Goal: Task Accomplishment & Management: Complete application form

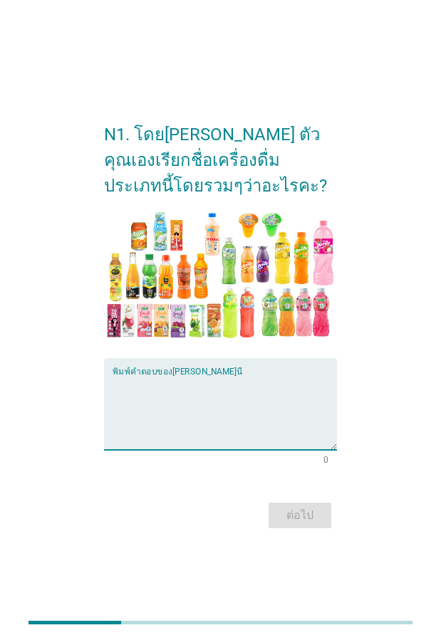
click at [125, 426] on textarea "พิมพ์คำตอบของคุณ ที่นี่" at bounding box center [224, 412] width 224 height 75
type textarea "น้ำผลไม้"
click at [303, 517] on div "ต่อไป" at bounding box center [300, 515] width 40 height 17
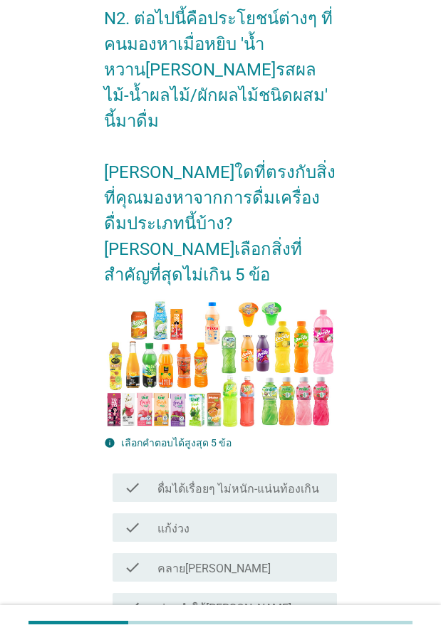
scroll to position [142, 0]
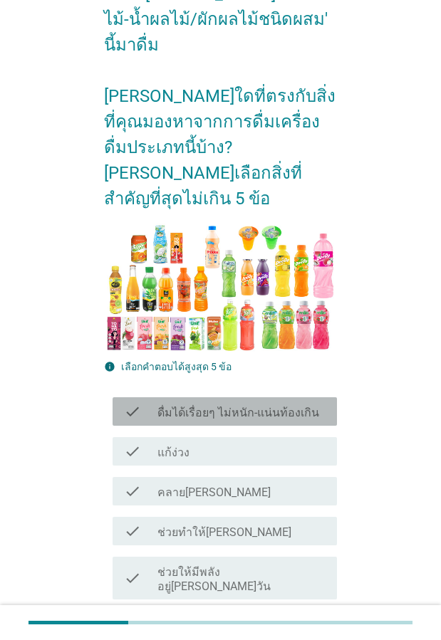
click at [204, 406] on label "ดื่มได้เรื่อยๆ ไม่หนัก-แน่นท้องเกิน" at bounding box center [238, 413] width 162 height 14
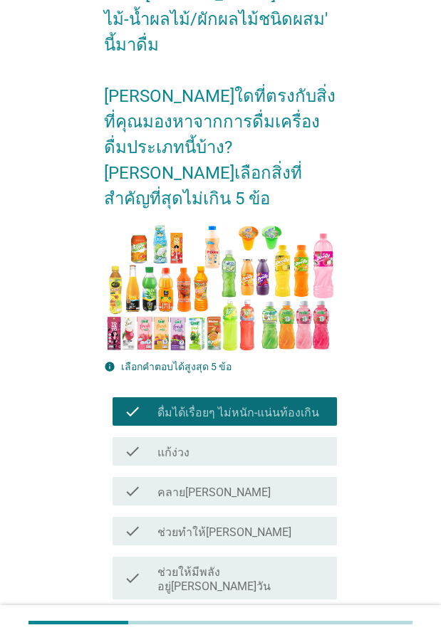
click at [195, 485] on label "คลาย[PERSON_NAME]" at bounding box center [213, 492] width 113 height 14
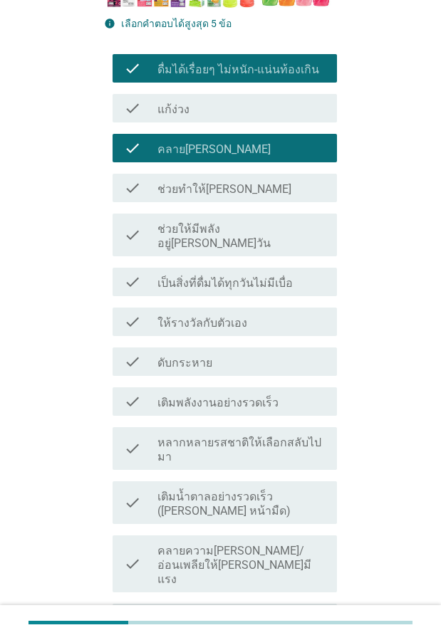
scroll to position [498, 0]
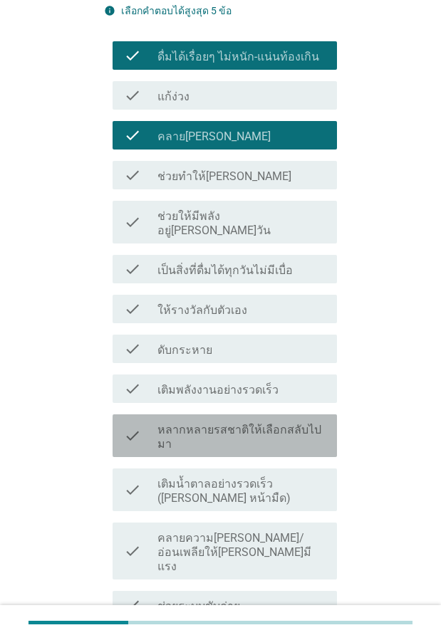
click at [232, 423] on label "หลากหลายรสชาติให้เลือกสลับไปมา" at bounding box center [241, 437] width 168 height 28
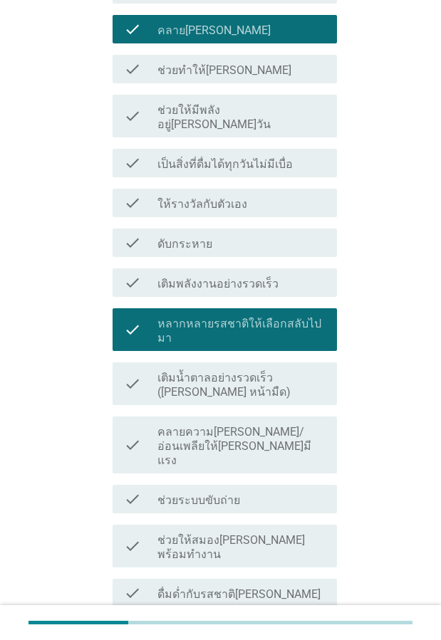
scroll to position [641, 0]
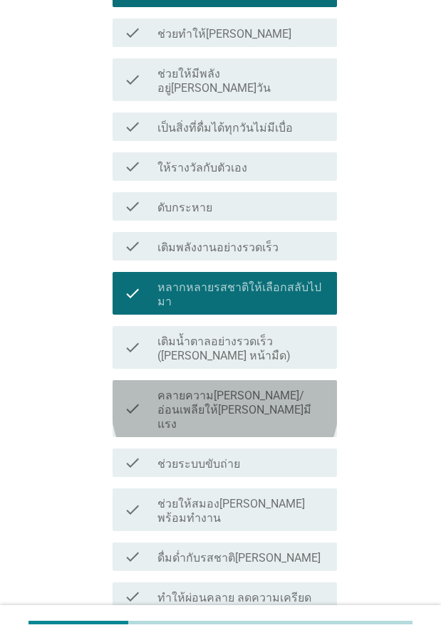
click at [253, 389] on label "คลายความ[PERSON_NAME]/อ่อนเพลียให้[PERSON_NAME]มีแรง" at bounding box center [241, 410] width 168 height 43
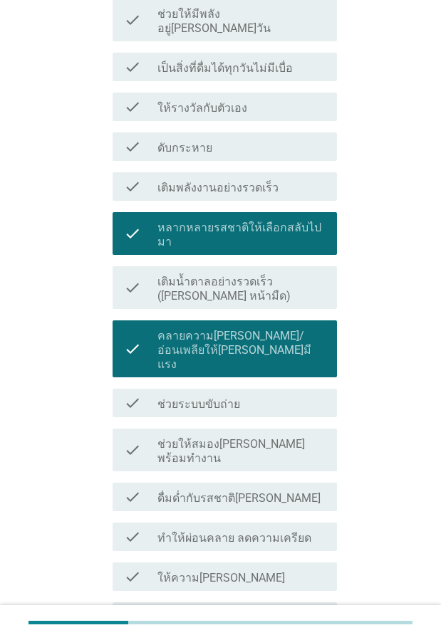
scroll to position [783, 0]
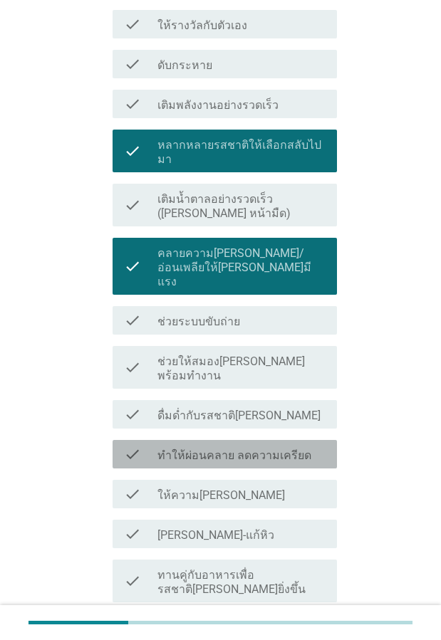
click at [248, 448] on label "ทำให้ผ่อนคลาย ลดความเครียด" at bounding box center [234, 455] width 154 height 14
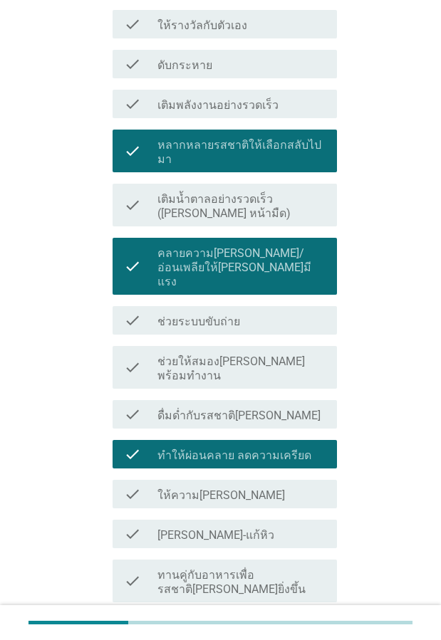
scroll to position [854, 0]
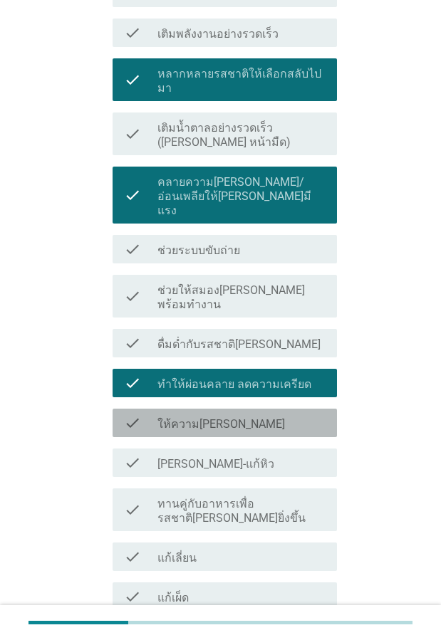
click at [248, 414] on div "check_box_outline_blank ให้ความ[PERSON_NAME]" at bounding box center [241, 422] width 168 height 17
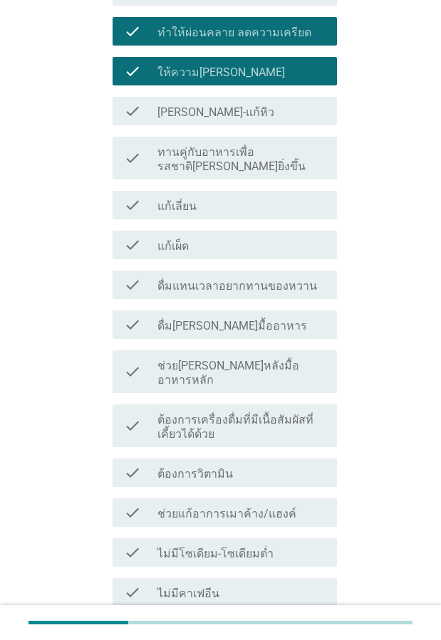
scroll to position [1351, 0]
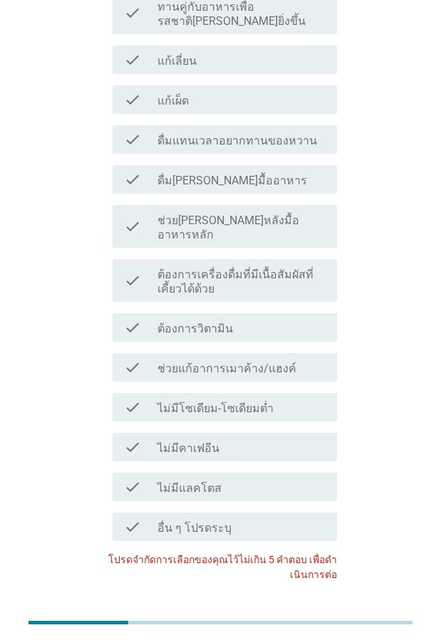
click at [239, 319] on div "check_box_outline_blank ต้องการวิตามิน" at bounding box center [241, 327] width 168 height 17
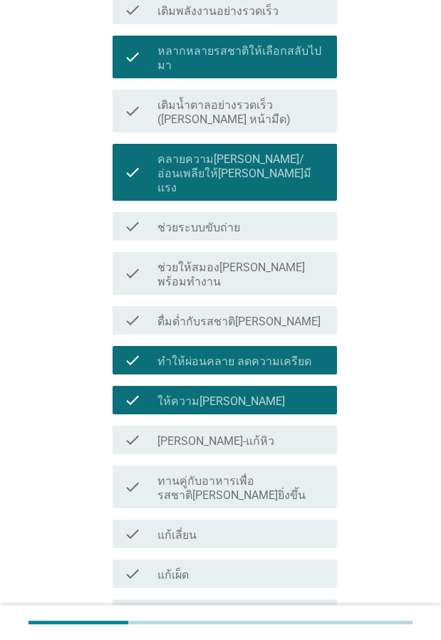
scroll to position [853, 0]
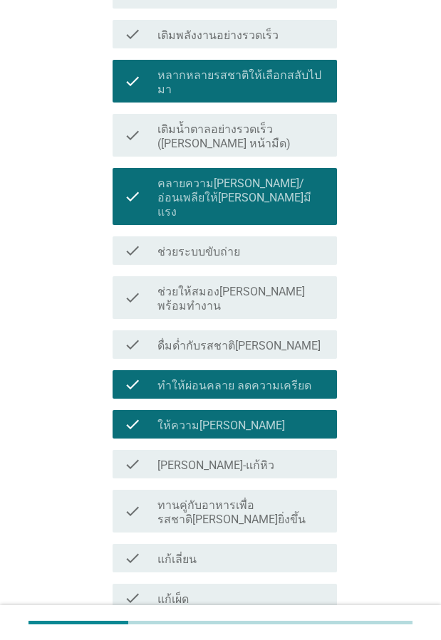
click at [134, 376] on icon "check" at bounding box center [132, 384] width 17 height 17
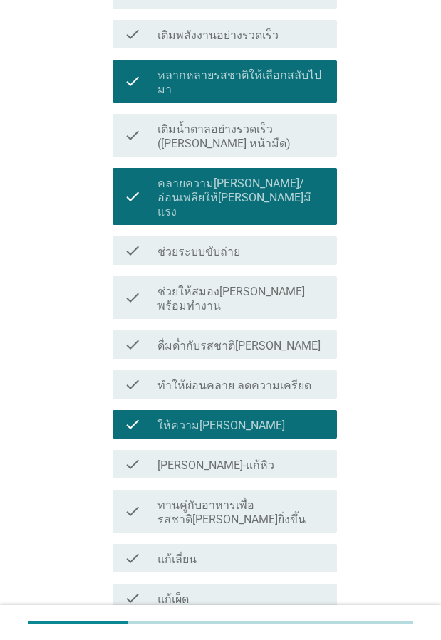
click at [132, 174] on icon "check" at bounding box center [132, 197] width 17 height 46
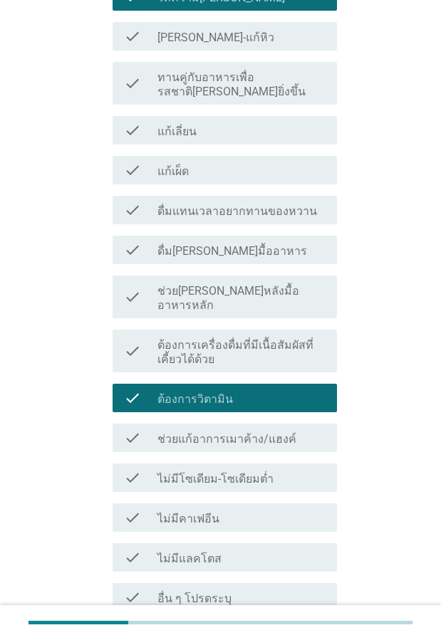
scroll to position [1336, 0]
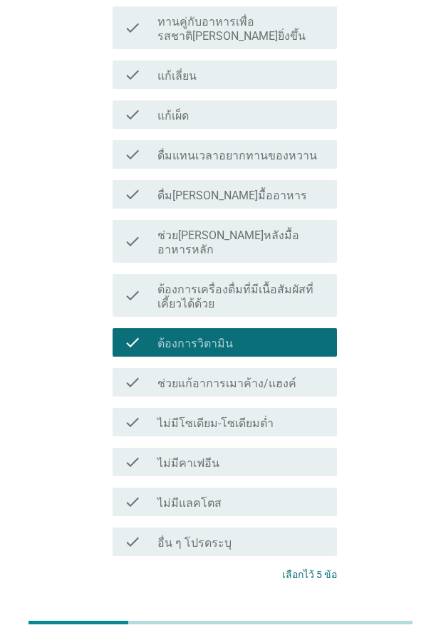
click at [309, 619] on div "ต่อไป" at bounding box center [300, 627] width 40 height 17
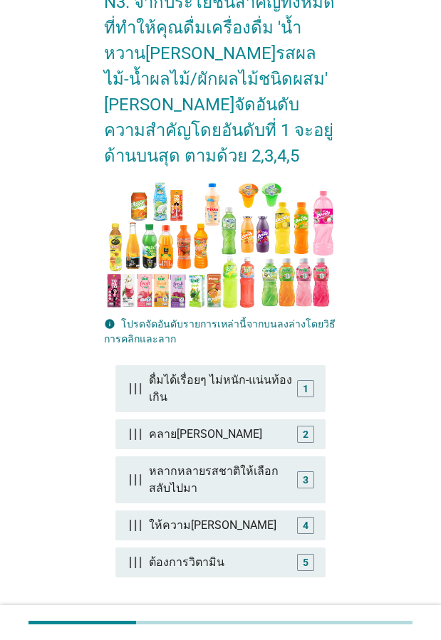
scroll to position [200, 0]
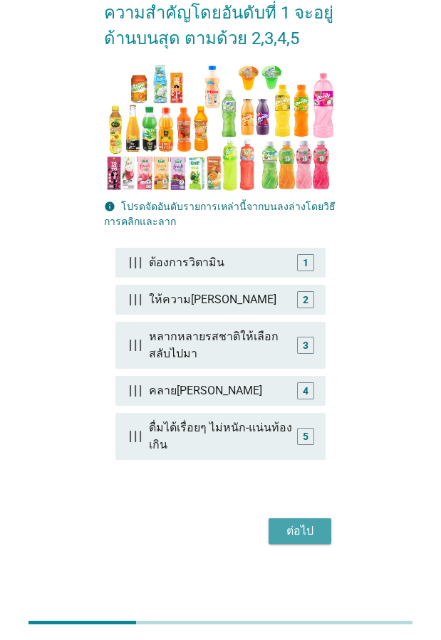
click at [311, 526] on div "ต่อไป" at bounding box center [300, 530] width 40 height 17
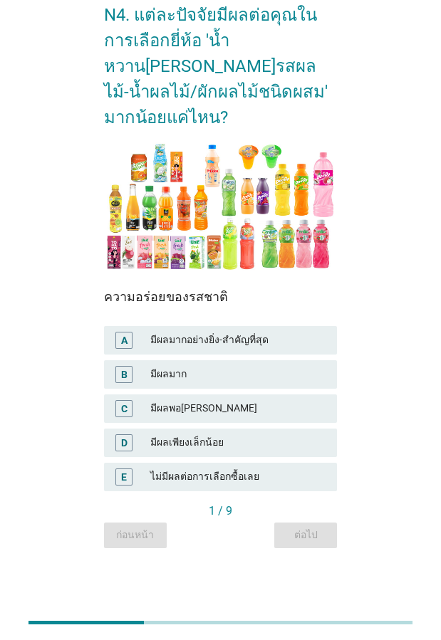
scroll to position [0, 0]
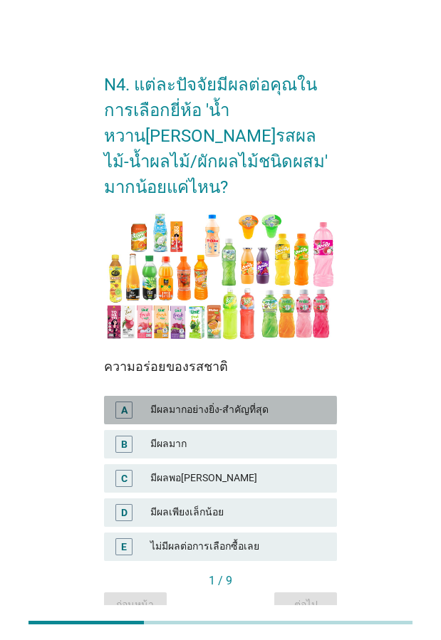
click at [139, 401] on div "A" at bounding box center [132, 409] width 35 height 17
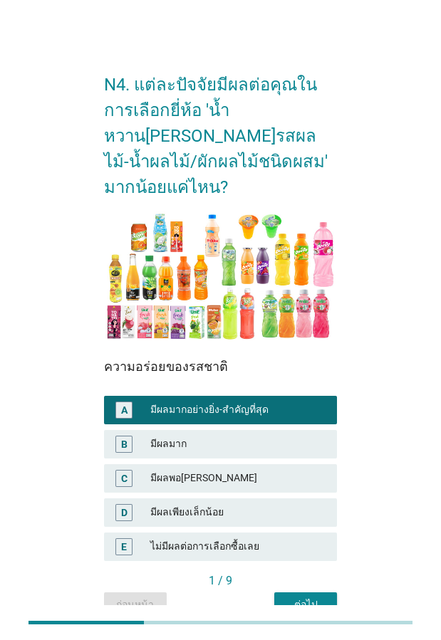
click at [297, 597] on div "ต่อไป" at bounding box center [305, 604] width 40 height 15
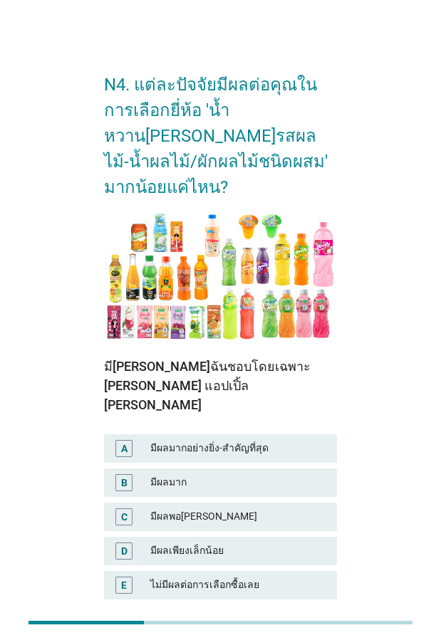
click at [160, 440] on div "มีผลมากอย่างยิ่ง-สำคัญที่สุด" at bounding box center [237, 448] width 175 height 17
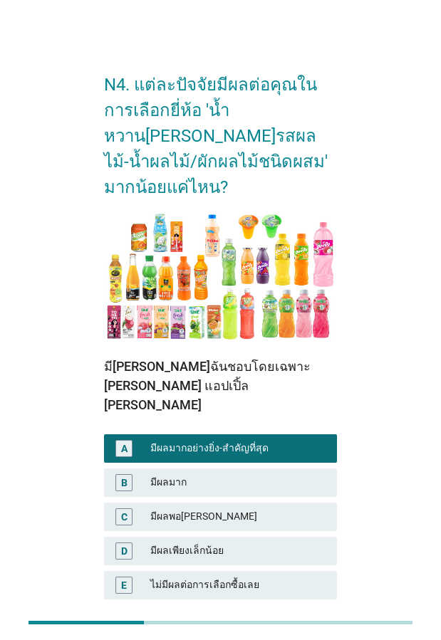
click at [302, 636] on div "ต่อไป" at bounding box center [305, 643] width 40 height 15
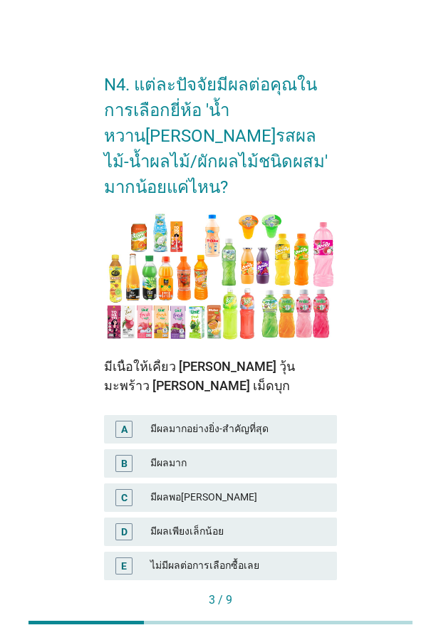
click at [201, 421] on div "มีผลมากอย่างยิ่ง-สำคัญที่สุด" at bounding box center [237, 429] width 175 height 17
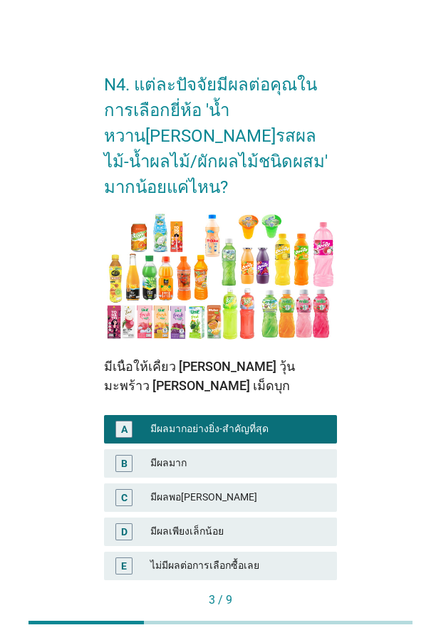
click at [323, 616] on div "ต่อไป" at bounding box center [305, 623] width 40 height 15
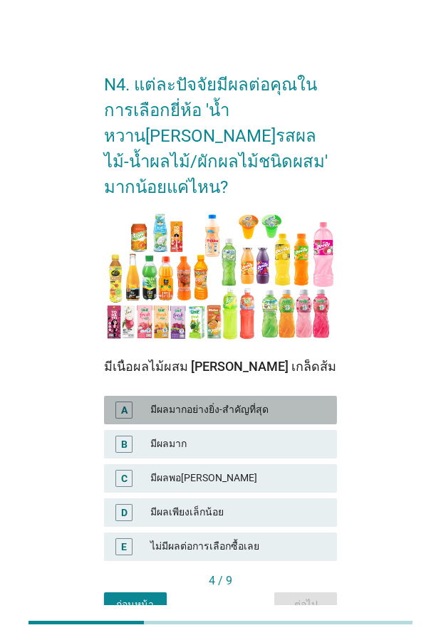
click at [209, 401] on div "มีผลมากอย่างยิ่ง-สำคัญที่สุด" at bounding box center [237, 409] width 175 height 17
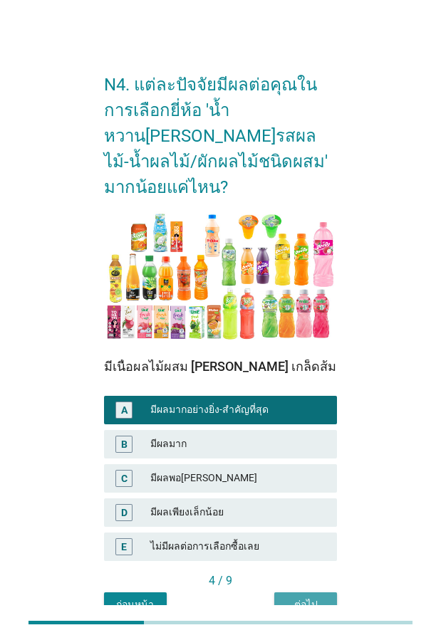
click at [315, 597] on div "ต่อไป" at bounding box center [305, 604] width 40 height 15
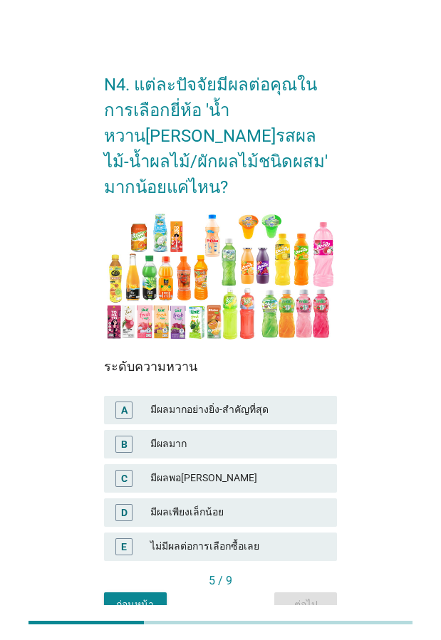
click at [215, 401] on div "มีผลมากอย่างยิ่ง-สำคัญที่สุด" at bounding box center [237, 409] width 175 height 17
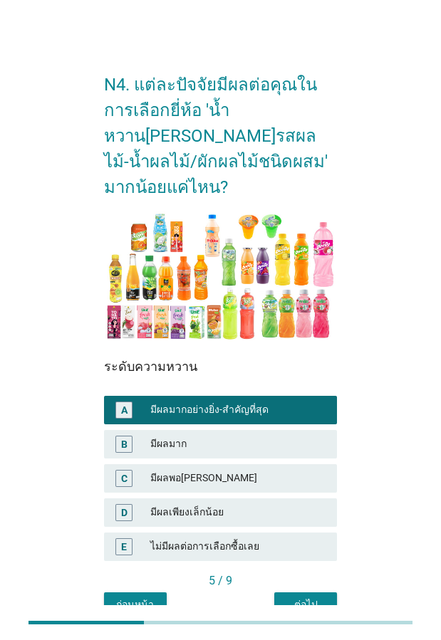
click at [311, 597] on div "ต่อไป" at bounding box center [305, 604] width 40 height 15
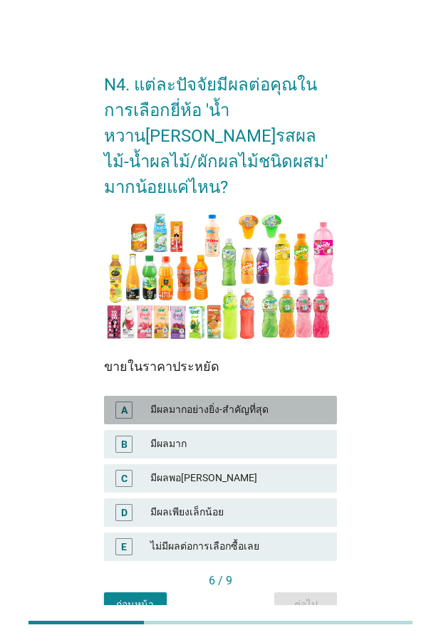
click at [203, 401] on div "มีผลมากอย่างยิ่ง-สำคัญที่สุด" at bounding box center [237, 409] width 175 height 17
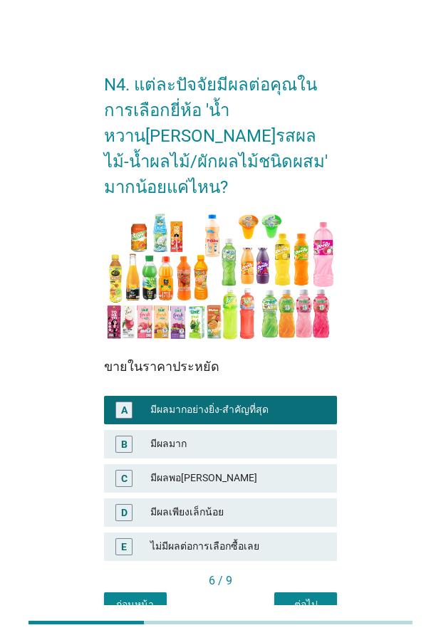
click at [313, 597] on div "ต่อไป" at bounding box center [305, 604] width 40 height 15
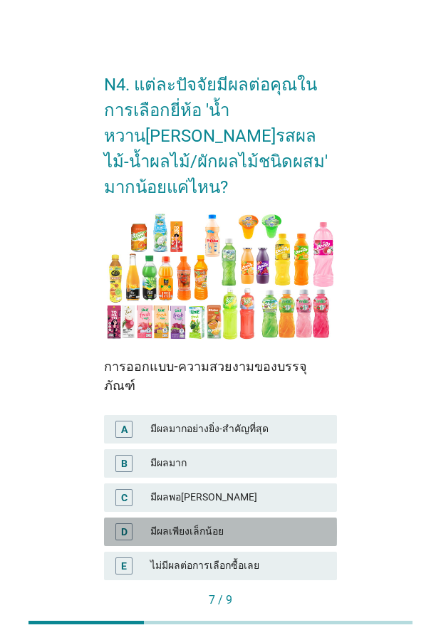
click at [188, 523] on div "มีผลเพียงเล็กน้อย" at bounding box center [237, 531] width 175 height 17
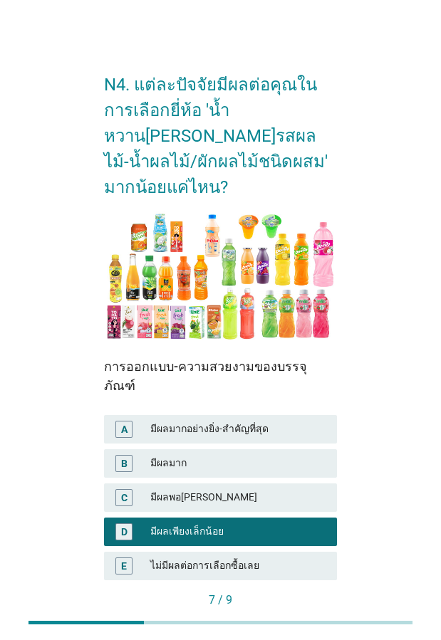
click at [298, 616] on div "ต่อไป" at bounding box center [305, 623] width 40 height 15
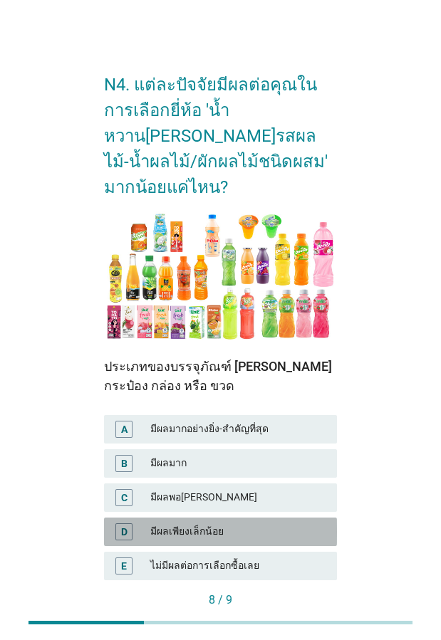
click at [228, 523] on div "มีผลเพียงเล็กน้อย" at bounding box center [237, 531] width 175 height 17
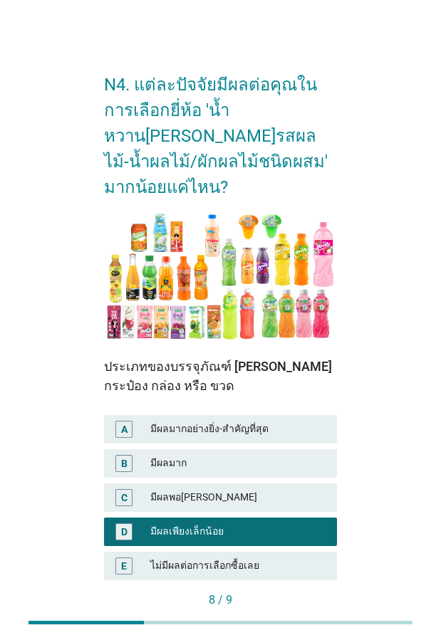
click at [303, 616] on div "ต่อไป" at bounding box center [305, 623] width 40 height 15
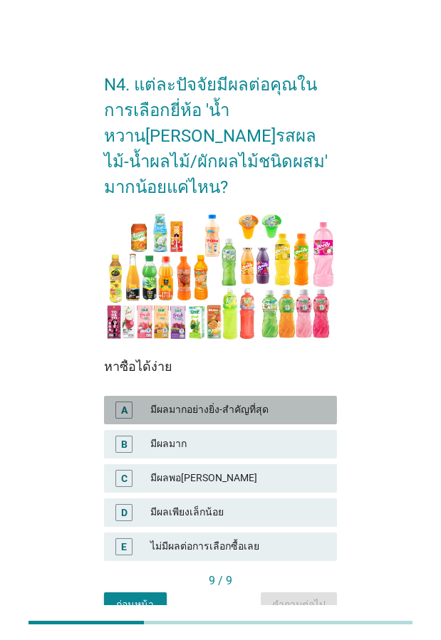
click at [243, 401] on div "มีผลมากอย่างยิ่ง-สำคัญที่สุด" at bounding box center [237, 409] width 175 height 17
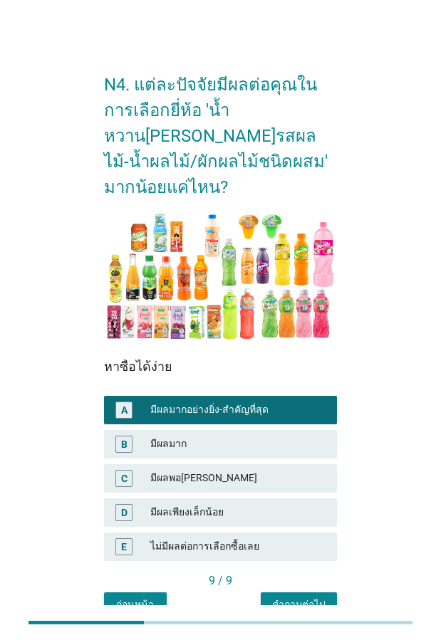
click at [309, 597] on div "คำถามต่อไป" at bounding box center [298, 604] width 53 height 15
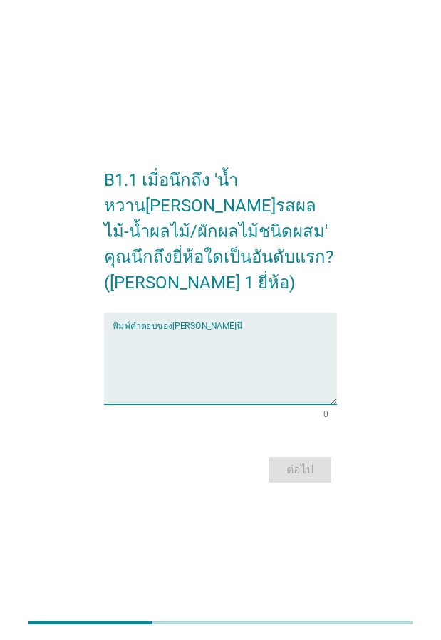
click at [137, 362] on textarea "พิมพ์คำตอบของคุณ ที่นี่" at bounding box center [224, 367] width 224 height 75
type textarea "[PERSON_NAME]"
click at [311, 461] on div "ต่อไป" at bounding box center [300, 469] width 40 height 17
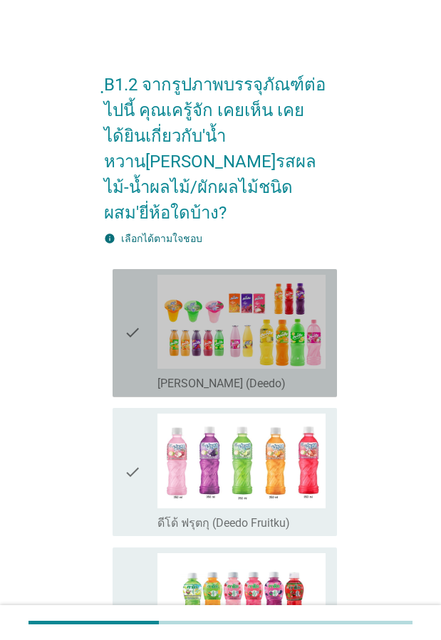
click at [127, 310] on icon "check" at bounding box center [132, 333] width 17 height 117
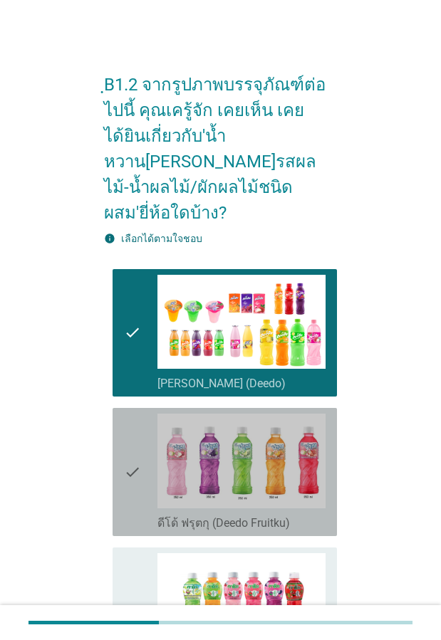
click at [127, 426] on icon "check" at bounding box center [132, 472] width 17 height 117
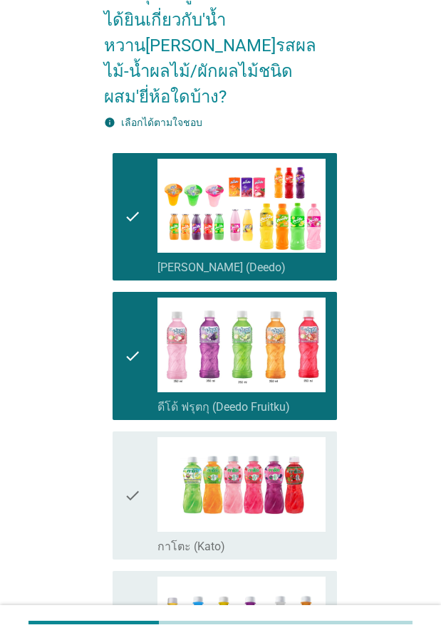
scroll to position [214, 0]
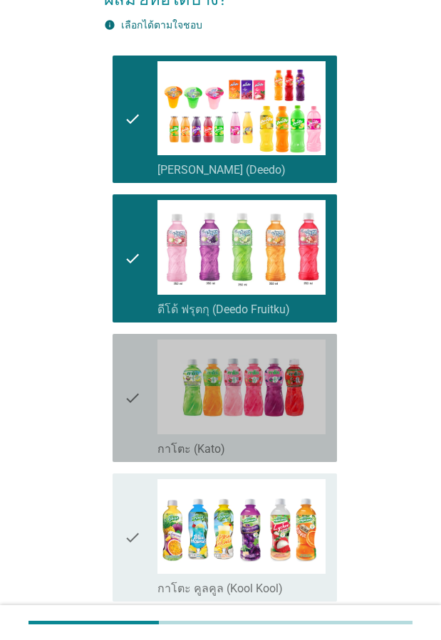
click at [122, 384] on div "check check_box_outline_blank กาโตะ (Kato)" at bounding box center [224, 398] width 224 height 128
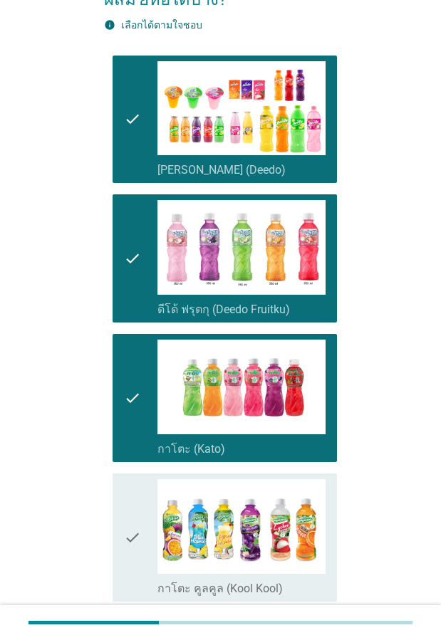
click at [139, 487] on icon "check" at bounding box center [132, 537] width 17 height 117
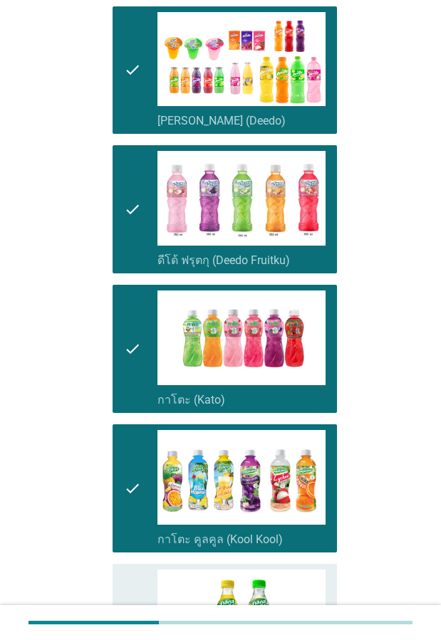
scroll to position [285, 0]
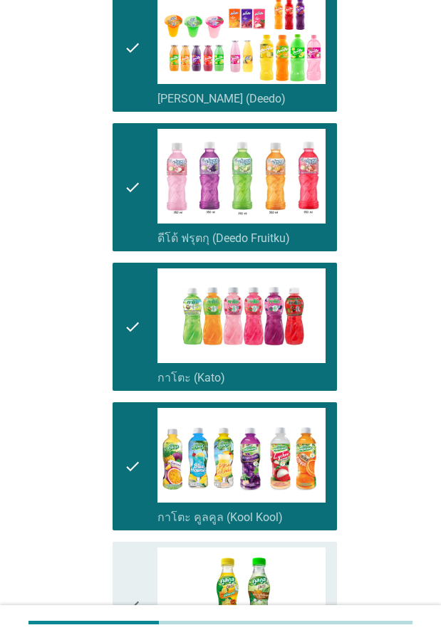
click at [141, 547] on div "check" at bounding box center [140, 605] width 33 height 117
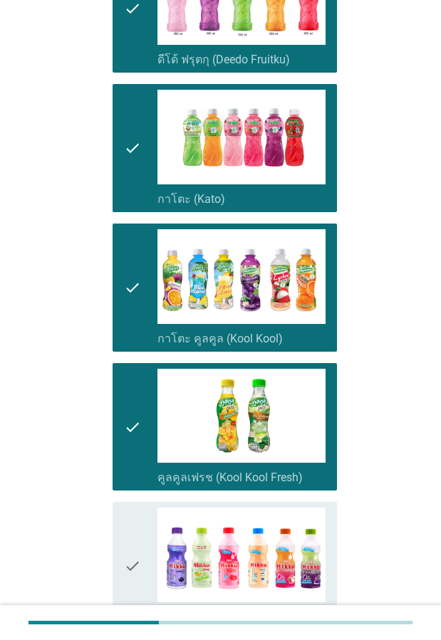
scroll to position [498, 0]
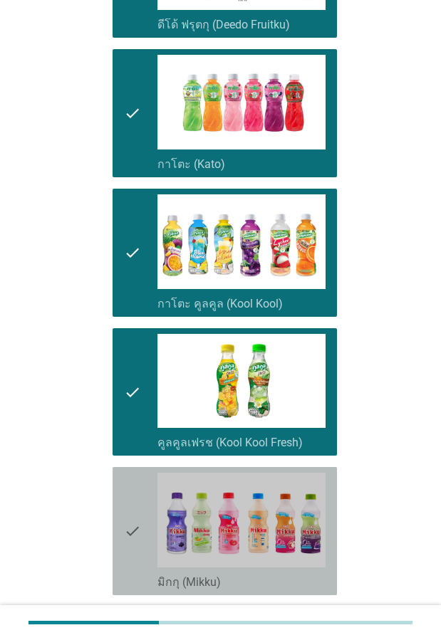
click at [129, 500] on icon "check" at bounding box center [132, 531] width 17 height 117
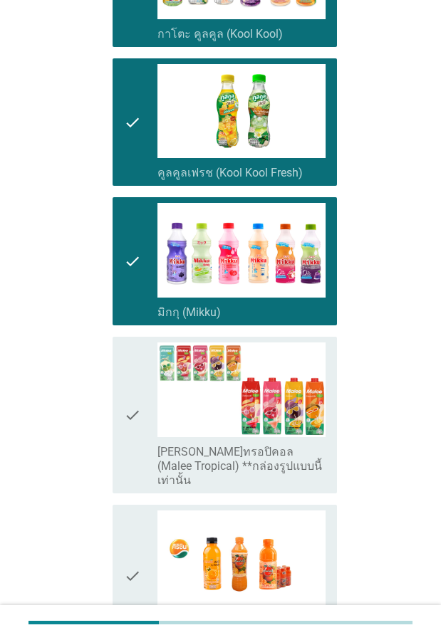
scroll to position [783, 0]
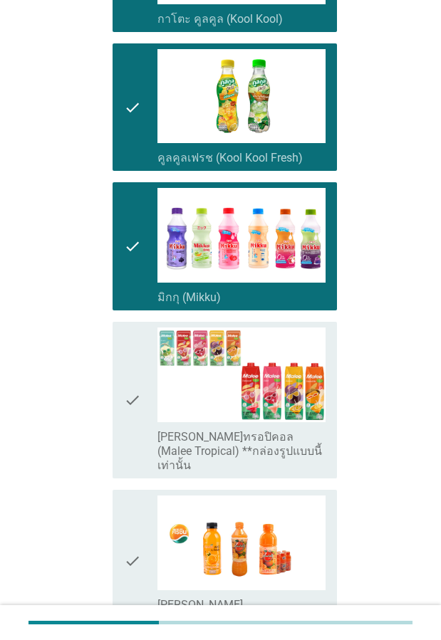
click at [117, 344] on div "check check_box_outline_blank [PERSON_NAME]ทรอปิคอล (Malee Tropical) **กล่องรูป…" at bounding box center [224, 400] width 224 height 157
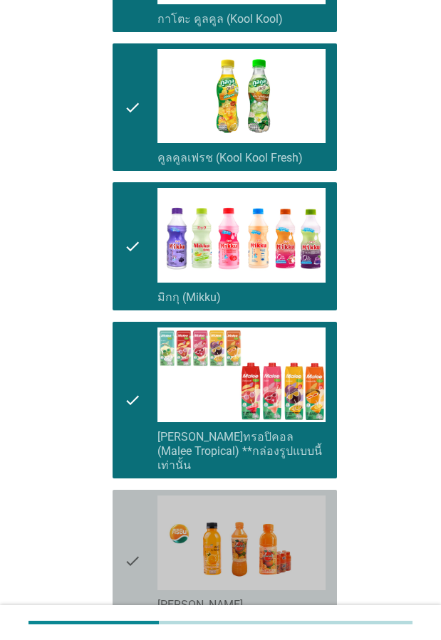
click at [136, 501] on icon "check" at bounding box center [132, 560] width 17 height 131
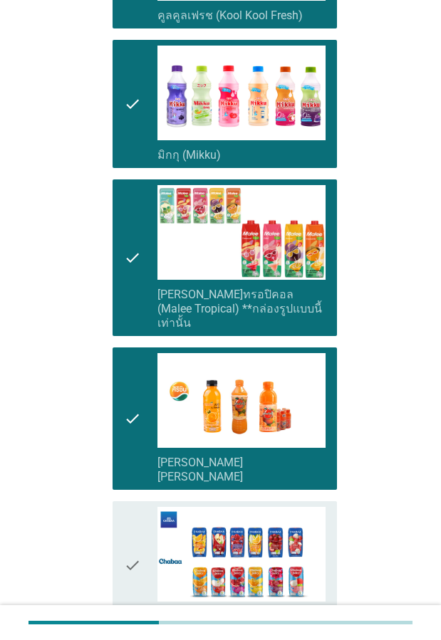
click at [142, 507] on div "check" at bounding box center [140, 565] width 33 height 117
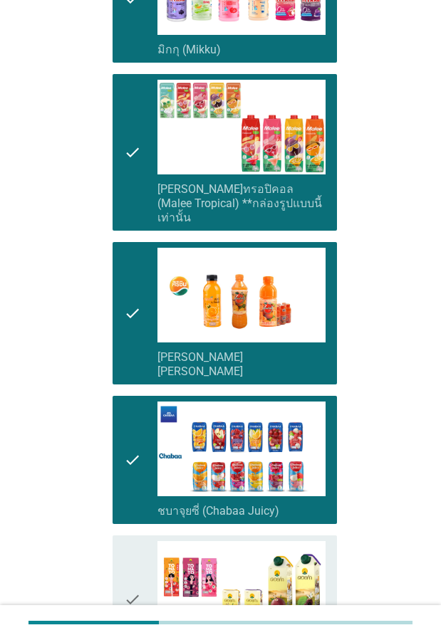
scroll to position [1139, 0]
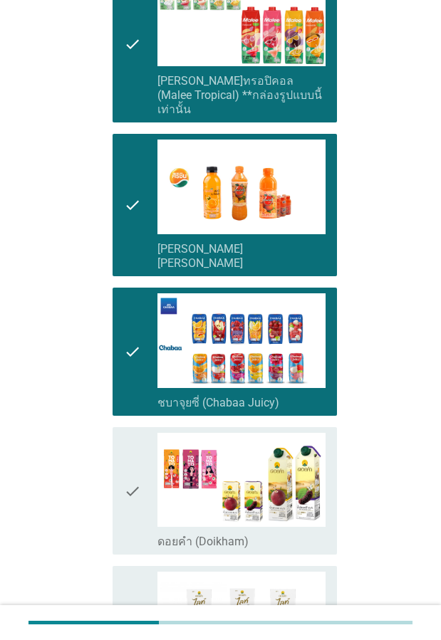
click at [130, 434] on icon "check" at bounding box center [132, 491] width 17 height 117
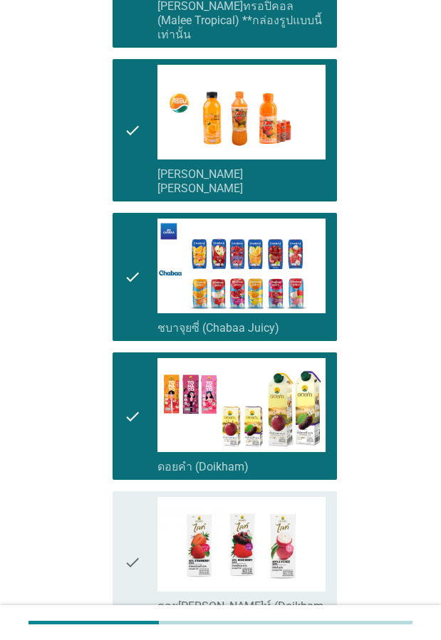
scroll to position [1352, 0]
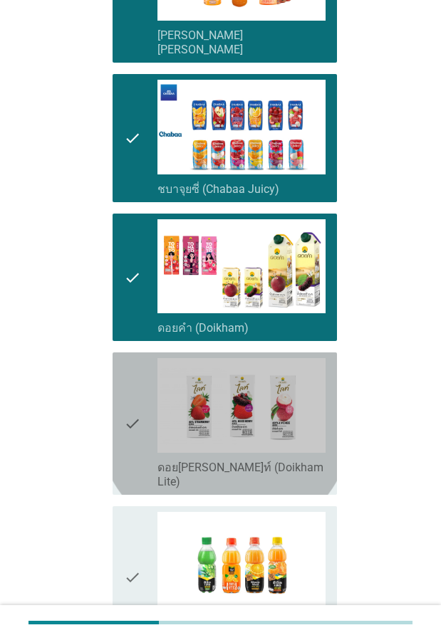
click at [132, 377] on icon "check" at bounding box center [132, 423] width 17 height 131
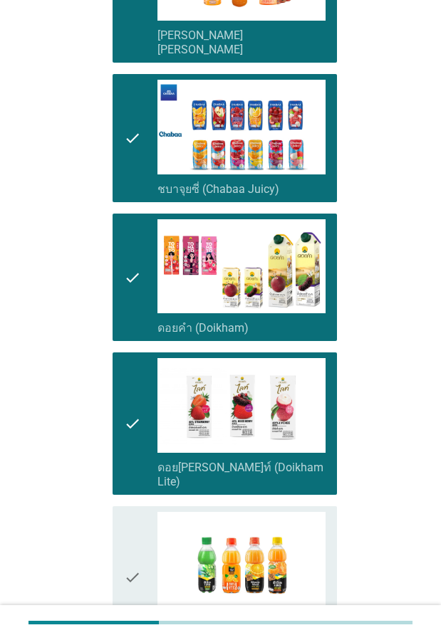
click at [130, 512] on icon "check" at bounding box center [132, 577] width 17 height 131
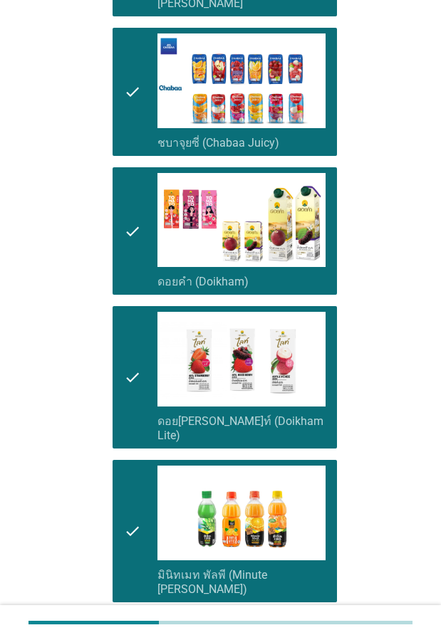
scroll to position [1424, 0]
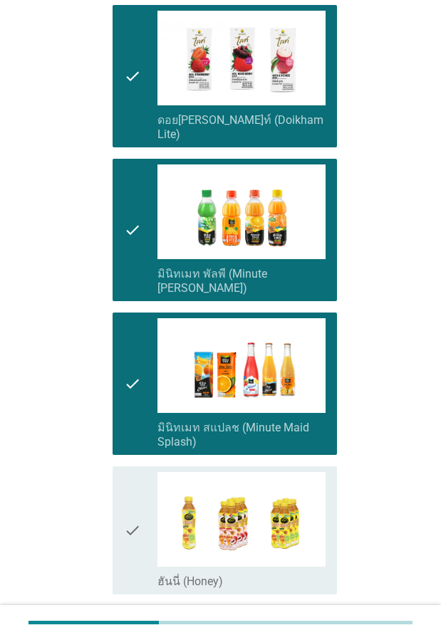
scroll to position [1851, 0]
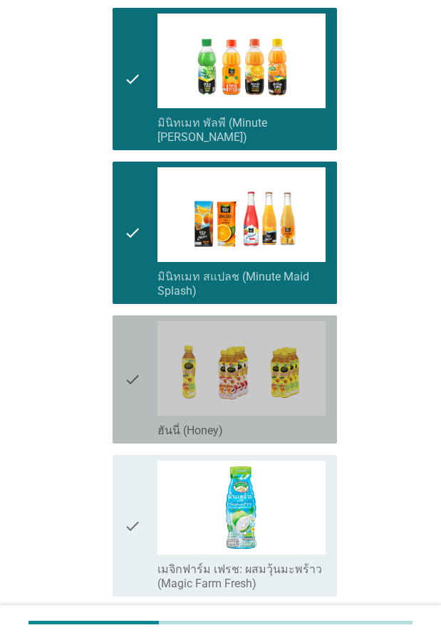
click at [128, 324] on icon "check" at bounding box center [132, 379] width 17 height 117
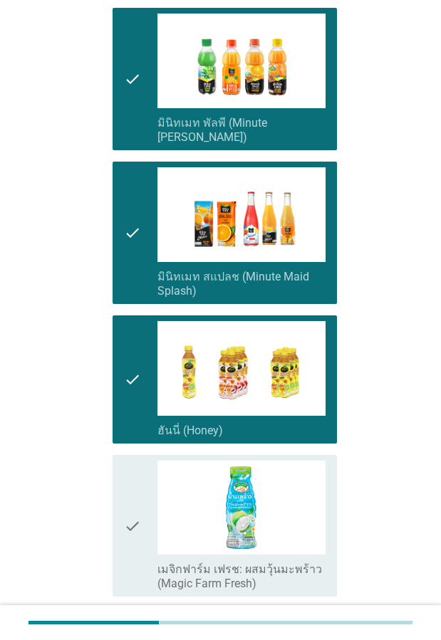
click at [132, 461] on icon "check" at bounding box center [132, 526] width 17 height 131
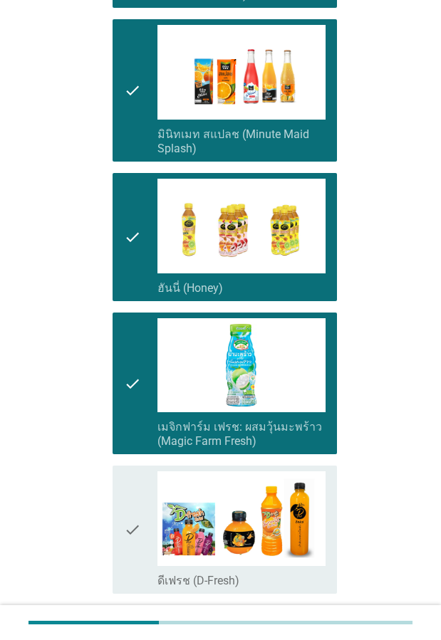
scroll to position [2207, 0]
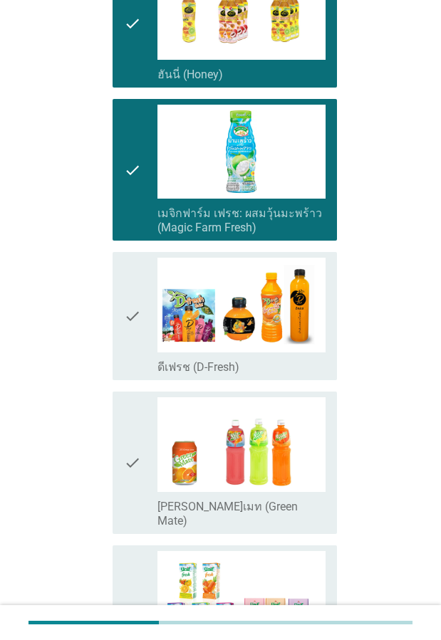
click at [135, 262] on icon "check" at bounding box center [132, 316] width 17 height 117
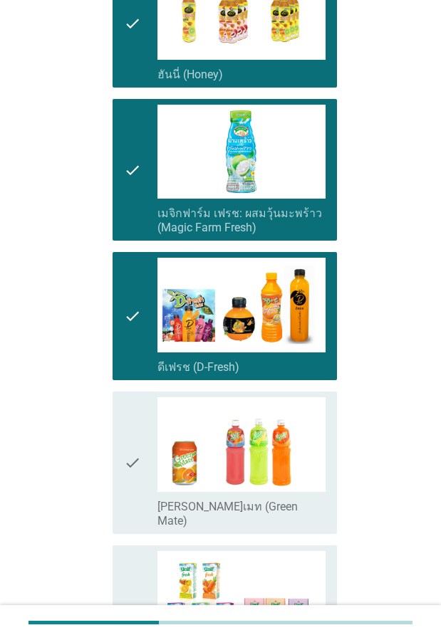
click at [135, 397] on icon "check" at bounding box center [132, 462] width 17 height 131
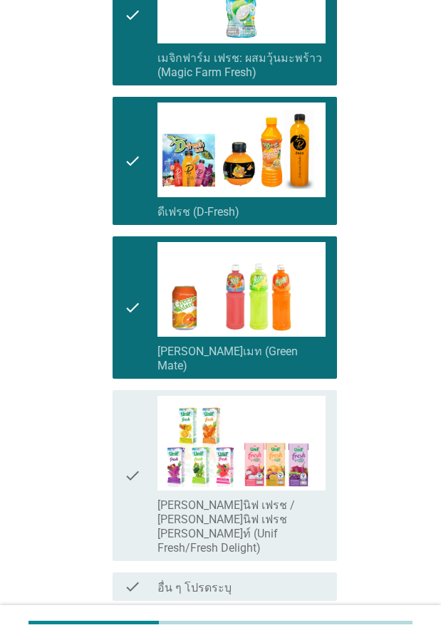
scroll to position [2372, 0]
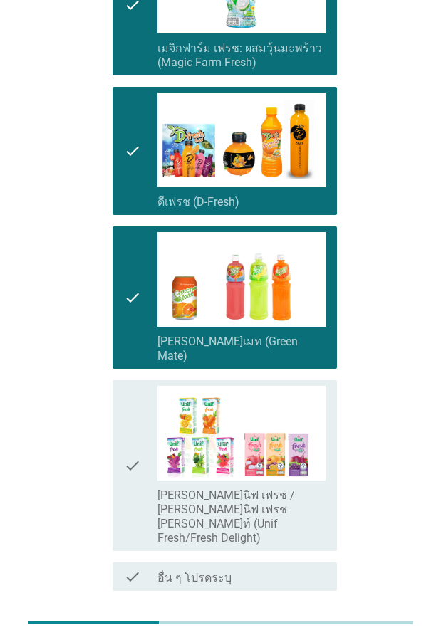
click at [142, 386] on div "check" at bounding box center [140, 465] width 33 height 159
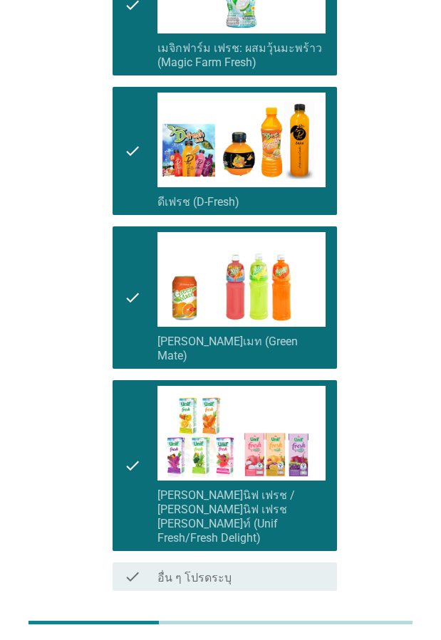
click at [308, 629] on button "ต่อไป" at bounding box center [299, 642] width 63 height 26
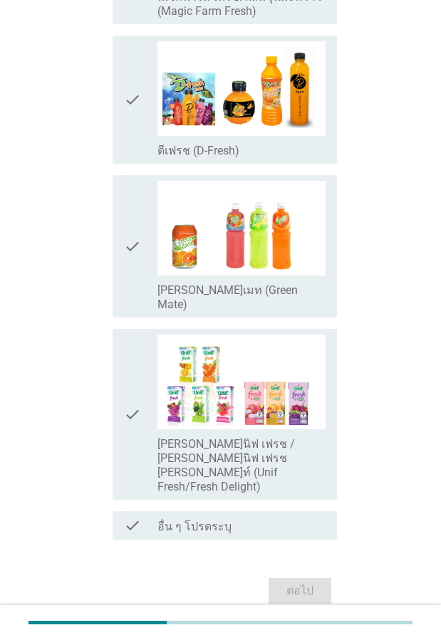
scroll to position [0, 0]
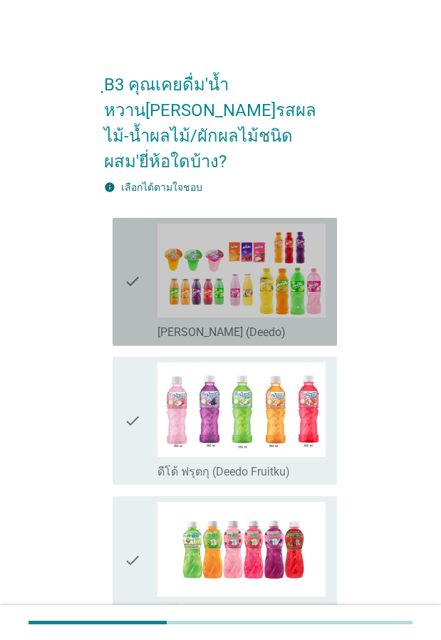
click at [128, 263] on icon "check" at bounding box center [132, 282] width 17 height 117
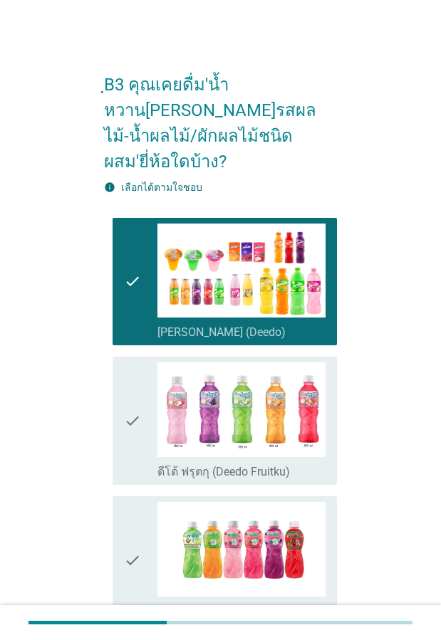
click at [137, 424] on icon "check" at bounding box center [132, 420] width 17 height 117
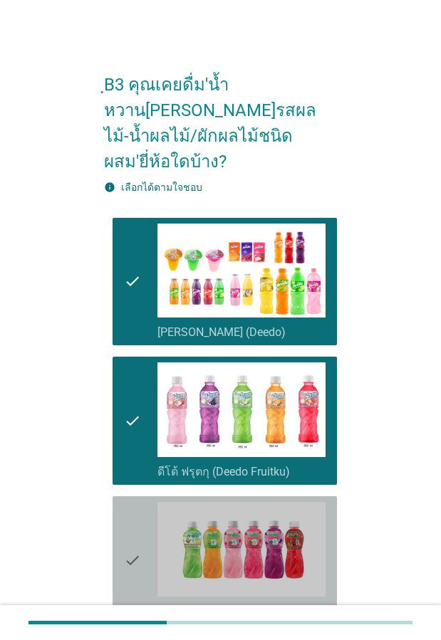
click at [140, 516] on icon "check" at bounding box center [132, 560] width 17 height 117
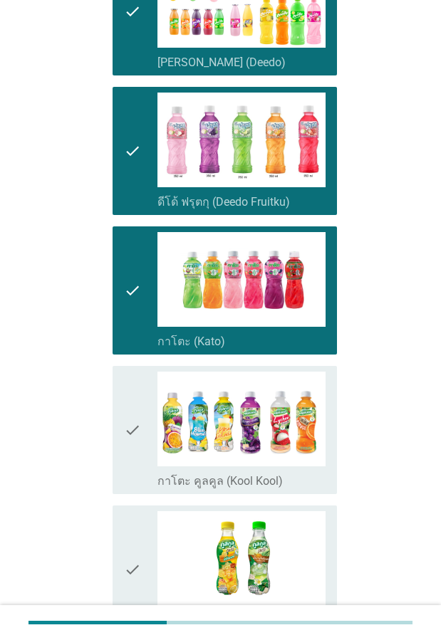
scroll to position [356, 0]
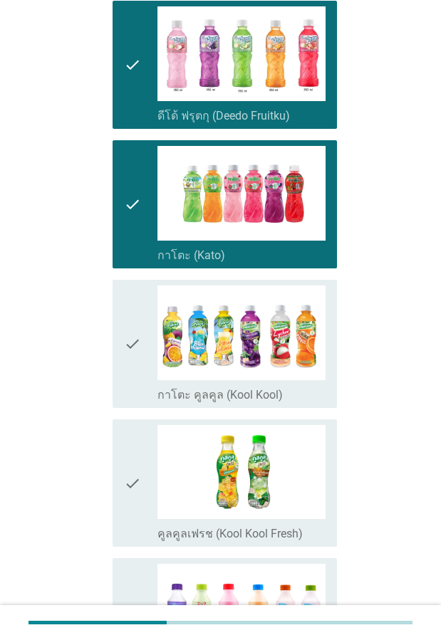
click at [142, 354] on div "check" at bounding box center [140, 343] width 33 height 117
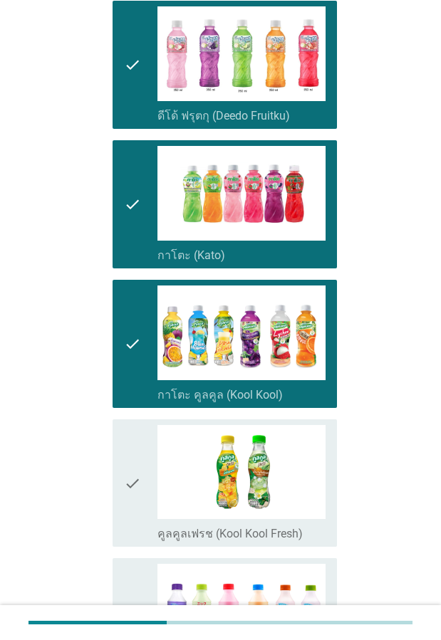
click at [136, 436] on icon "check" at bounding box center [132, 483] width 17 height 117
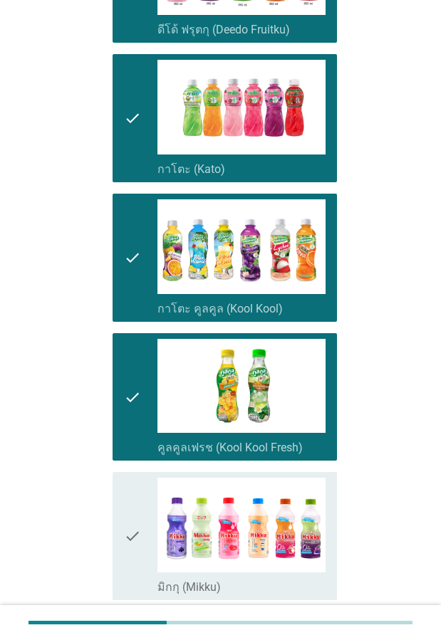
scroll to position [569, 0]
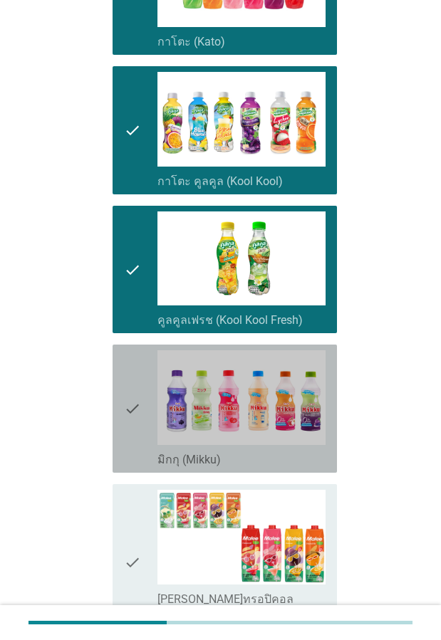
click at [132, 403] on icon "check" at bounding box center [132, 408] width 17 height 117
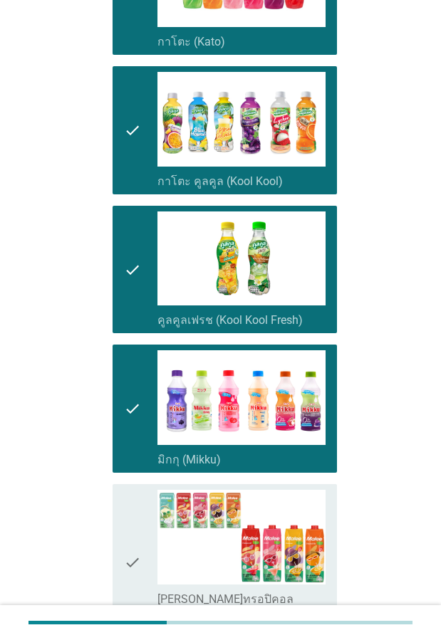
click at [132, 495] on icon "check" at bounding box center [132, 562] width 17 height 145
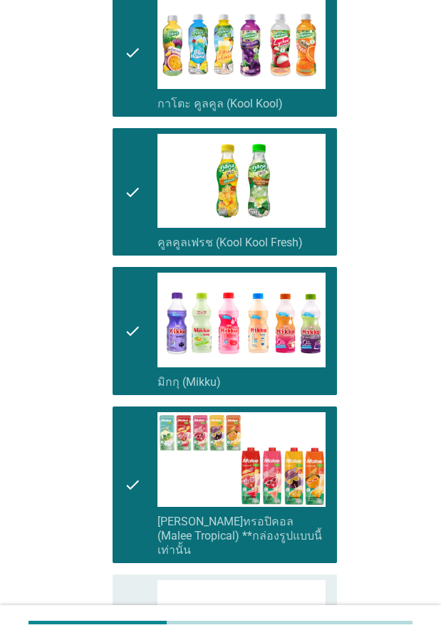
scroll to position [854, 0]
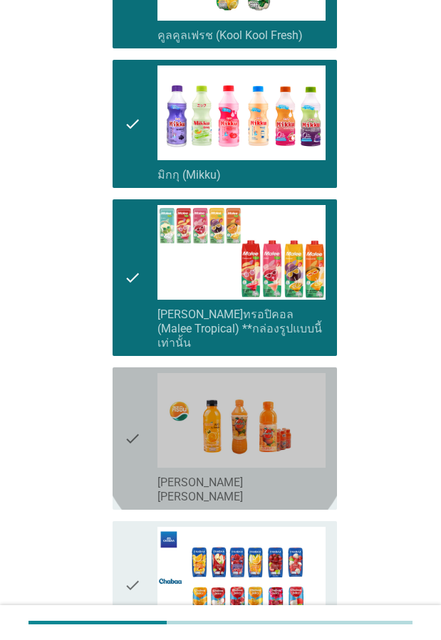
click at [125, 404] on icon "check" at bounding box center [132, 438] width 17 height 131
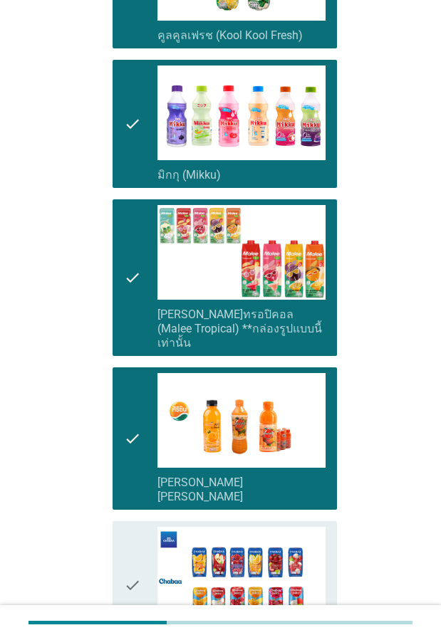
click at [129, 527] on icon "check" at bounding box center [132, 585] width 17 height 117
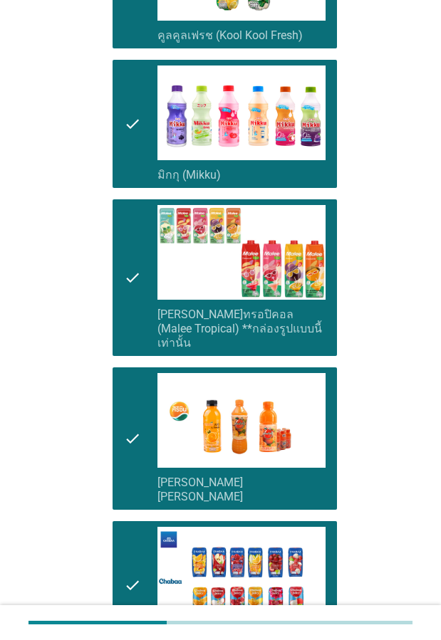
scroll to position [1139, 0]
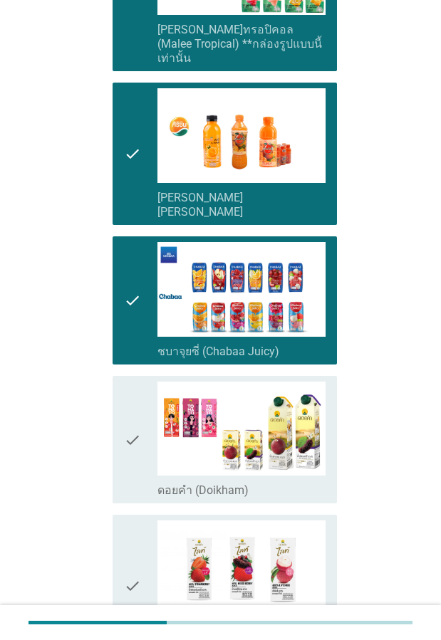
click at [133, 404] on icon "check" at bounding box center [132, 440] width 17 height 117
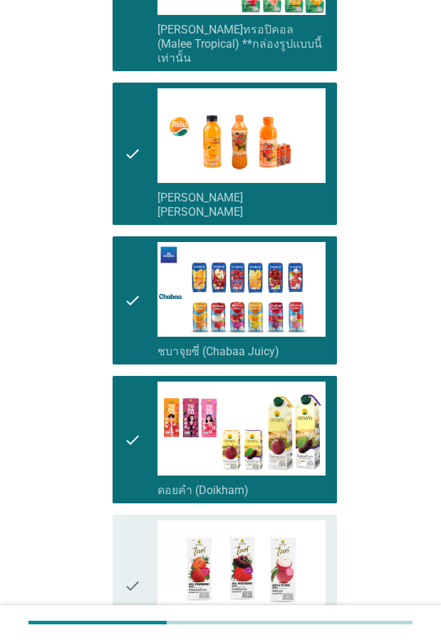
click at [133, 520] on icon "check" at bounding box center [132, 585] width 17 height 131
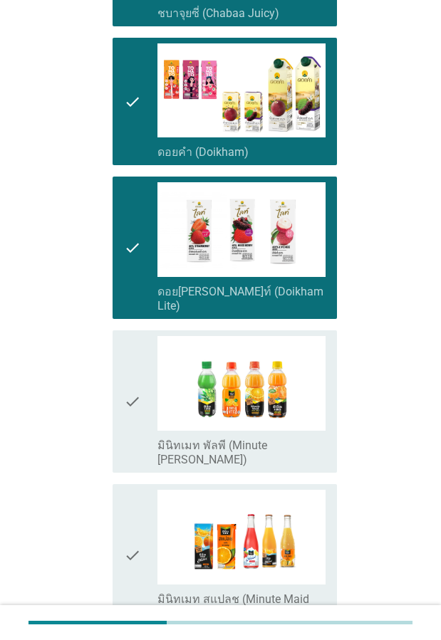
scroll to position [1495, 0]
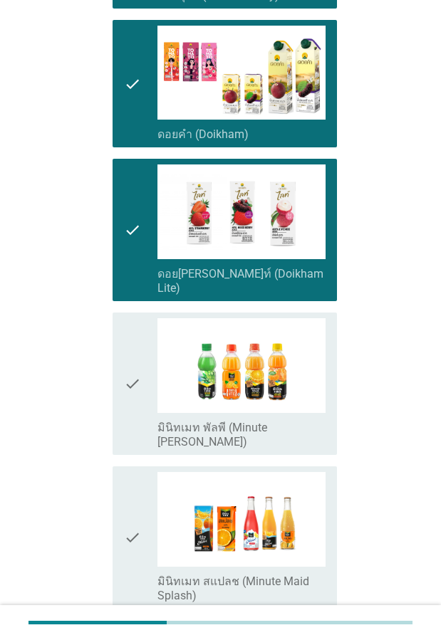
click at [139, 361] on icon "check" at bounding box center [132, 383] width 17 height 131
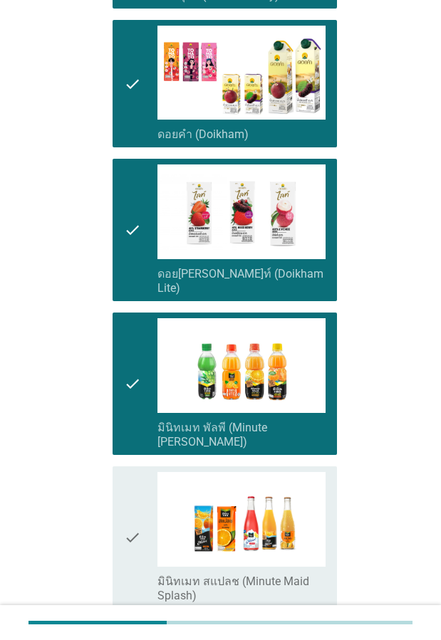
click at [143, 472] on div "check" at bounding box center [140, 537] width 33 height 131
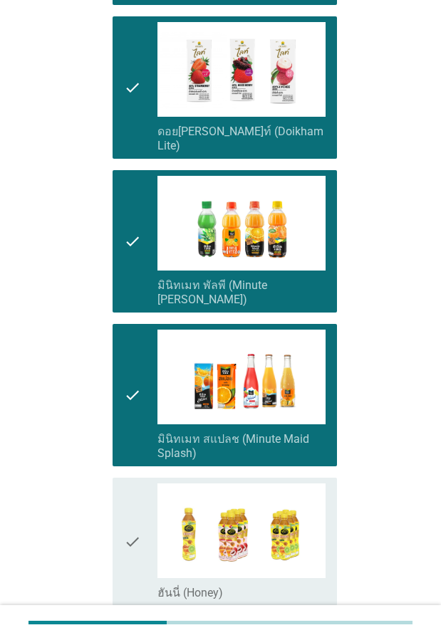
click at [142, 483] on div "check" at bounding box center [140, 541] width 33 height 117
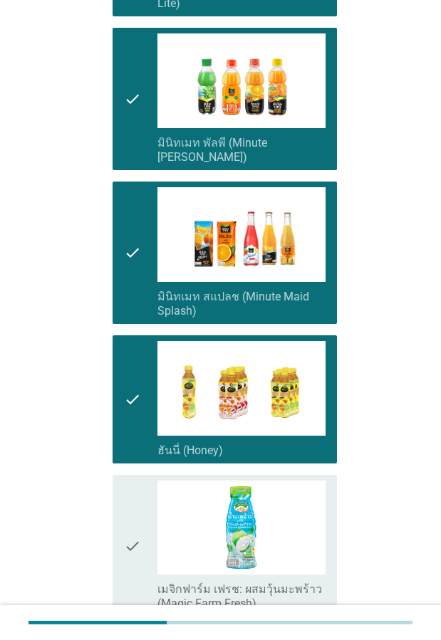
click at [143, 480] on div "check" at bounding box center [140, 545] width 33 height 131
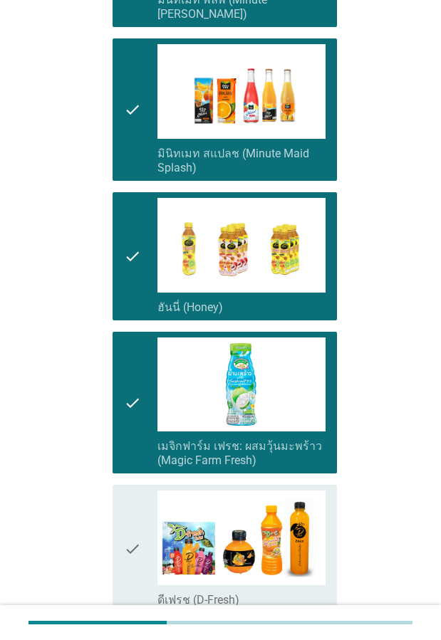
scroll to position [2064, 0]
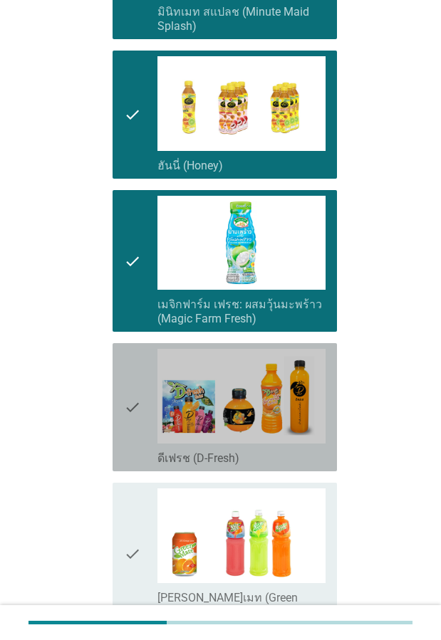
click at [134, 362] on icon "check" at bounding box center [132, 407] width 17 height 117
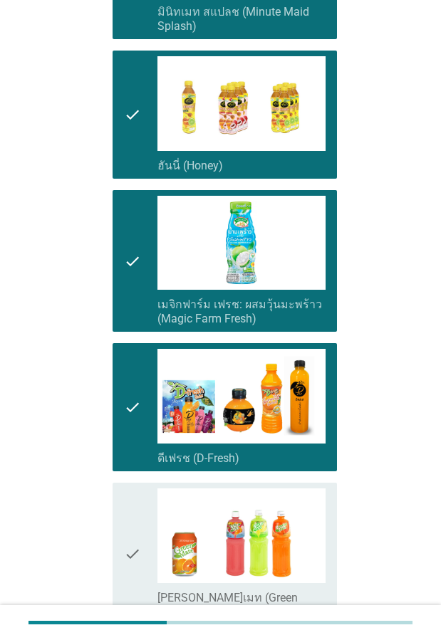
click at [134, 488] on icon "check" at bounding box center [132, 553] width 17 height 131
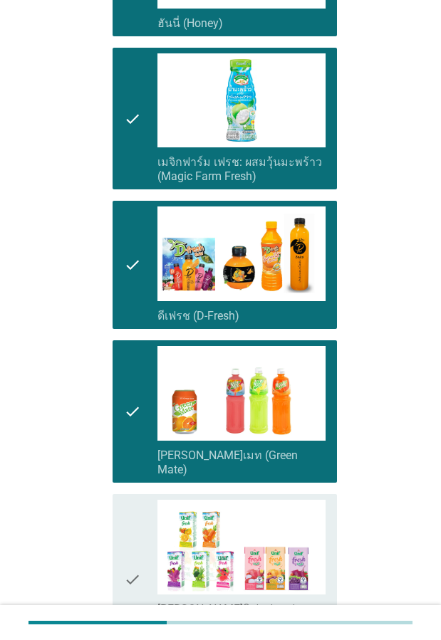
click at [134, 500] on icon "check" at bounding box center [132, 579] width 17 height 159
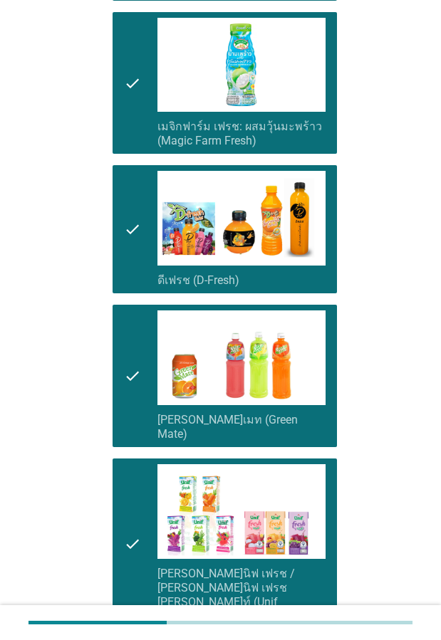
scroll to position [2278, 0]
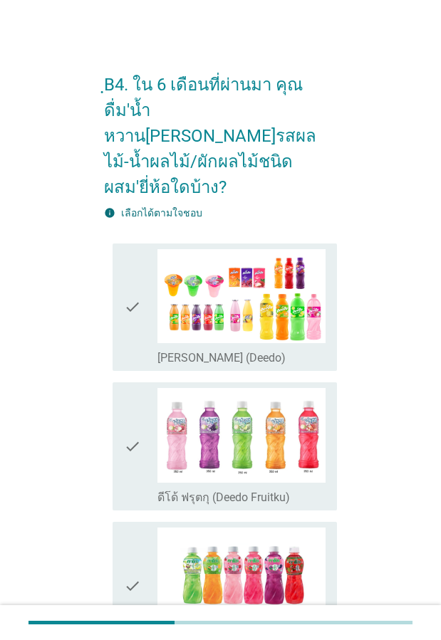
click at [141, 300] on div "check" at bounding box center [140, 307] width 33 height 117
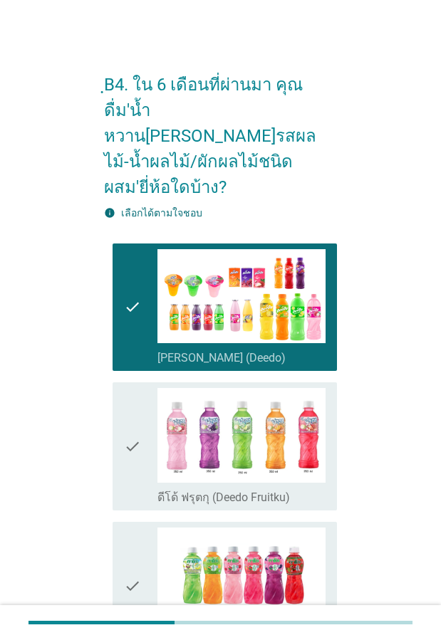
click at [140, 406] on icon "check" at bounding box center [132, 446] width 17 height 117
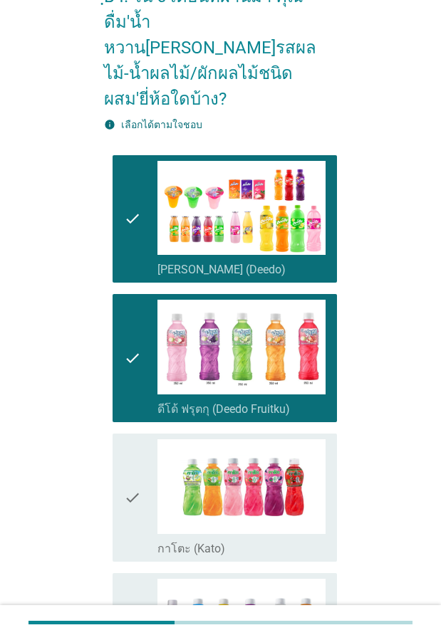
scroll to position [214, 0]
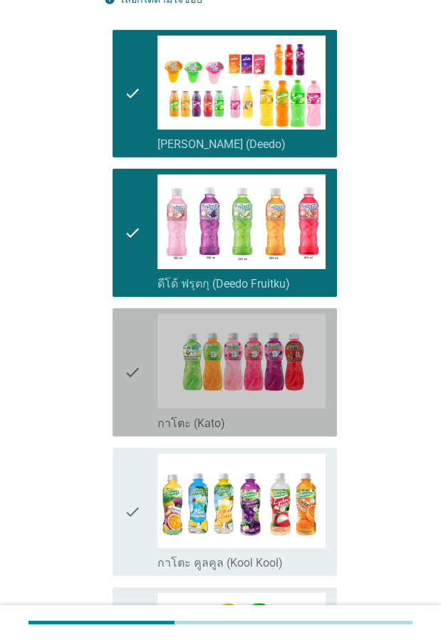
click at [124, 365] on icon "check" at bounding box center [132, 372] width 17 height 117
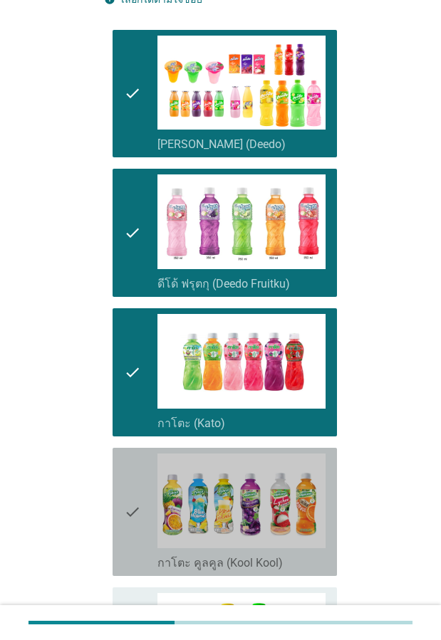
click at [130, 467] on icon "check" at bounding box center [132, 511] width 17 height 117
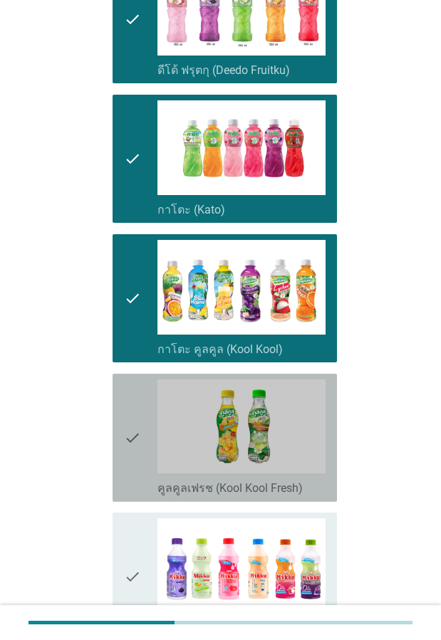
click at [138, 443] on icon "check" at bounding box center [132, 437] width 17 height 117
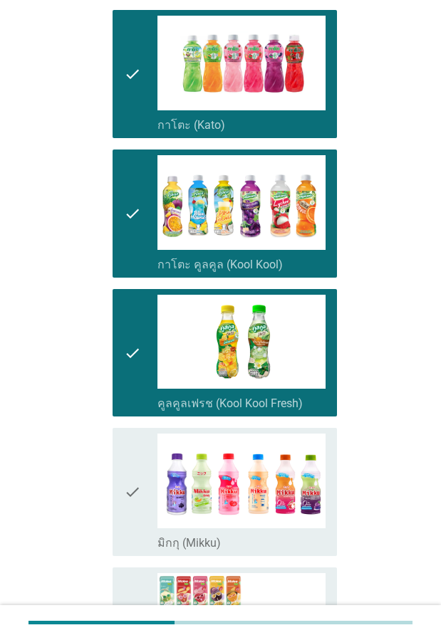
scroll to position [569, 0]
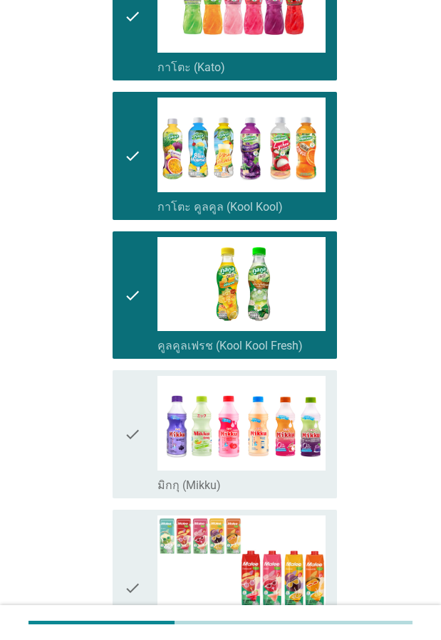
click at [139, 443] on icon "check" at bounding box center [132, 434] width 17 height 117
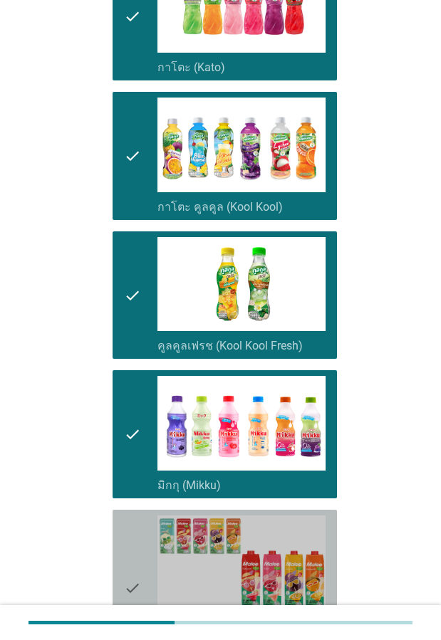
click at [131, 532] on icon "check" at bounding box center [132, 587] width 17 height 145
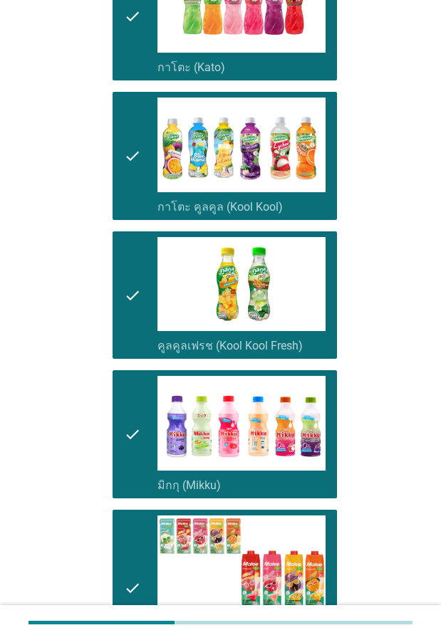
scroll to position [854, 0]
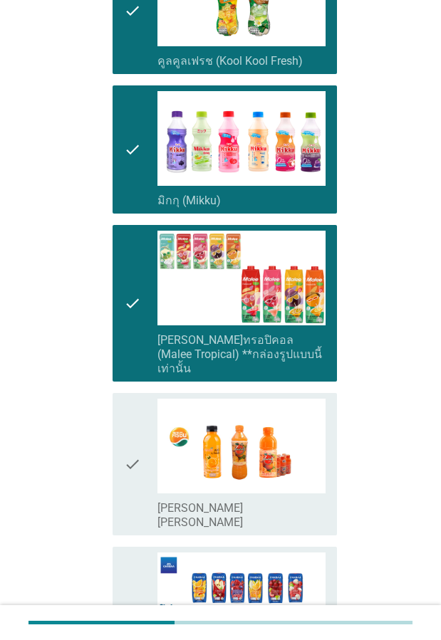
click at [135, 440] on icon "check" at bounding box center [132, 464] width 17 height 131
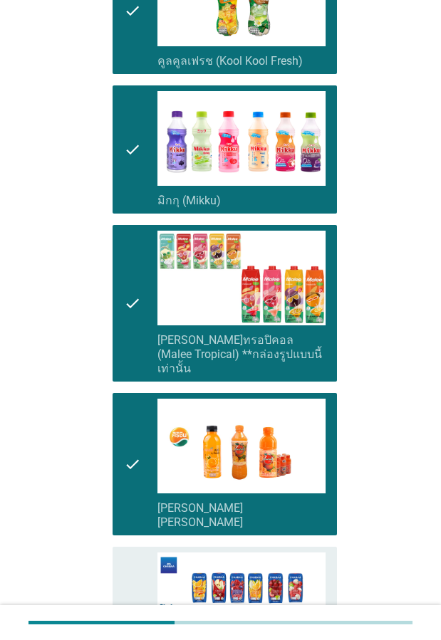
click at [135, 552] on icon "check" at bounding box center [132, 610] width 17 height 117
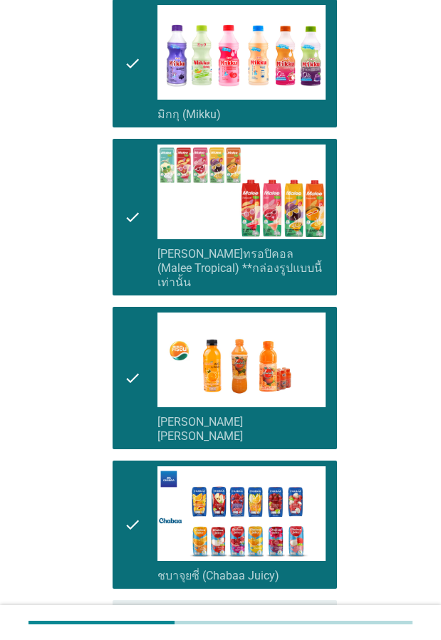
scroll to position [1068, 0]
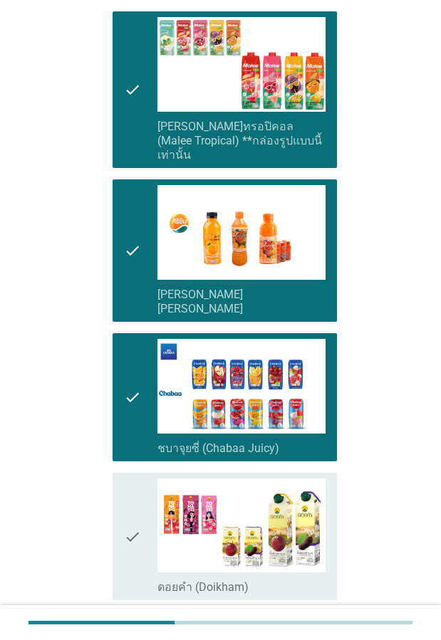
click at [135, 488] on icon "check" at bounding box center [132, 536] width 17 height 117
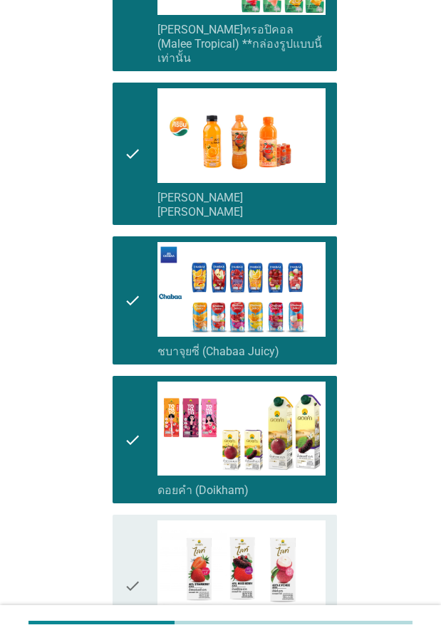
scroll to position [1352, 0]
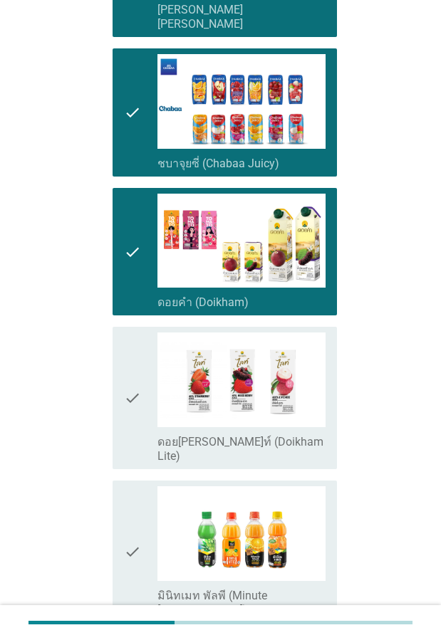
click at [127, 359] on icon "check" at bounding box center [132, 397] width 17 height 131
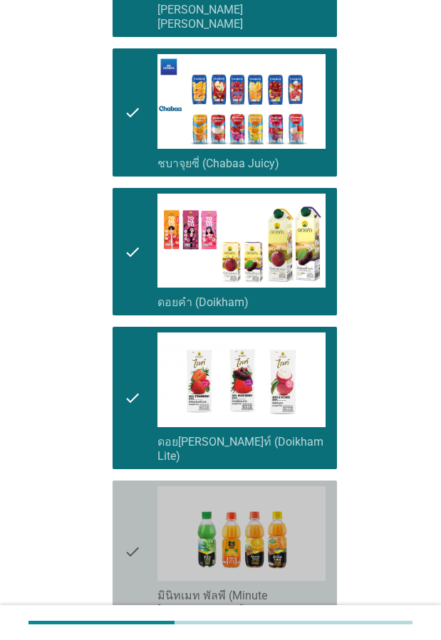
click at [133, 486] on icon "check" at bounding box center [132, 551] width 17 height 131
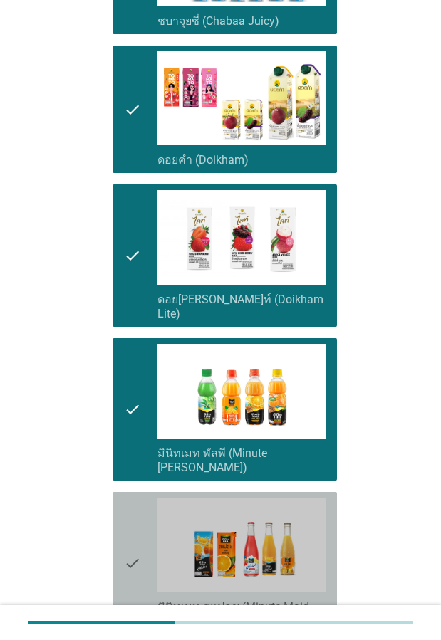
click at [134, 498] on icon "check" at bounding box center [132, 563] width 17 height 131
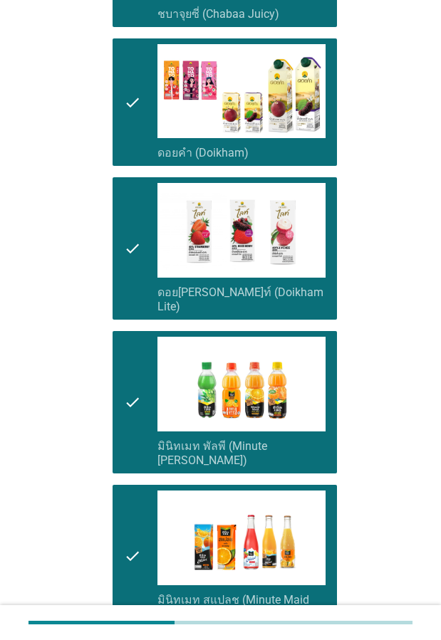
scroll to position [1566, 0]
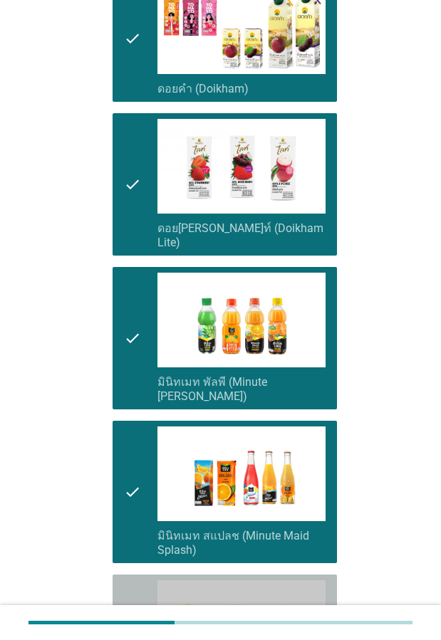
click at [136, 580] on icon "check" at bounding box center [132, 638] width 17 height 117
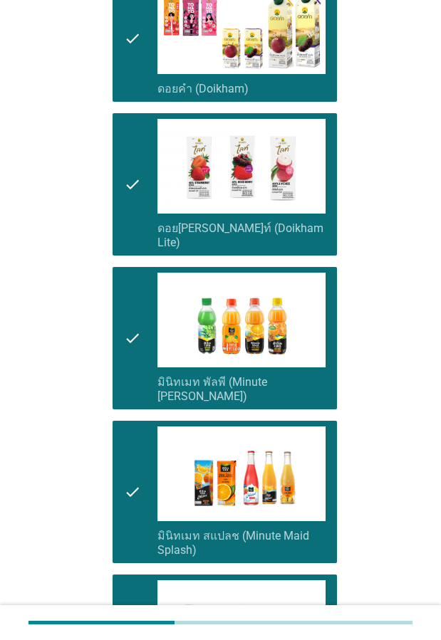
scroll to position [1851, 0]
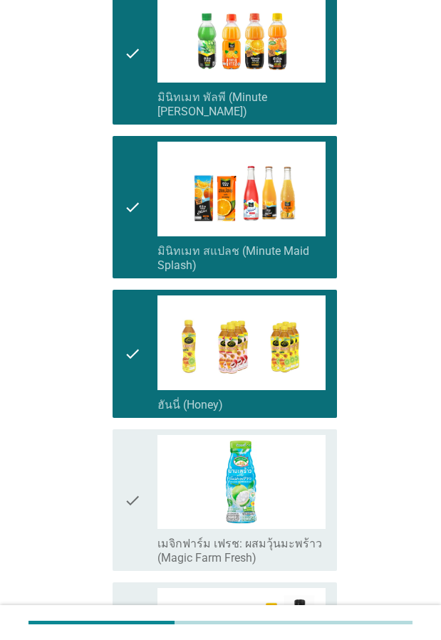
click at [137, 471] on icon "check" at bounding box center [132, 500] width 17 height 131
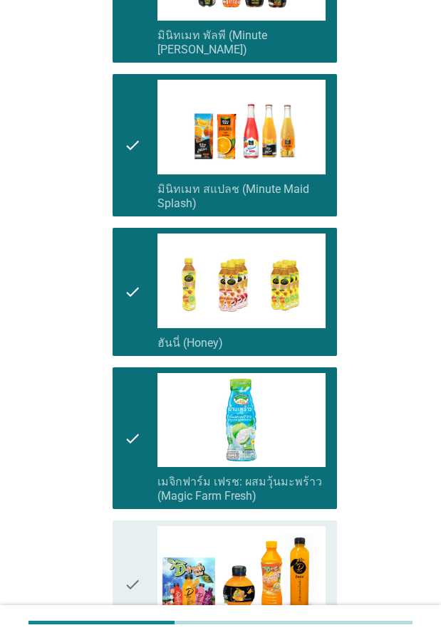
scroll to position [1993, 0]
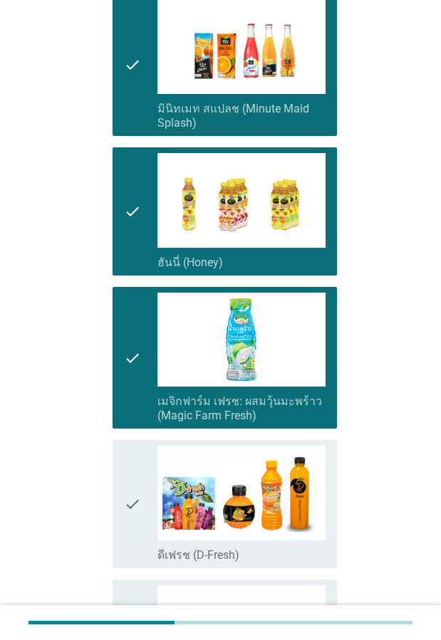
click at [137, 446] on icon "check" at bounding box center [132, 504] width 17 height 117
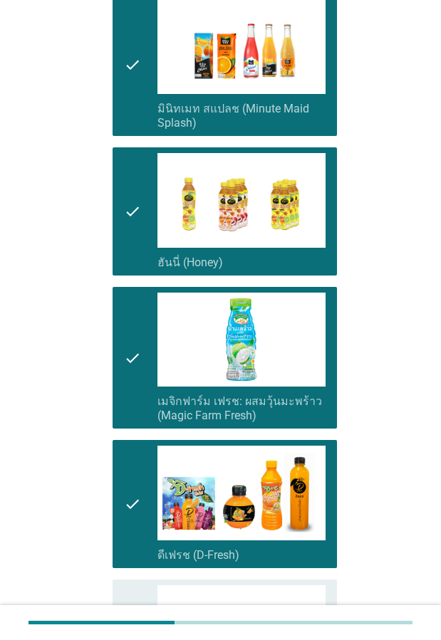
click at [137, 585] on icon "check" at bounding box center [132, 650] width 17 height 131
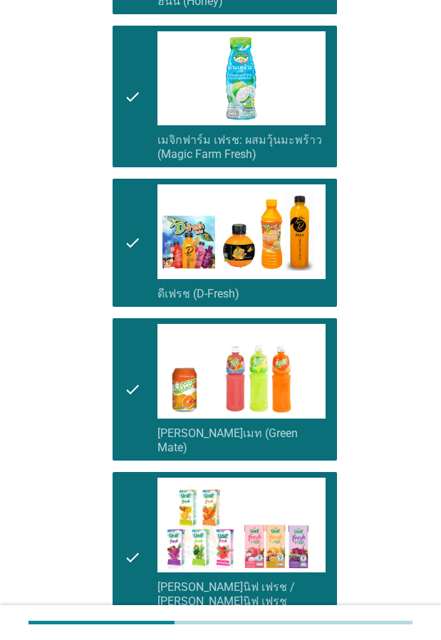
scroll to position [2346, 0]
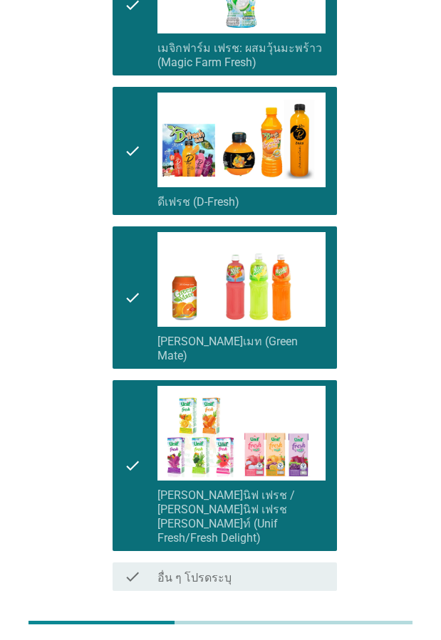
click at [307, 633] on div "ต่อไป" at bounding box center [300, 641] width 40 height 17
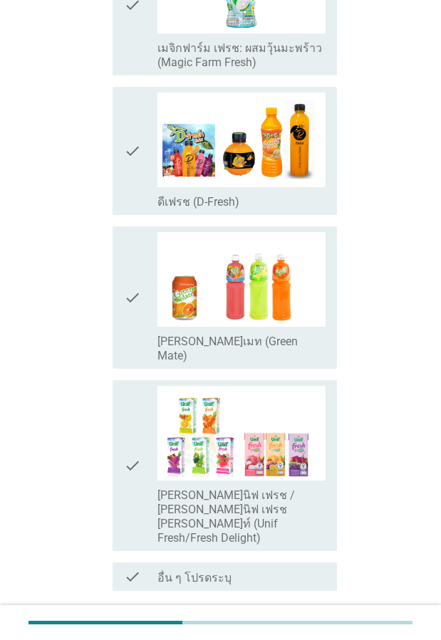
scroll to position [0, 0]
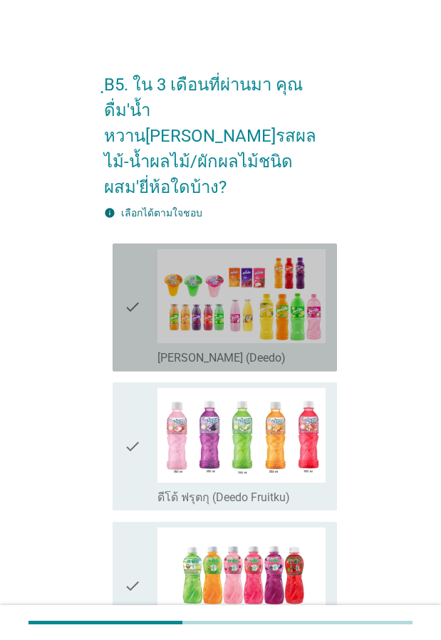
click at [127, 313] on icon "check" at bounding box center [132, 307] width 17 height 117
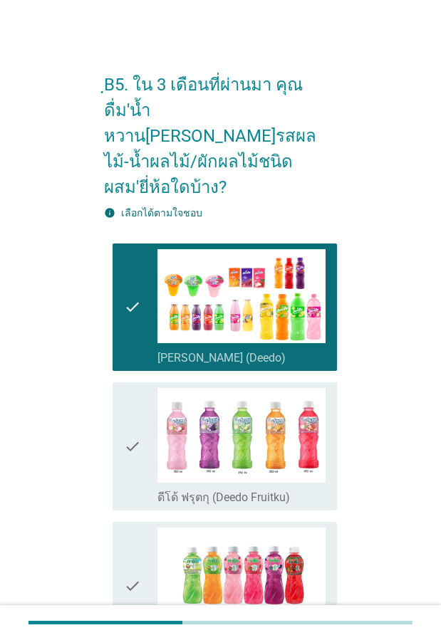
click at [127, 413] on icon "check" at bounding box center [132, 446] width 17 height 117
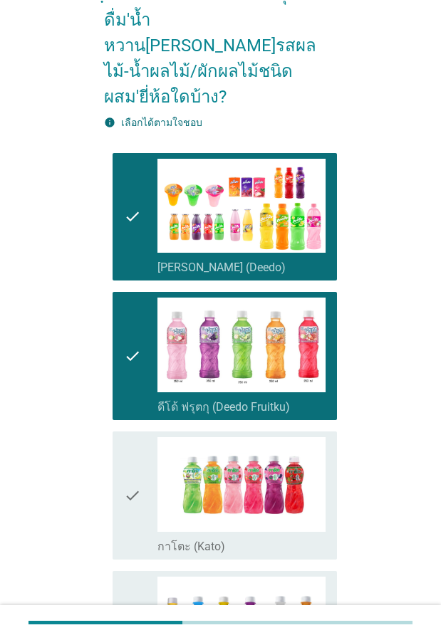
scroll to position [142, 0]
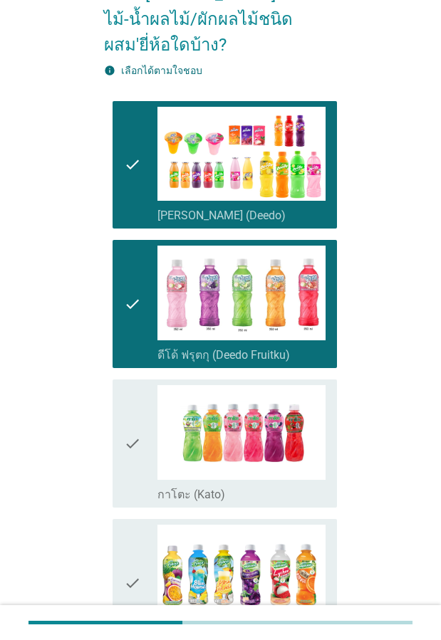
click at [132, 416] on icon "check" at bounding box center [132, 443] width 17 height 117
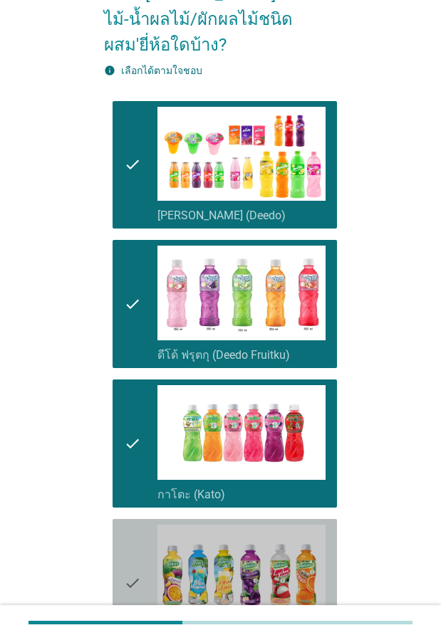
click at [137, 527] on icon "check" at bounding box center [132, 583] width 17 height 117
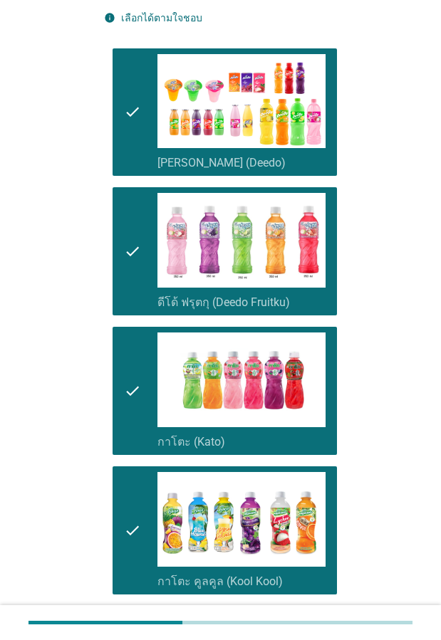
scroll to position [285, 0]
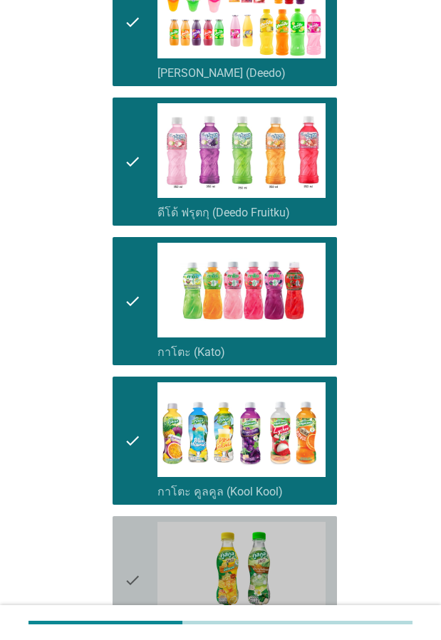
click at [137, 527] on icon "check" at bounding box center [132, 580] width 17 height 117
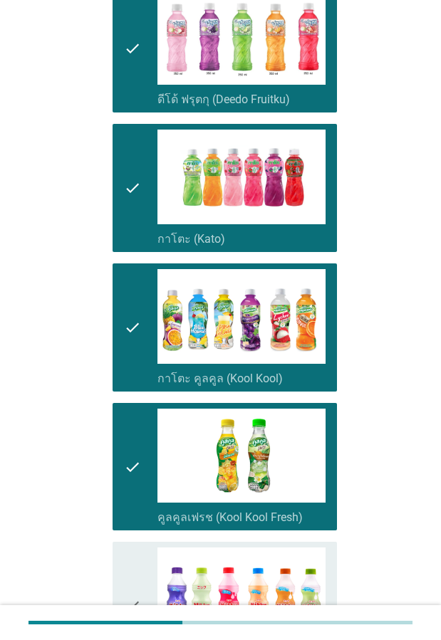
scroll to position [498, 0]
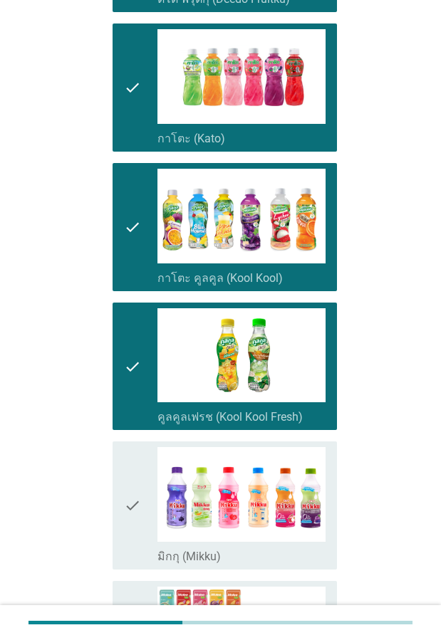
click at [135, 498] on icon "check" at bounding box center [132, 505] width 17 height 117
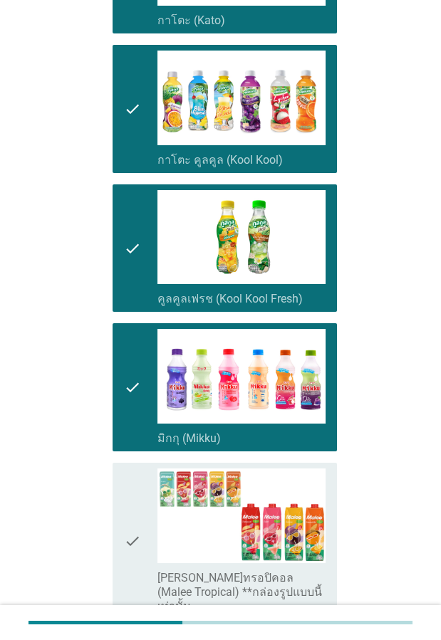
scroll to position [783, 0]
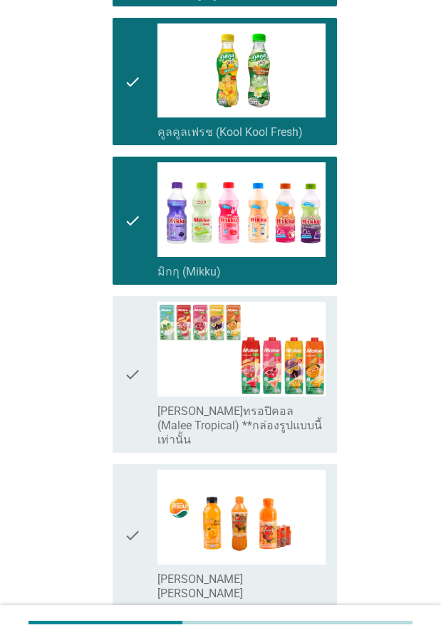
click at [136, 387] on icon "check" at bounding box center [132, 374] width 17 height 145
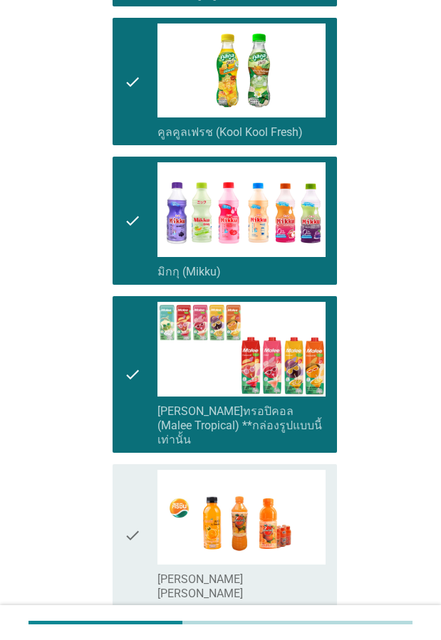
click at [140, 470] on icon "check" at bounding box center [132, 535] width 17 height 131
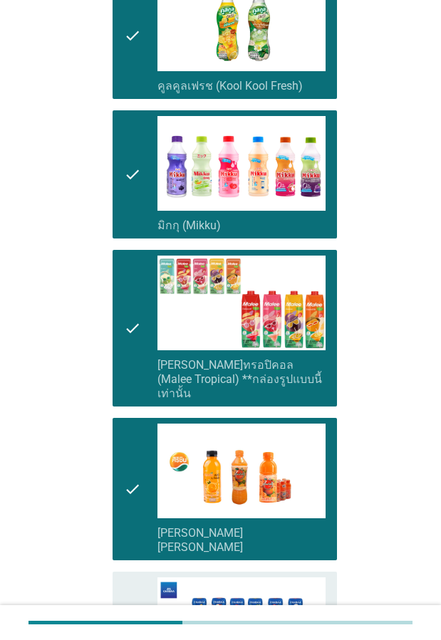
scroll to position [854, 0]
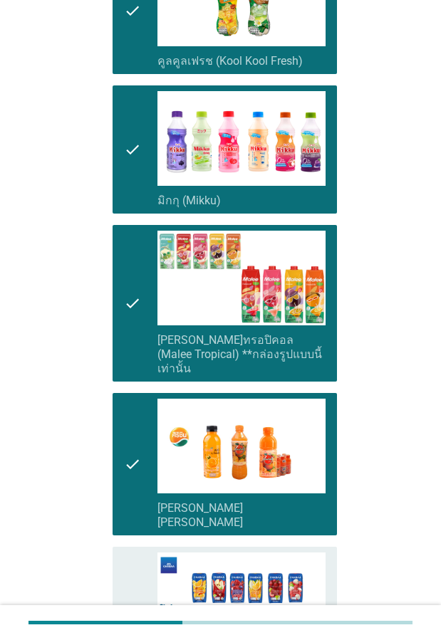
click at [131, 552] on icon "check" at bounding box center [132, 610] width 17 height 117
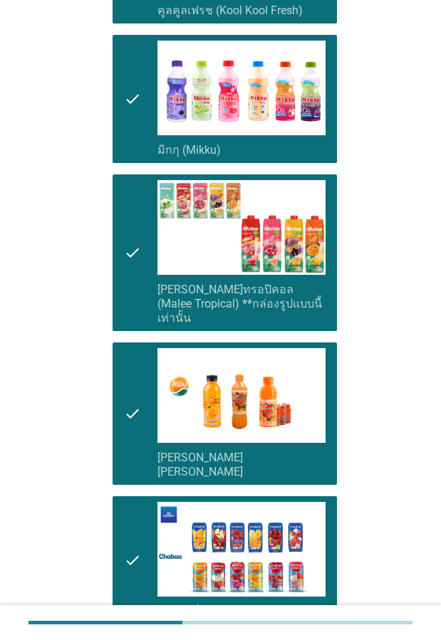
scroll to position [1068, 0]
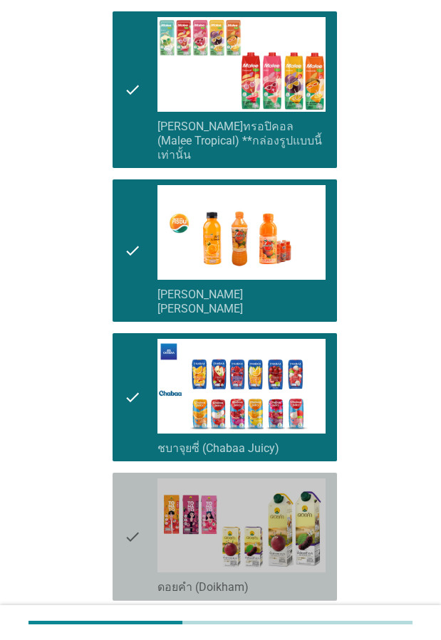
click at [130, 525] on icon "check" at bounding box center [132, 536] width 17 height 117
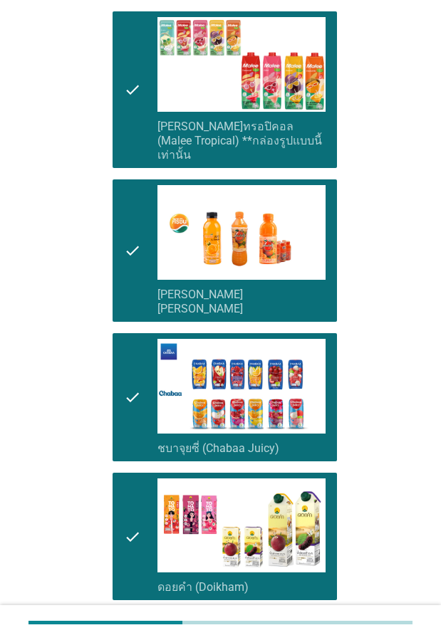
scroll to position [1281, 0]
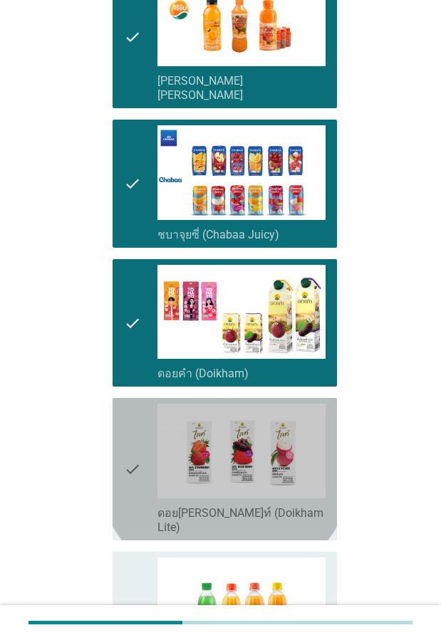
click at [135, 438] on icon "check" at bounding box center [132, 469] width 17 height 131
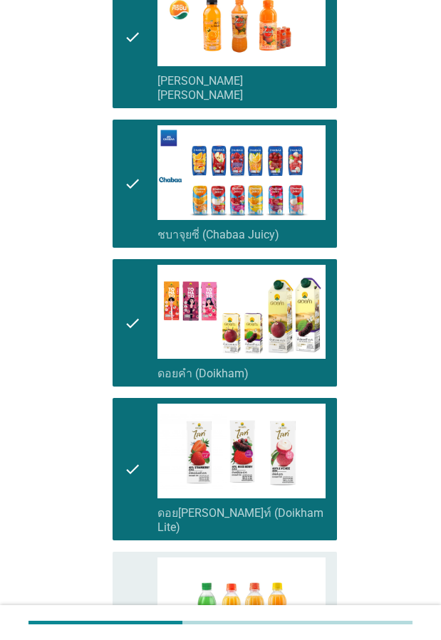
click at [135, 557] on icon "check" at bounding box center [132, 622] width 17 height 131
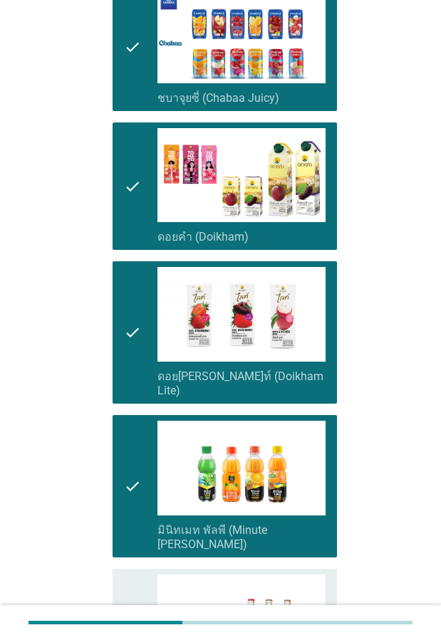
scroll to position [1495, 0]
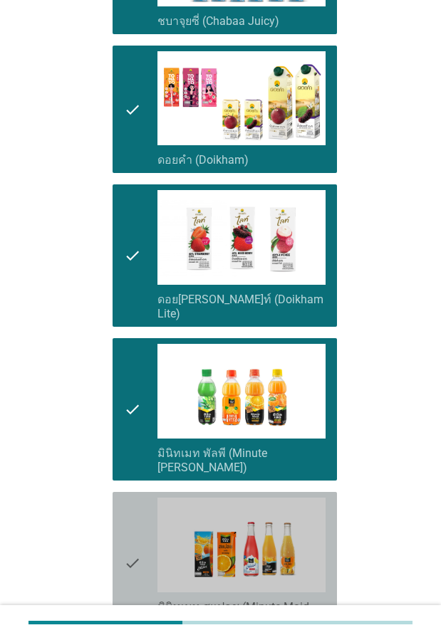
click at [135, 498] on icon "check" at bounding box center [132, 563] width 17 height 131
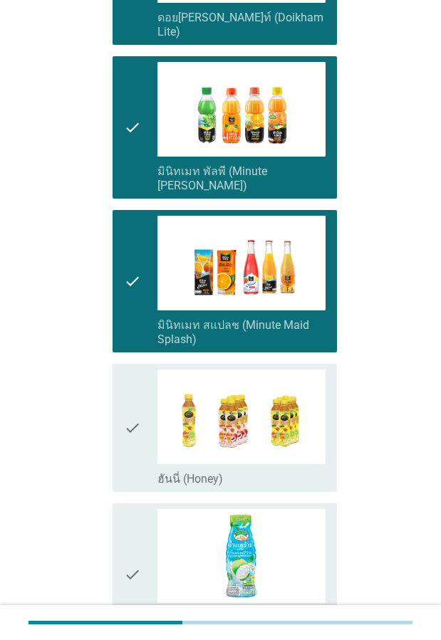
scroll to position [1779, 0]
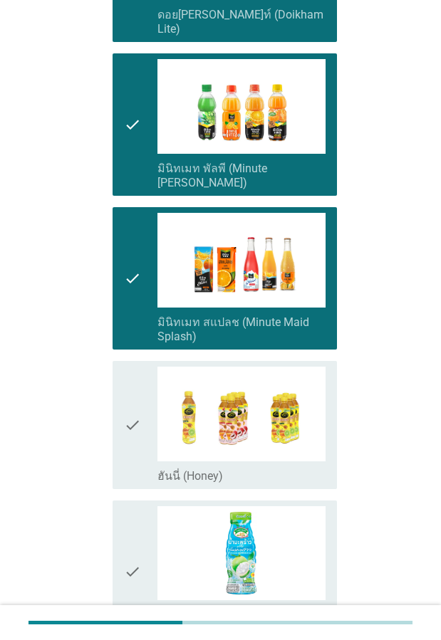
click at [132, 384] on icon "check" at bounding box center [132, 425] width 17 height 117
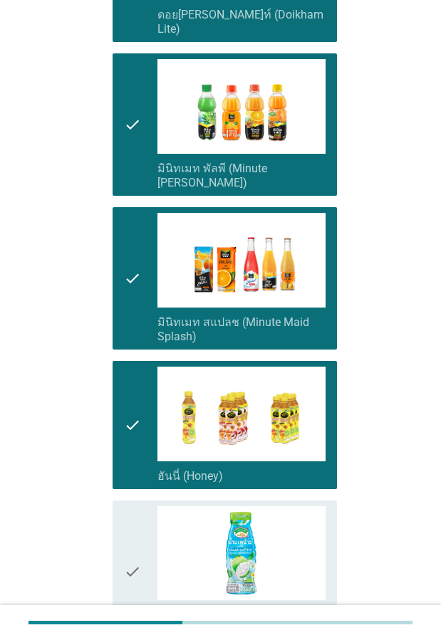
click at [132, 506] on icon "check" at bounding box center [132, 571] width 17 height 131
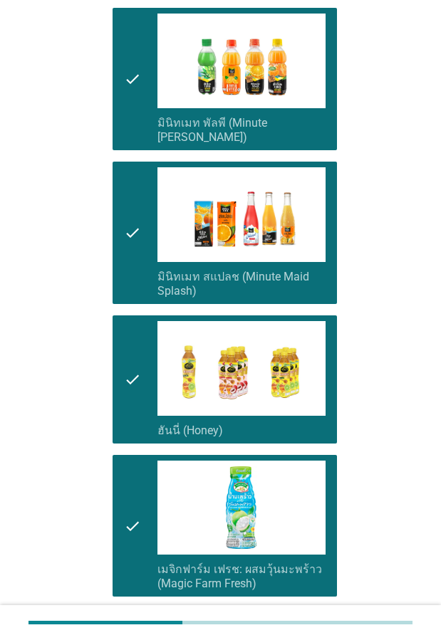
scroll to position [1851, 0]
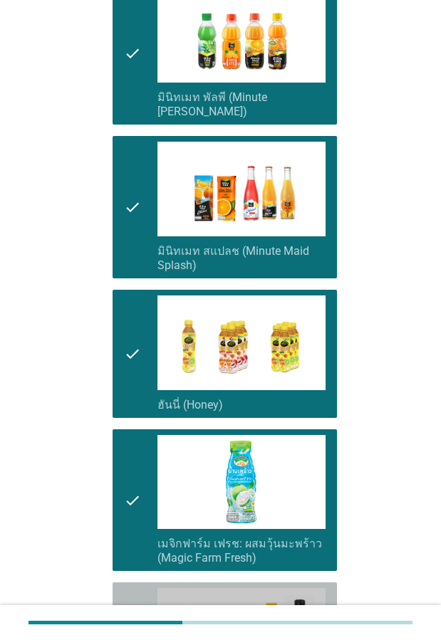
click at [130, 588] on icon "check" at bounding box center [132, 646] width 17 height 117
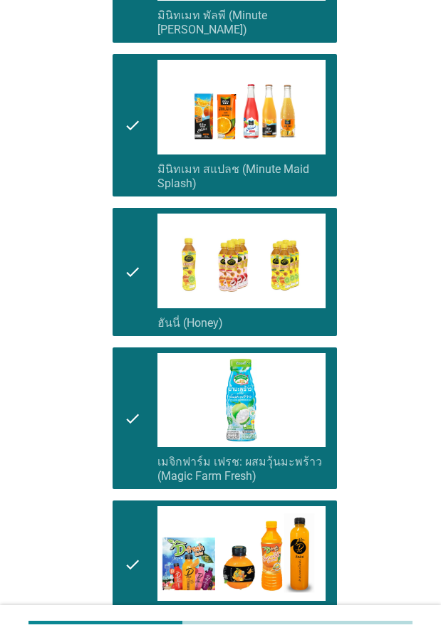
scroll to position [2207, 0]
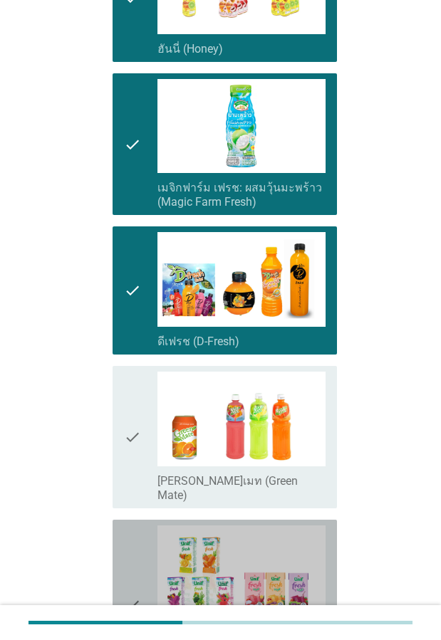
click at [132, 530] on icon "check" at bounding box center [132, 604] width 17 height 159
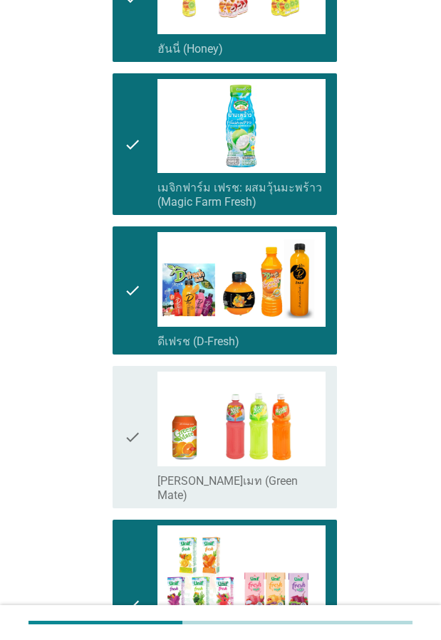
click at [133, 391] on icon "check" at bounding box center [132, 437] width 17 height 131
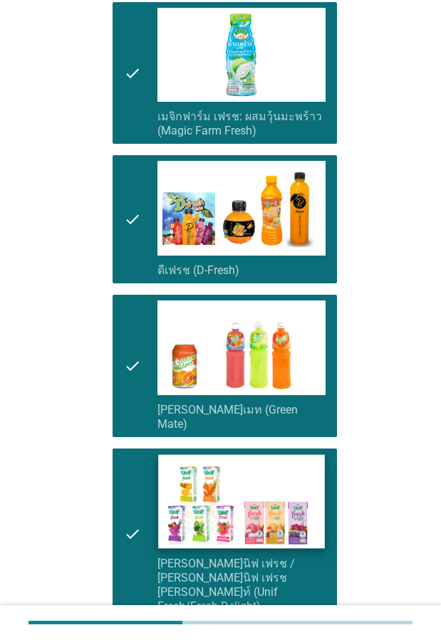
scroll to position [2346, 0]
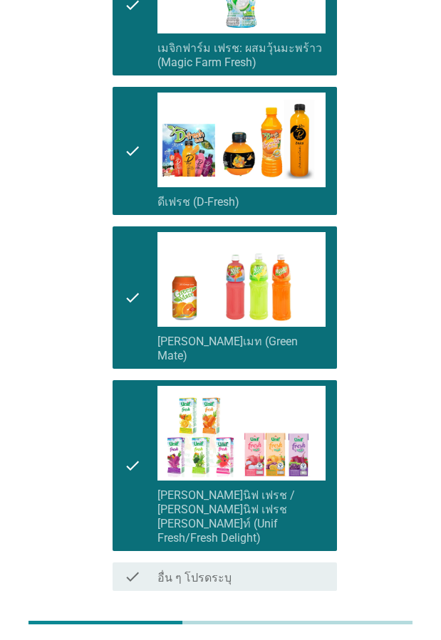
click at [314, 633] on div "ต่อไป" at bounding box center [300, 641] width 40 height 17
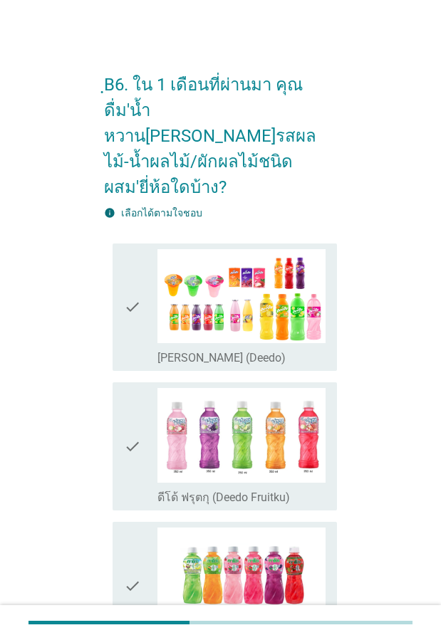
drag, startPoint x: 137, startPoint y: 300, endPoint x: 137, endPoint y: 330, distance: 29.2
click at [137, 300] on icon "check" at bounding box center [132, 307] width 17 height 117
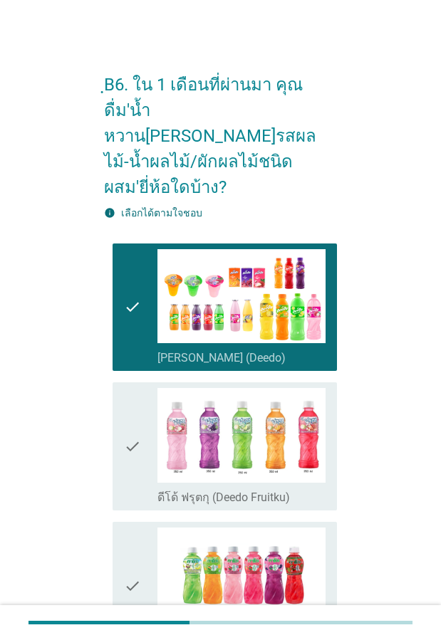
drag, startPoint x: 135, startPoint y: 413, endPoint x: 140, endPoint y: 530, distance: 117.6
click at [135, 414] on icon "check" at bounding box center [132, 446] width 17 height 117
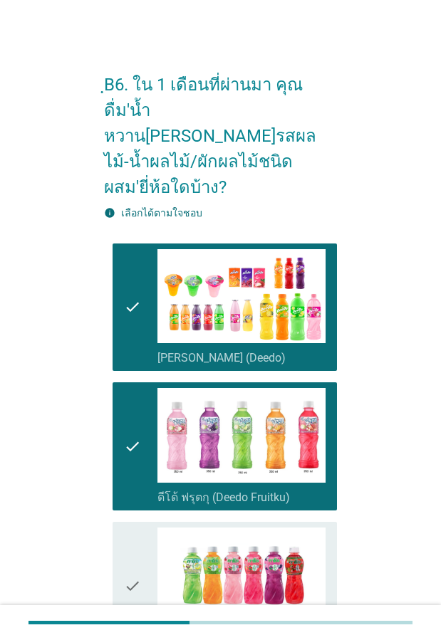
click at [142, 547] on div "check" at bounding box center [140, 585] width 33 height 117
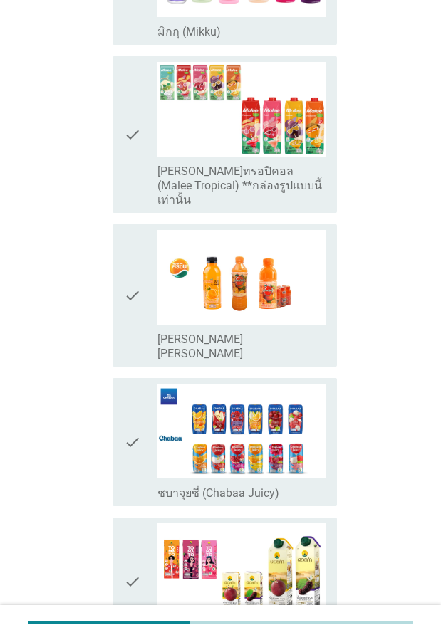
scroll to position [1139, 0]
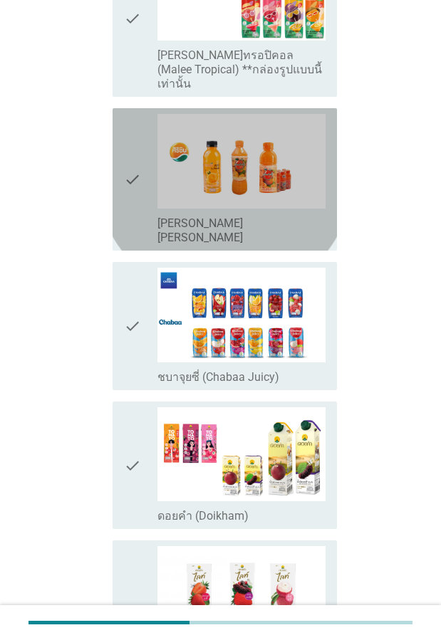
click at [129, 146] on icon "check" at bounding box center [132, 179] width 17 height 131
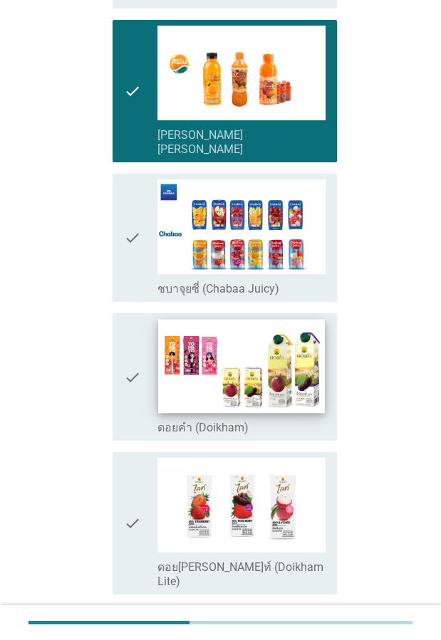
scroll to position [1352, 0]
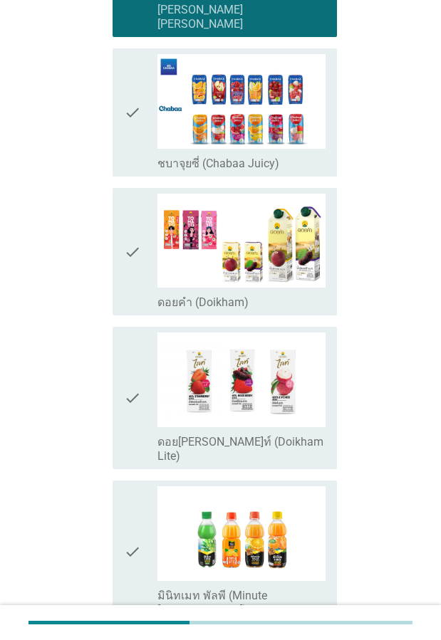
click at [132, 486] on icon "check" at bounding box center [132, 551] width 17 height 131
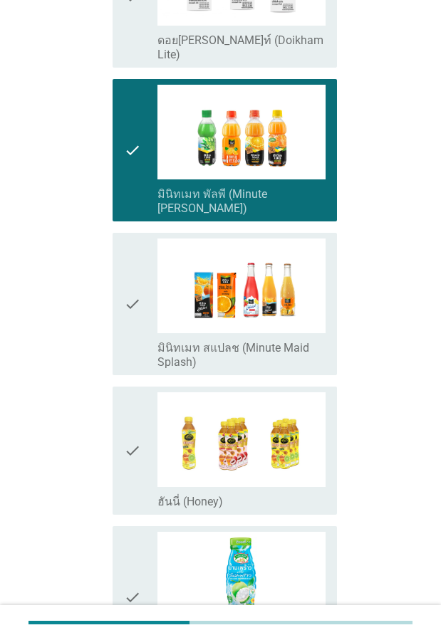
scroll to position [1779, 0]
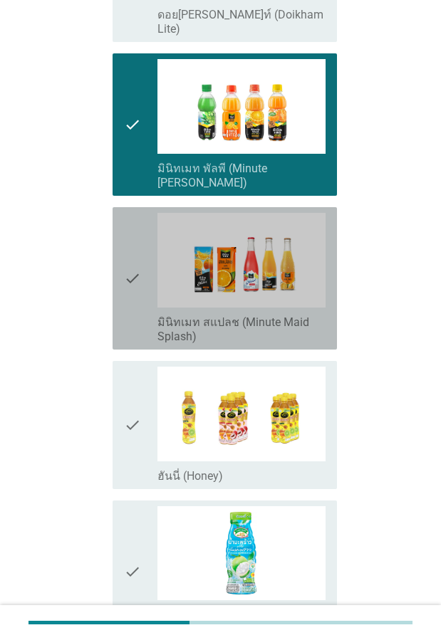
click at [141, 233] on div "check" at bounding box center [140, 278] width 33 height 131
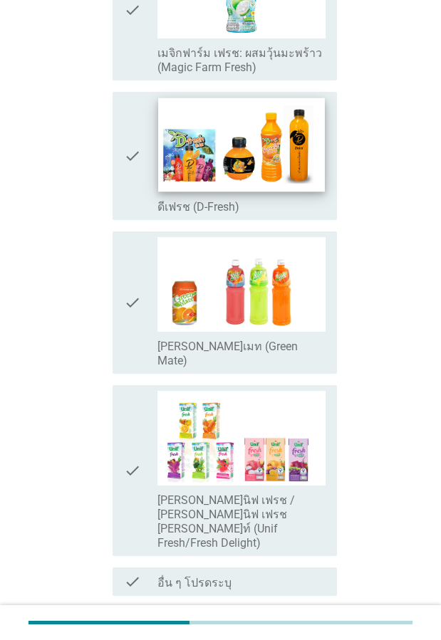
scroll to position [2346, 0]
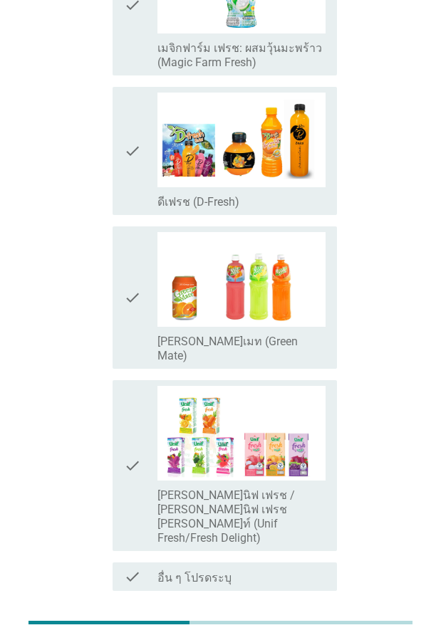
click at [303, 633] on div "ต่อไป" at bounding box center [300, 641] width 40 height 17
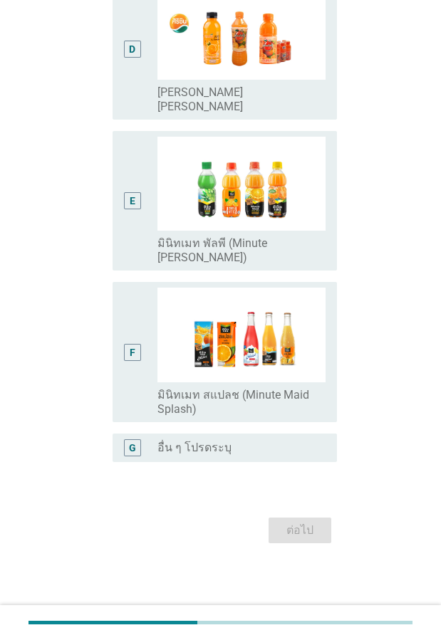
scroll to position [0, 0]
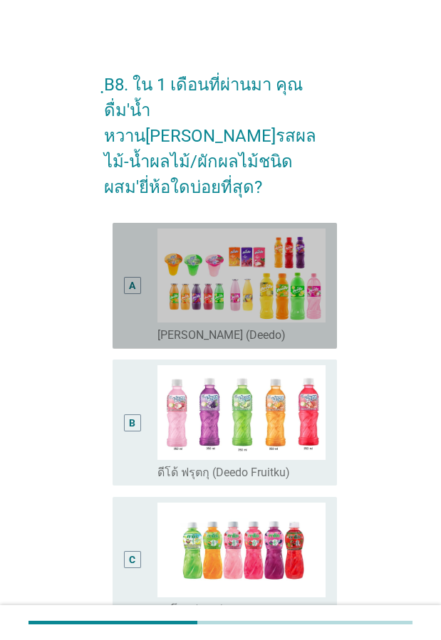
drag, startPoint x: 127, startPoint y: 275, endPoint x: 133, endPoint y: 340, distance: 65.7
click at [127, 274] on div "A" at bounding box center [132, 285] width 17 height 115
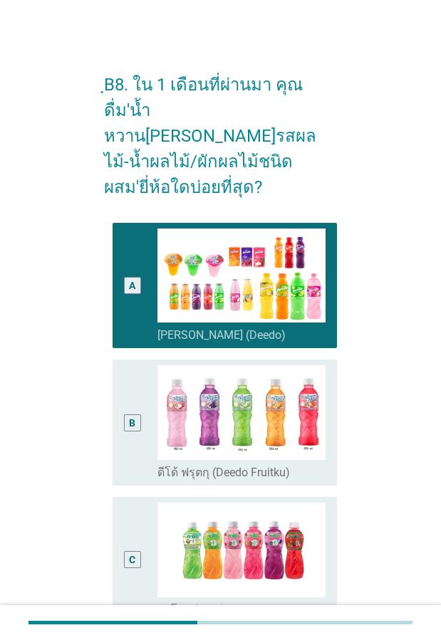
click at [136, 387] on div "B" at bounding box center [132, 422] width 17 height 115
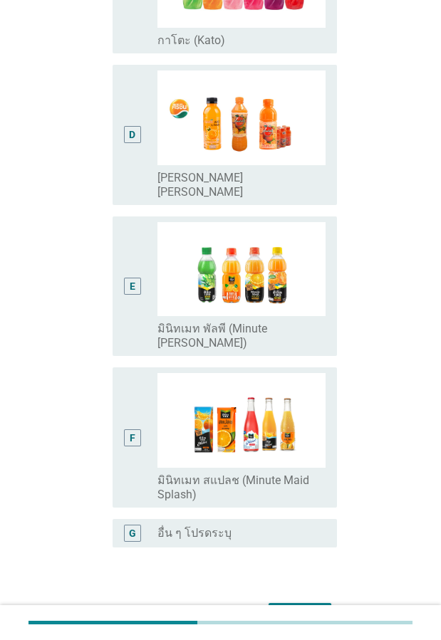
scroll to position [615, 0]
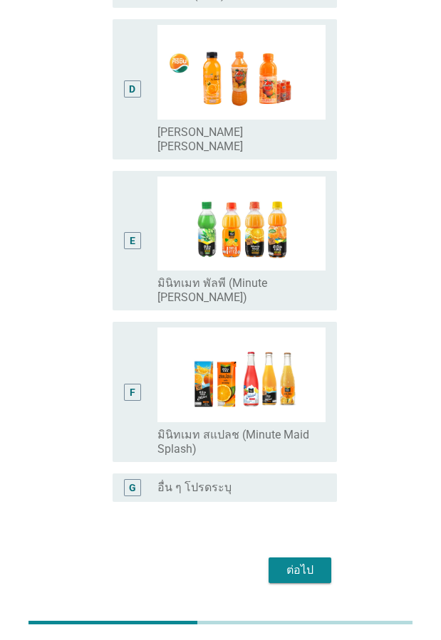
click at [310, 562] on div "ต่อไป" at bounding box center [300, 570] width 40 height 17
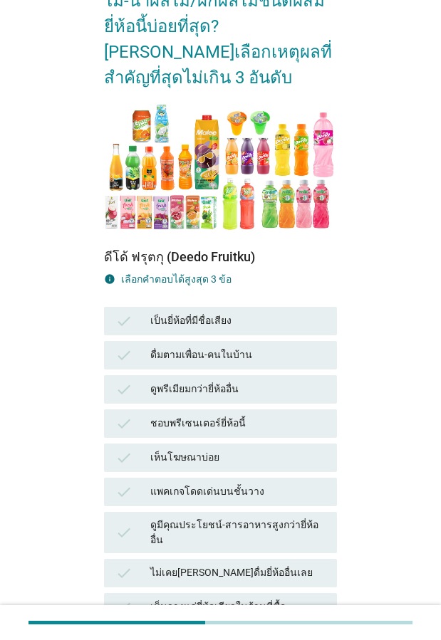
scroll to position [214, 0]
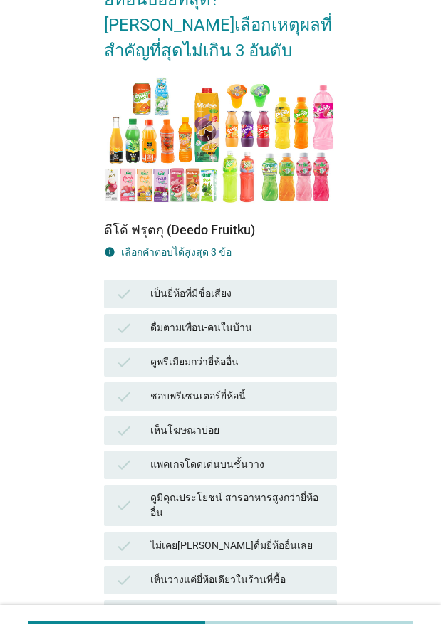
click at [288, 606] on div "มีให้เลือกหลากหลาย[PERSON_NAME] [PERSON_NAME] สตรอ[PERSON_NAME]" at bounding box center [237, 628] width 175 height 45
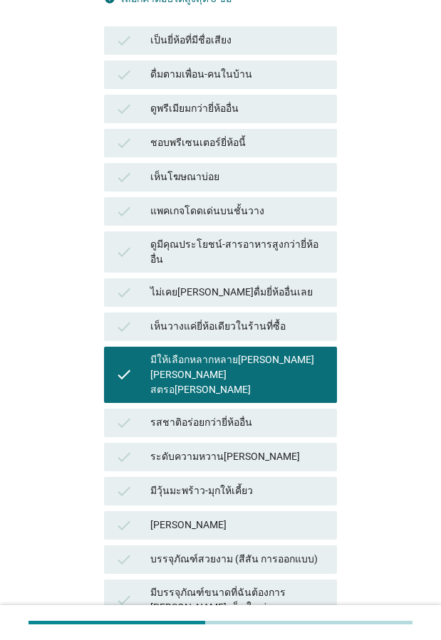
scroll to position [498, 0]
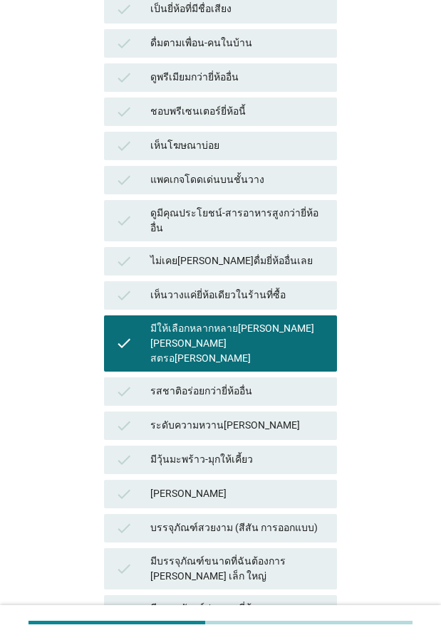
click at [247, 417] on div "ระดับความหวาน[PERSON_NAME]" at bounding box center [237, 425] width 175 height 17
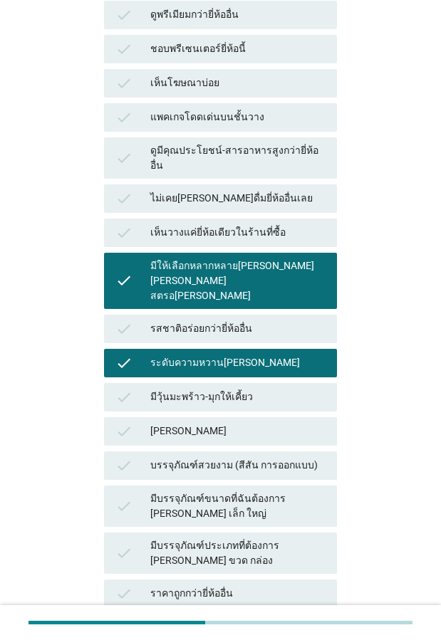
scroll to position [641, 0]
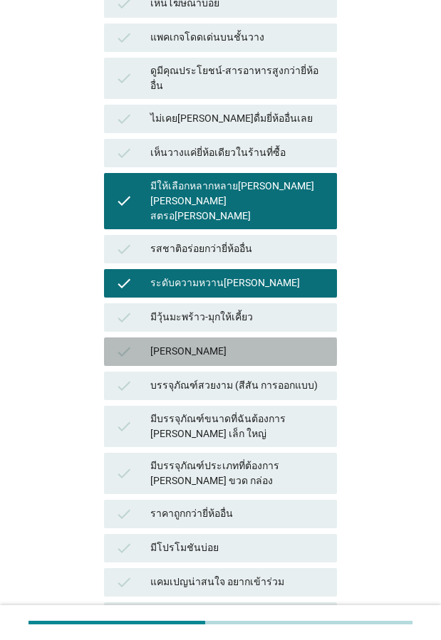
click at [241, 343] on div "[PERSON_NAME]" at bounding box center [237, 351] width 175 height 17
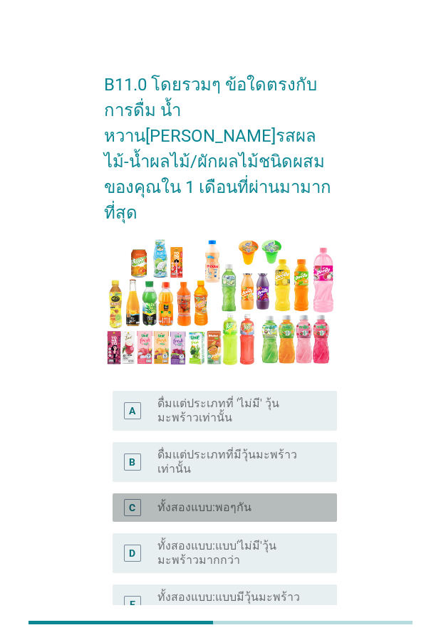
click at [193, 500] on label "ทั้งสองแบบ:พอๆกัน" at bounding box center [204, 507] width 94 height 14
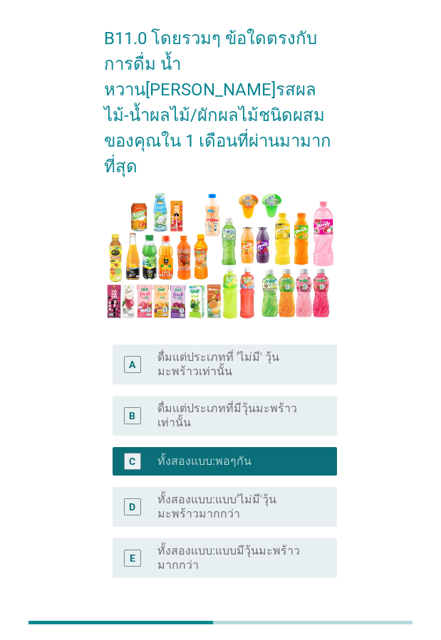
scroll to position [110, 0]
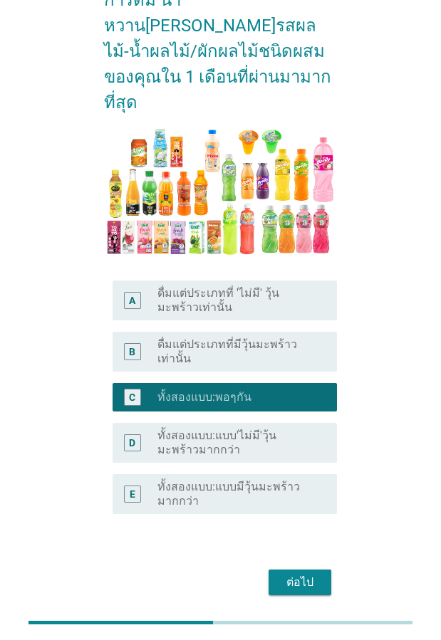
click at [290, 574] on div "ต่อไป" at bounding box center [300, 582] width 40 height 17
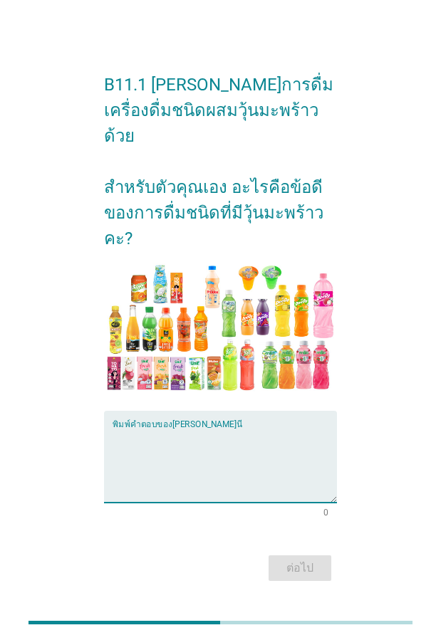
click at [148, 449] on textarea "พิมพ์คำตอบของคุณ ที่นี่" at bounding box center [224, 465] width 224 height 75
type textarea ","
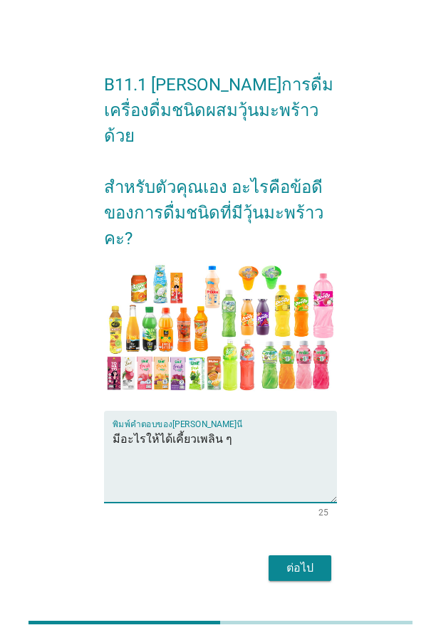
type textarea "มีอะไรให้ได้เคี้ยวเพลิน ๆ"
click at [322, 555] on button "ต่อไป" at bounding box center [299, 568] width 63 height 26
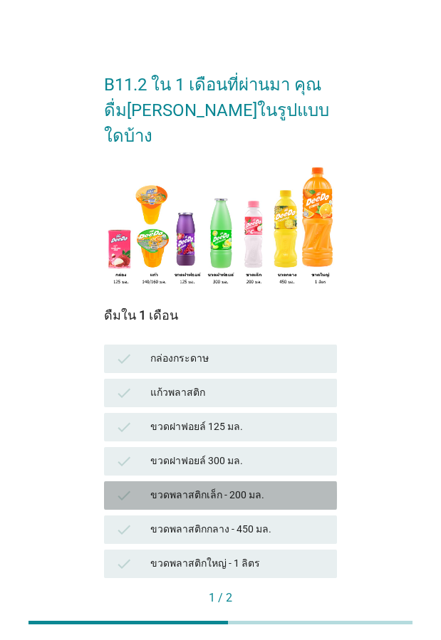
click at [120, 487] on icon "check" at bounding box center [123, 495] width 17 height 17
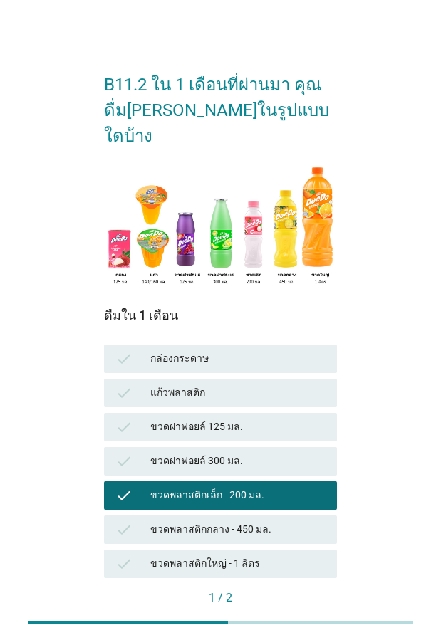
click at [313, 614] on div "ต่อไป" at bounding box center [305, 621] width 40 height 15
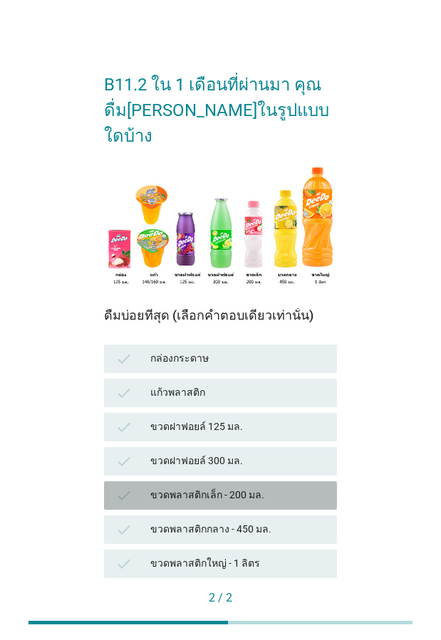
click at [127, 487] on icon "check" at bounding box center [123, 495] width 17 height 17
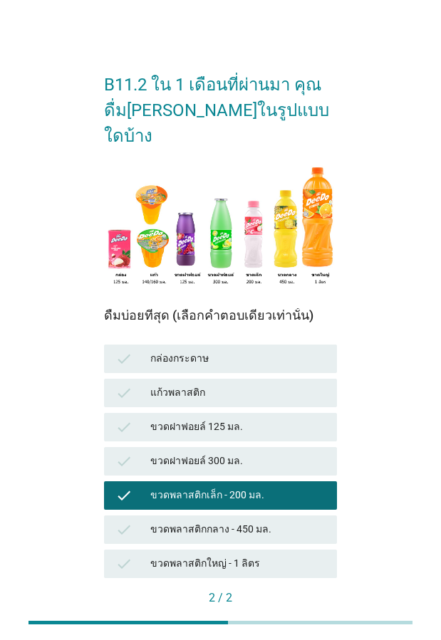
click at [302, 614] on div "คำถามต่อไป" at bounding box center [298, 621] width 53 height 15
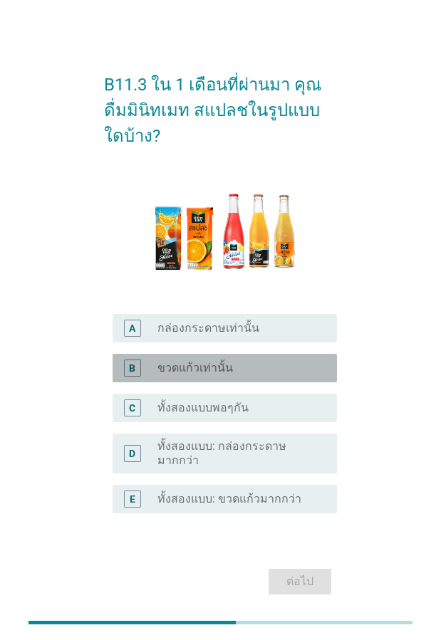
click at [211, 369] on label "ขวดแก้วเท่านั้น" at bounding box center [194, 368] width 75 height 14
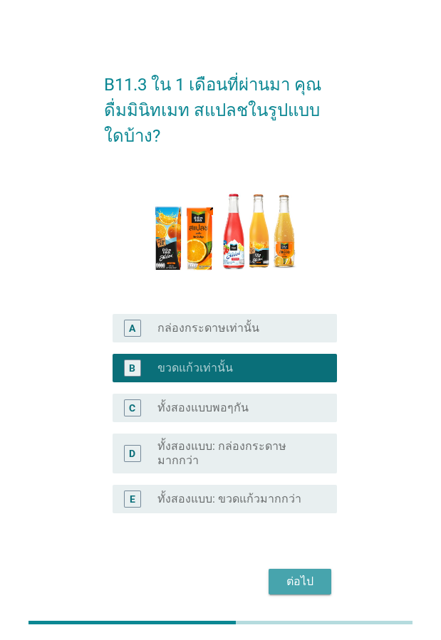
click at [311, 581] on div "ต่อไป" at bounding box center [300, 581] width 40 height 17
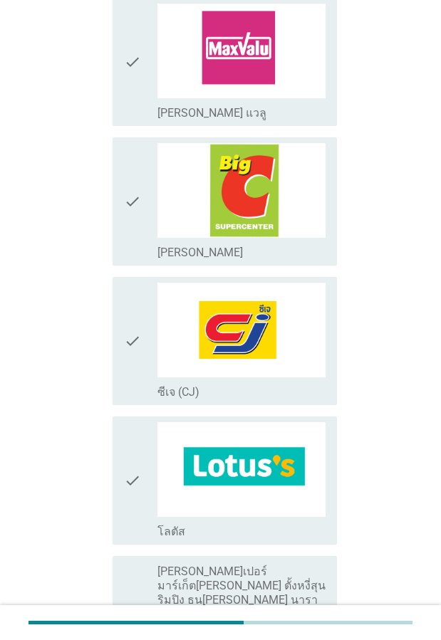
scroll to position [1281, 0]
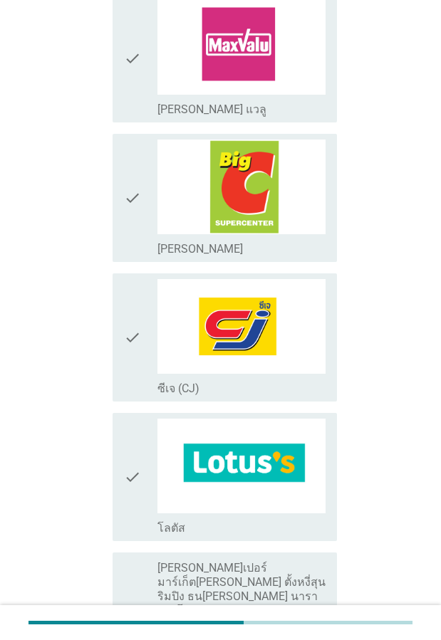
click at [130, 419] on icon "check" at bounding box center [132, 477] width 17 height 117
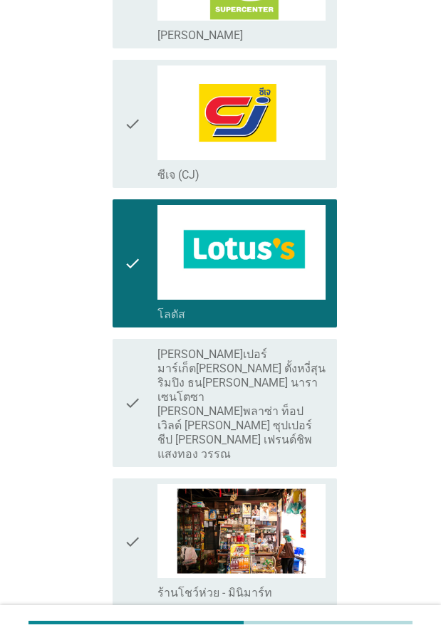
scroll to position [1708, 0]
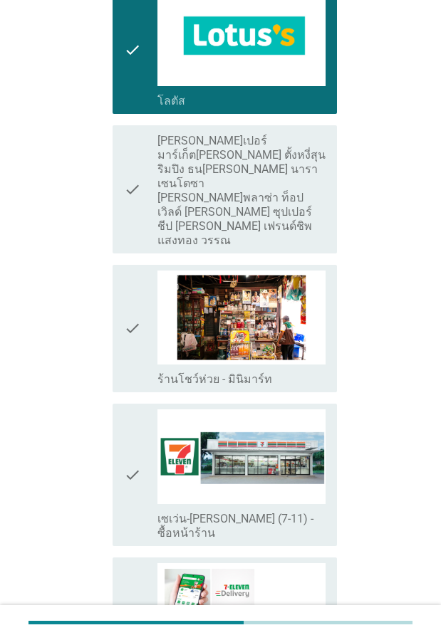
click at [125, 409] on icon "check" at bounding box center [132, 474] width 17 height 131
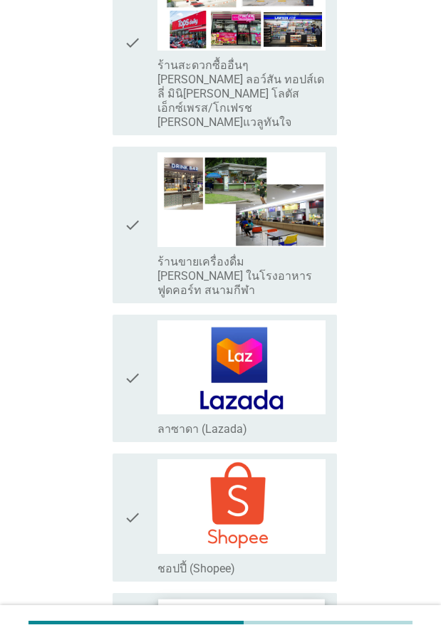
scroll to position [2481, 0]
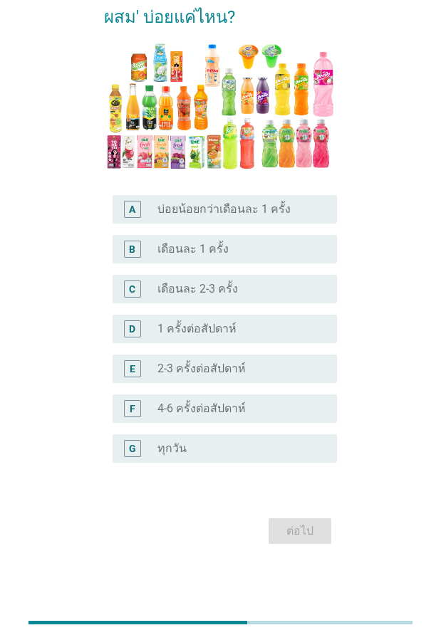
scroll to position [0, 0]
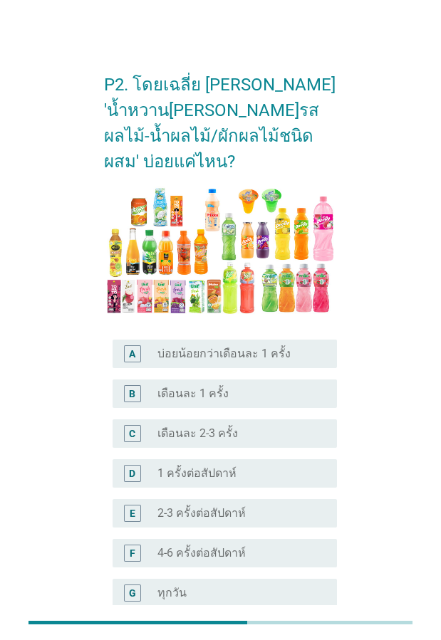
click at [140, 505] on div "E" at bounding box center [132, 513] width 17 height 17
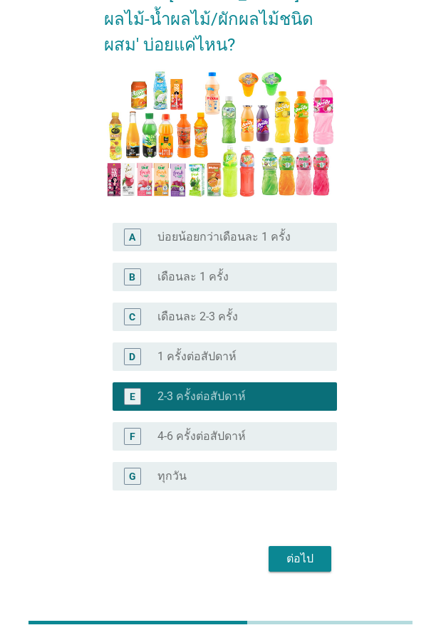
scroll to position [119, 0]
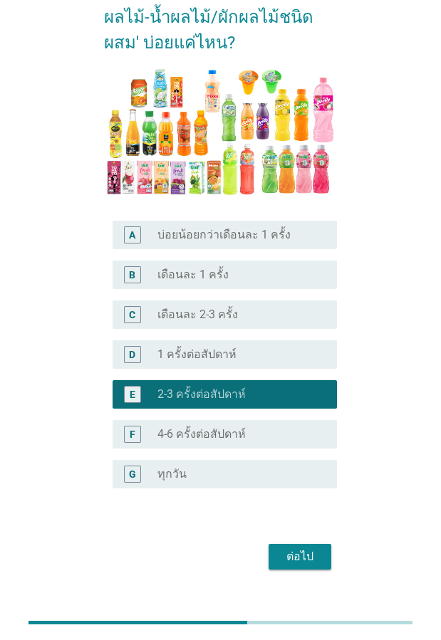
click at [297, 548] on div "ต่อไป" at bounding box center [300, 556] width 40 height 17
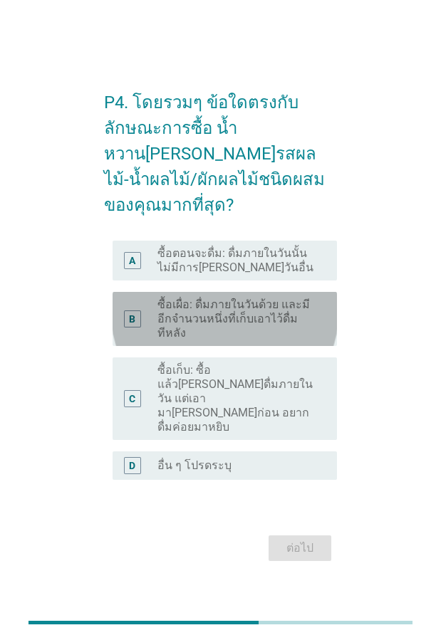
click at [129, 320] on div "B" at bounding box center [132, 318] width 6 height 15
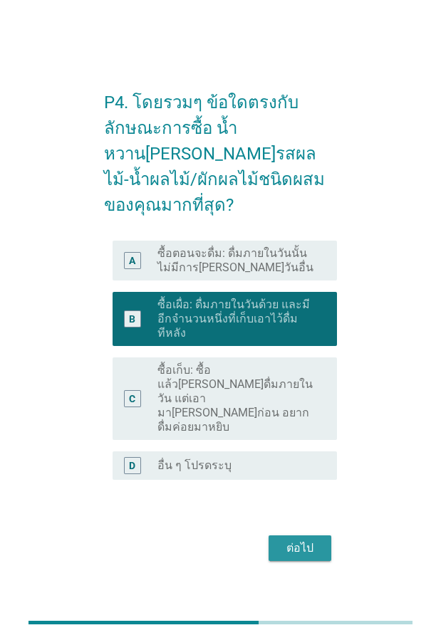
click at [317, 540] on div "ต่อไป" at bounding box center [300, 548] width 40 height 17
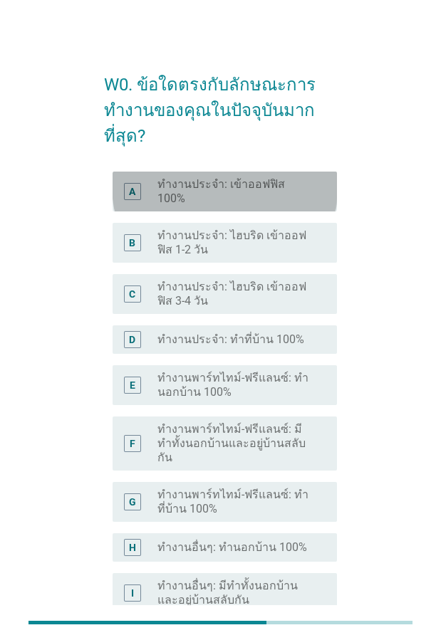
click at [140, 184] on div "A" at bounding box center [132, 191] width 17 height 17
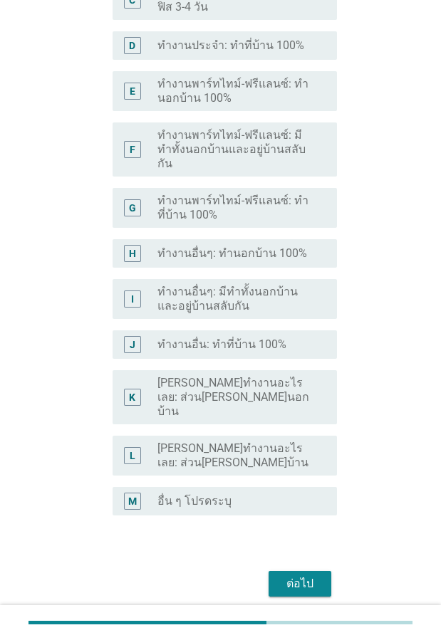
scroll to position [307, 0]
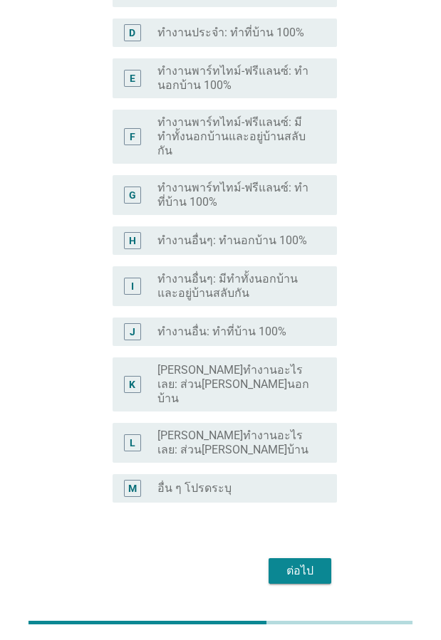
click at [303, 562] on div "ต่อไป" at bounding box center [300, 570] width 40 height 17
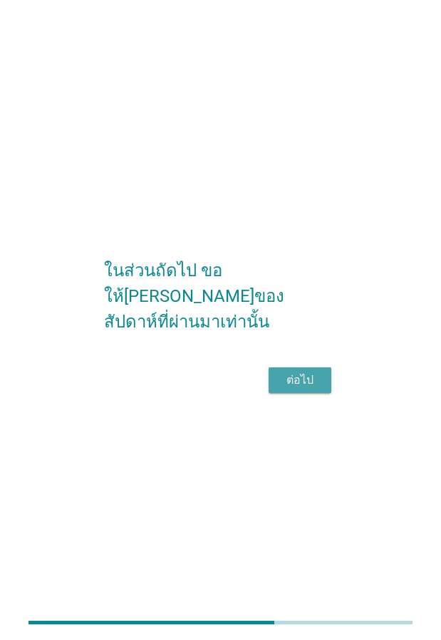
click at [297, 389] on div "ต่อไป" at bounding box center [300, 380] width 40 height 17
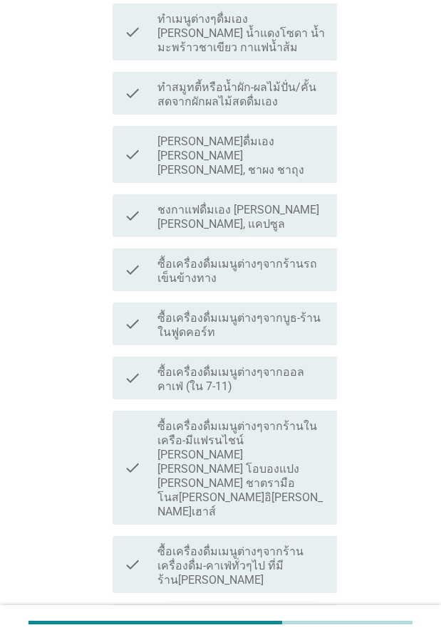
scroll to position [427, 0]
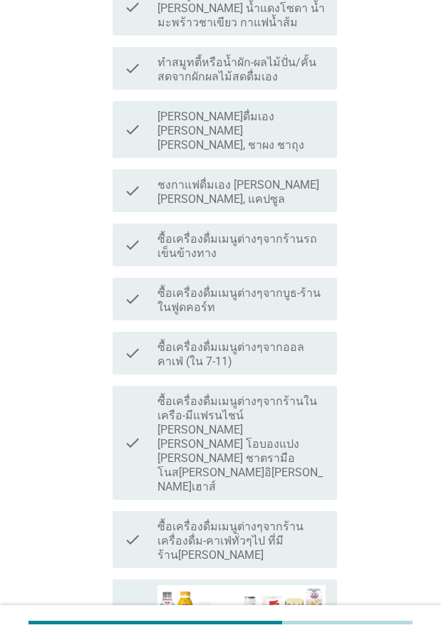
click at [134, 585] on icon "check" at bounding box center [132, 643] width 17 height 117
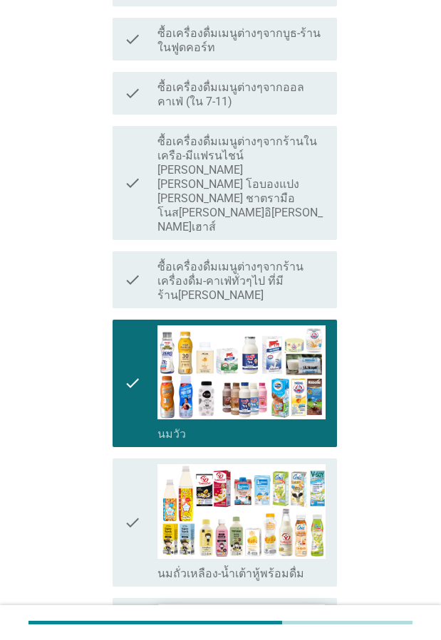
scroll to position [712, 0]
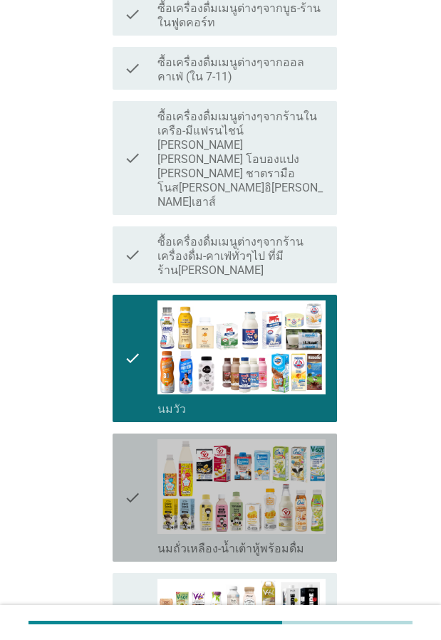
click at [140, 439] on icon "check" at bounding box center [132, 497] width 17 height 117
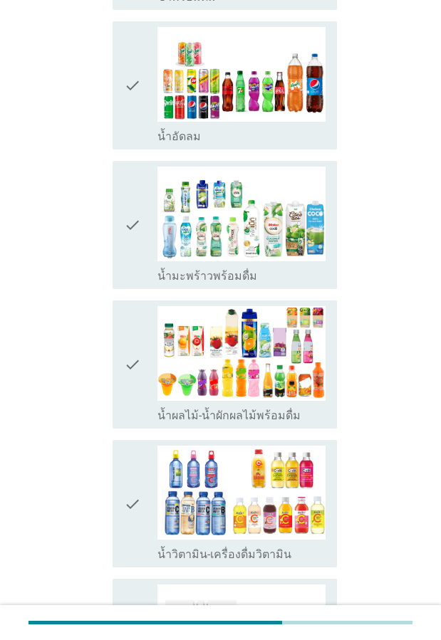
scroll to position [1851, 0]
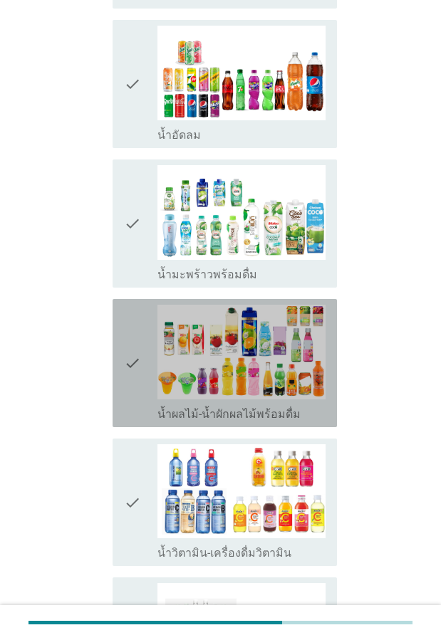
click at [137, 305] on icon "check" at bounding box center [132, 363] width 17 height 117
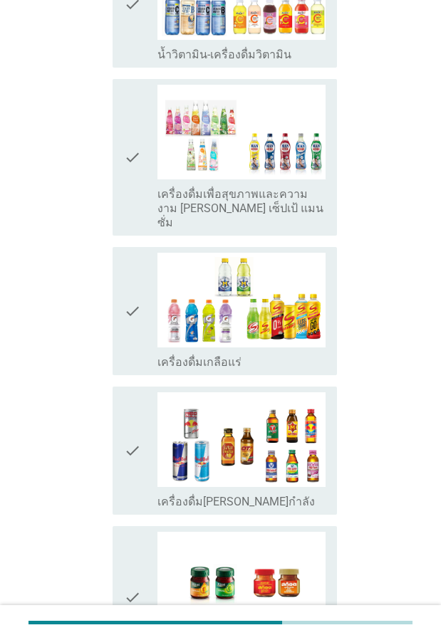
scroll to position [2409, 0]
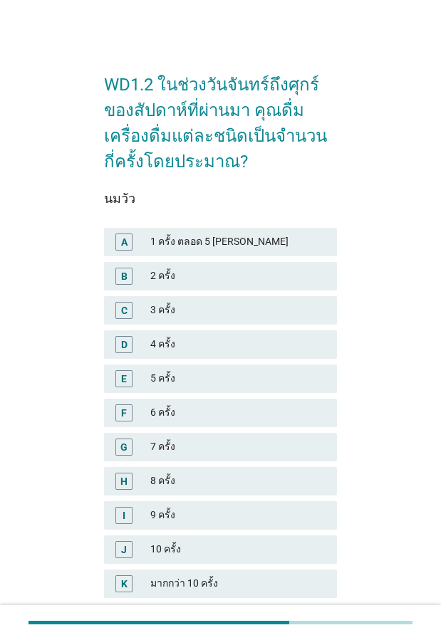
click at [129, 241] on div "A" at bounding box center [123, 241] width 17 height 17
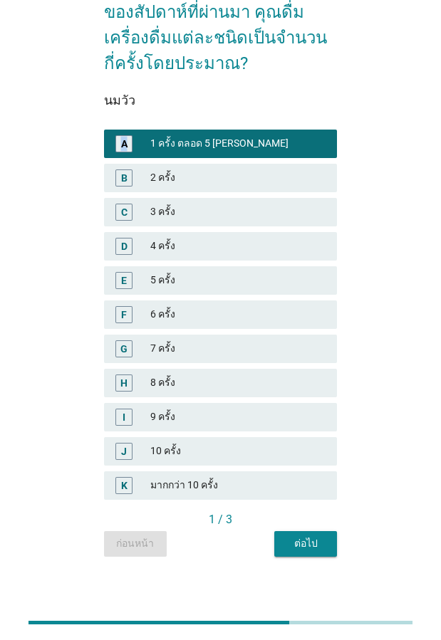
scroll to position [107, 0]
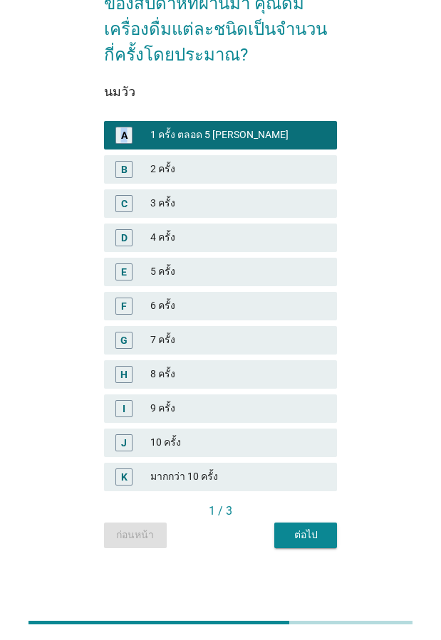
click at [295, 535] on div "ต่อไป" at bounding box center [305, 534] width 40 height 15
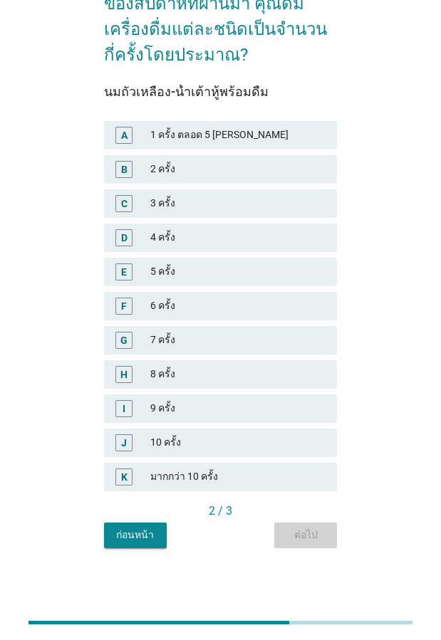
scroll to position [0, 0]
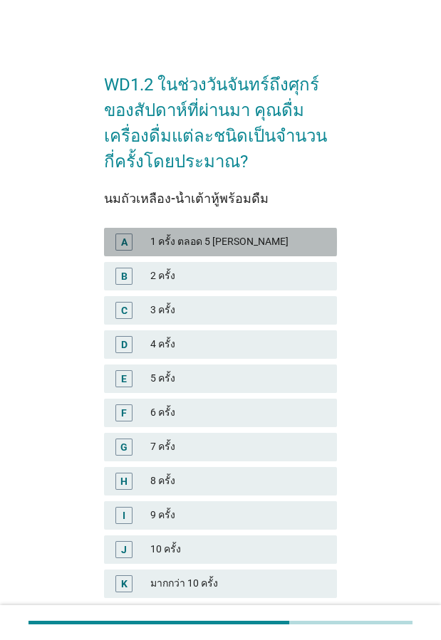
click at [128, 238] on div "A" at bounding box center [123, 241] width 17 height 17
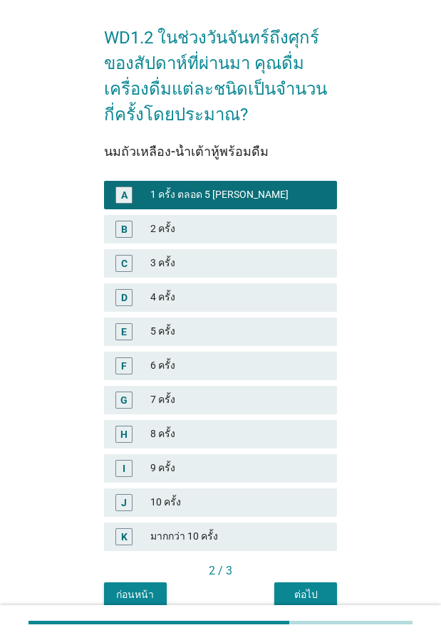
scroll to position [107, 0]
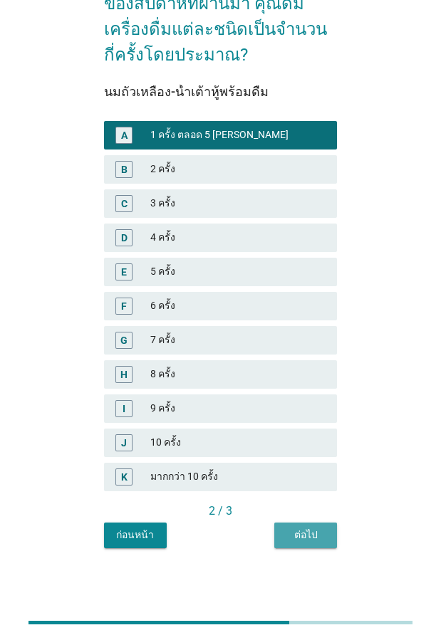
click at [309, 541] on div "ต่อไป" at bounding box center [305, 534] width 40 height 15
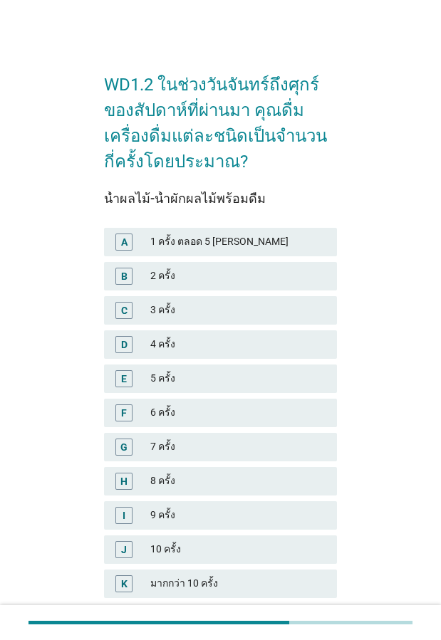
click at [127, 243] on div "A" at bounding box center [124, 241] width 6 height 15
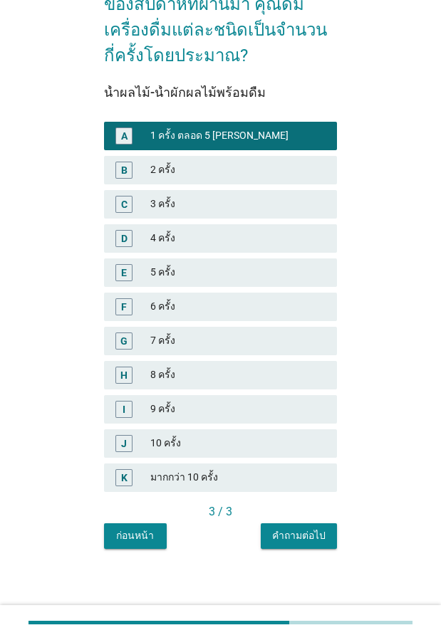
scroll to position [107, 0]
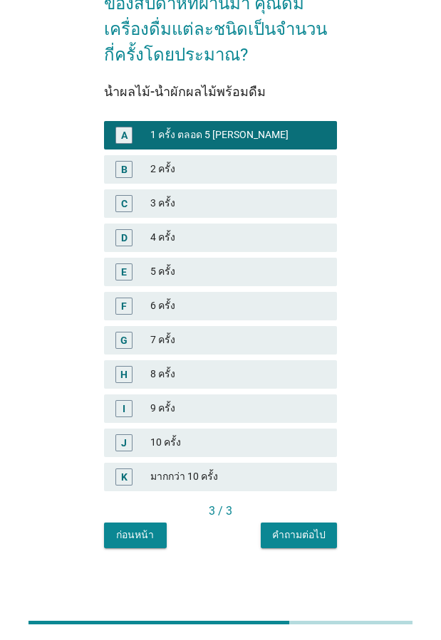
click at [322, 528] on div "คำถามต่อไป" at bounding box center [298, 534] width 53 height 15
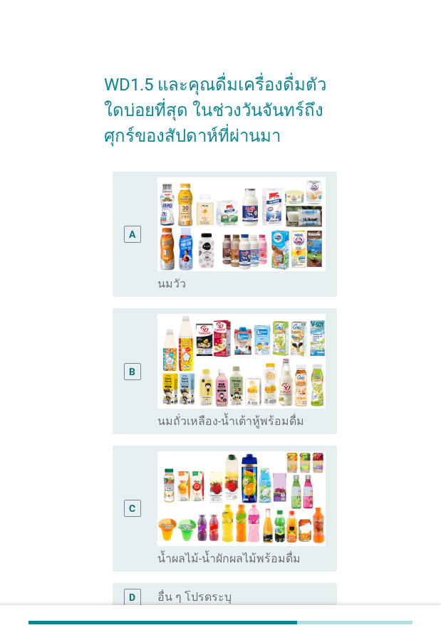
click at [140, 268] on div "A" at bounding box center [132, 234] width 17 height 115
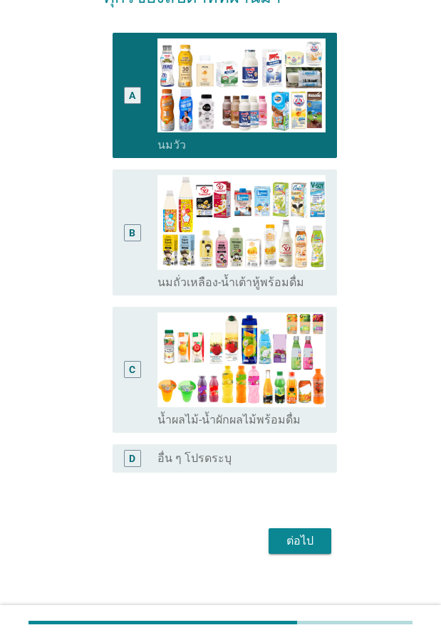
scroll to position [149, 0]
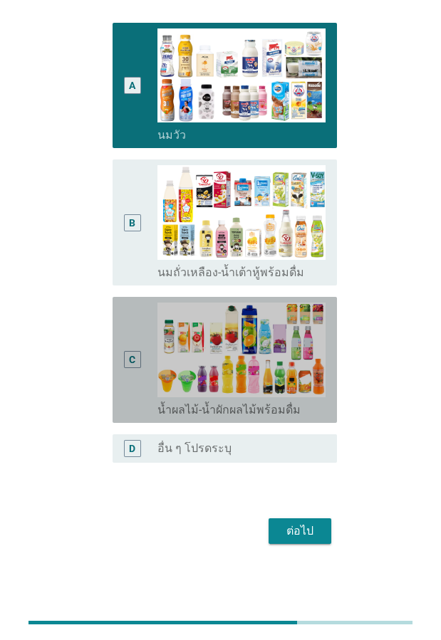
click at [130, 378] on div "C" at bounding box center [132, 360] width 17 height 115
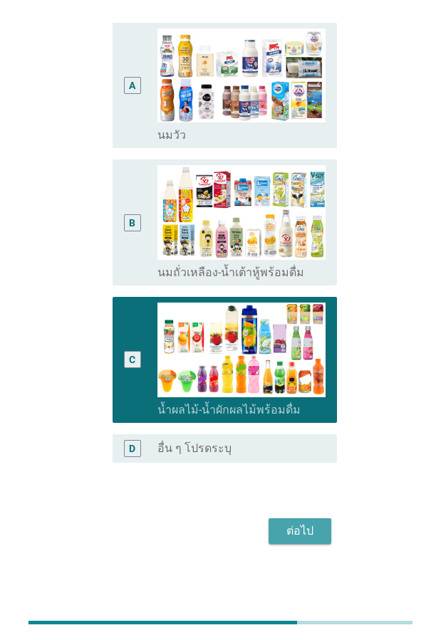
click at [305, 529] on div "ต่อไป" at bounding box center [300, 530] width 40 height 17
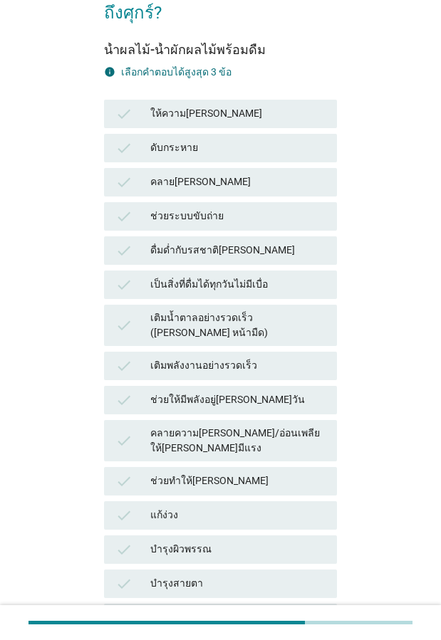
scroll to position [0, 0]
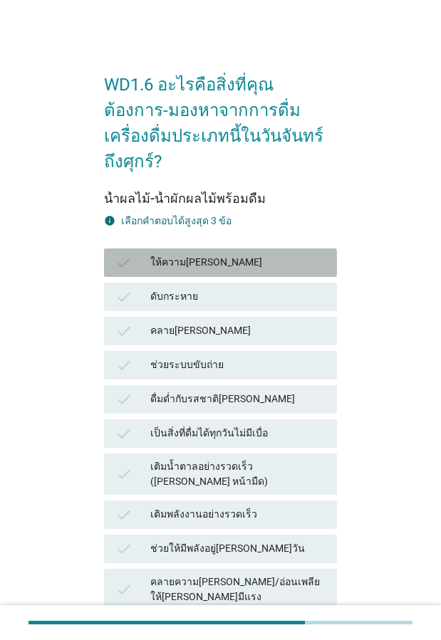
click at [119, 254] on icon "check" at bounding box center [123, 262] width 17 height 17
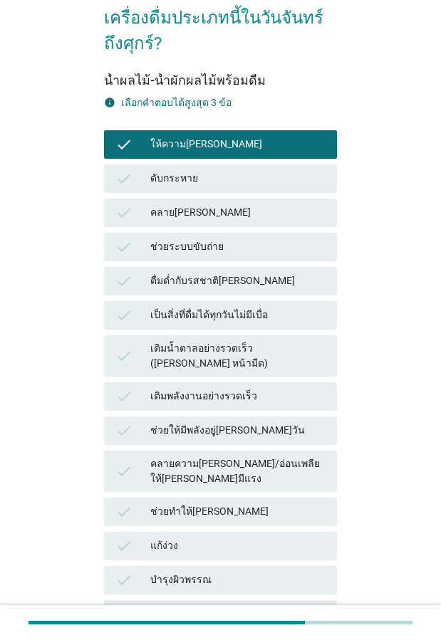
scroll to position [142, 0]
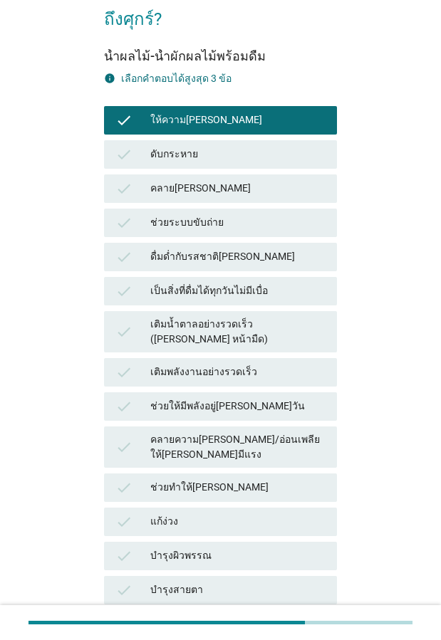
click at [130, 432] on icon "check" at bounding box center [123, 447] width 17 height 30
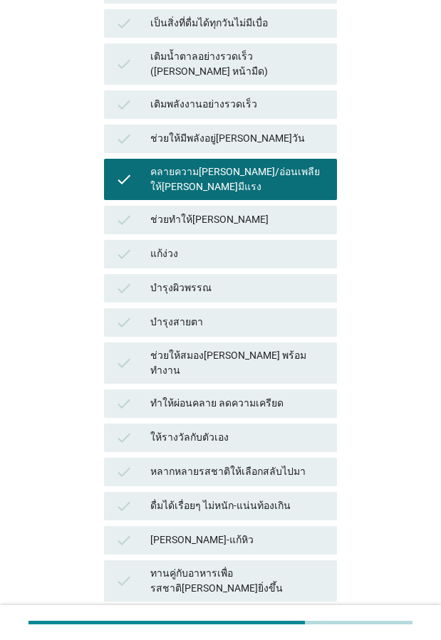
scroll to position [427, 0]
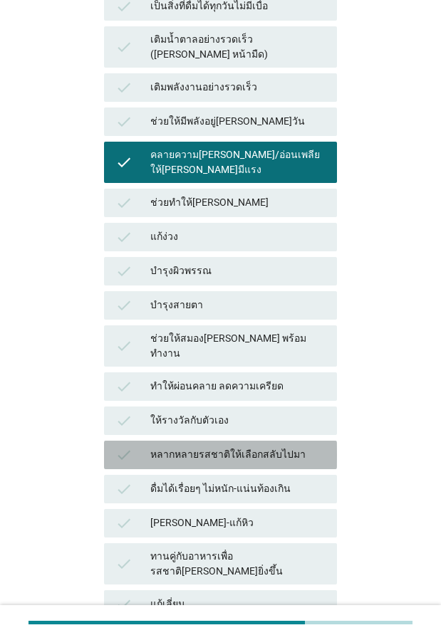
click at [115, 446] on icon "check" at bounding box center [123, 454] width 17 height 17
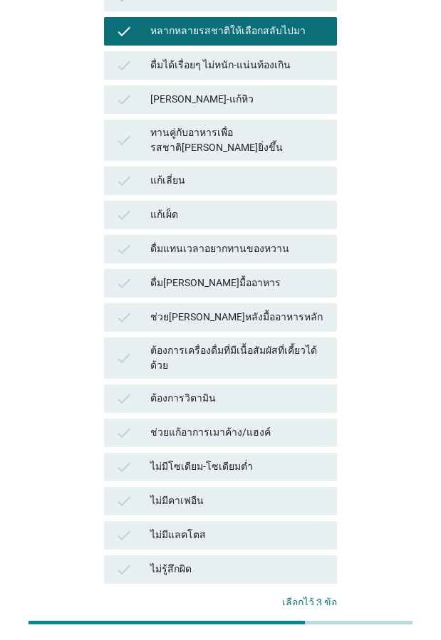
scroll to position [829, 0]
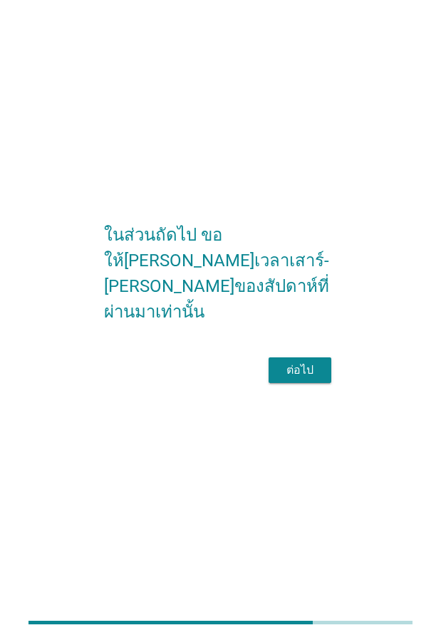
scroll to position [35, 0]
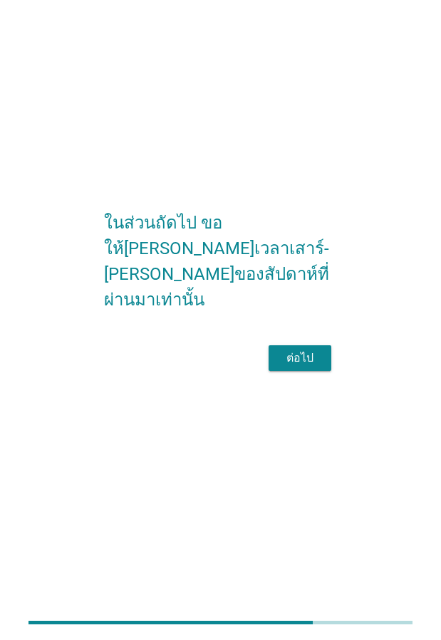
click at [303, 352] on div "ต่อไป" at bounding box center [300, 357] width 40 height 17
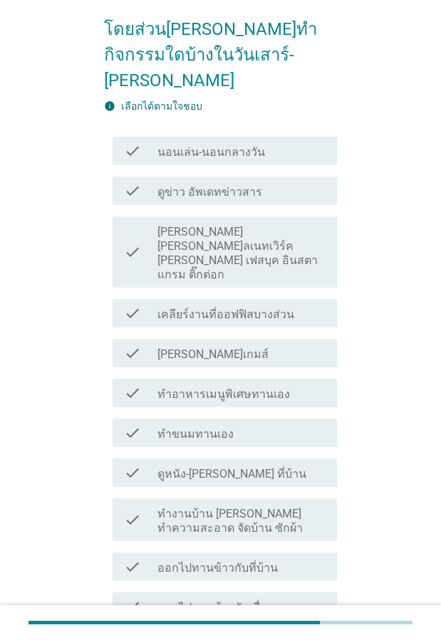
scroll to position [142, 0]
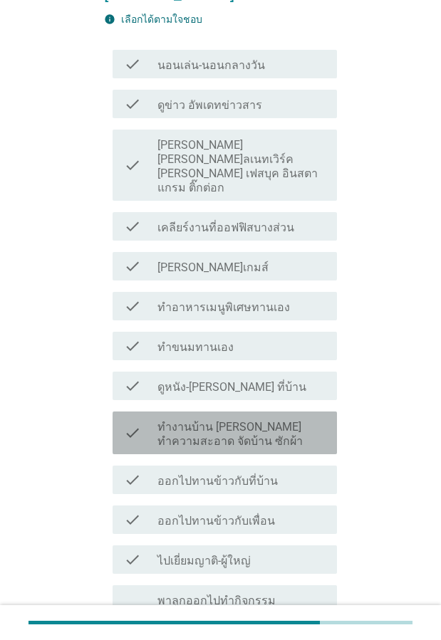
click at [129, 417] on icon "check" at bounding box center [132, 432] width 17 height 31
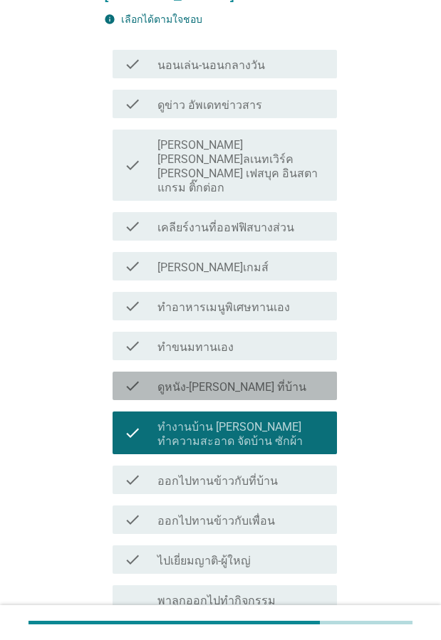
click at [131, 377] on icon "check" at bounding box center [132, 385] width 17 height 17
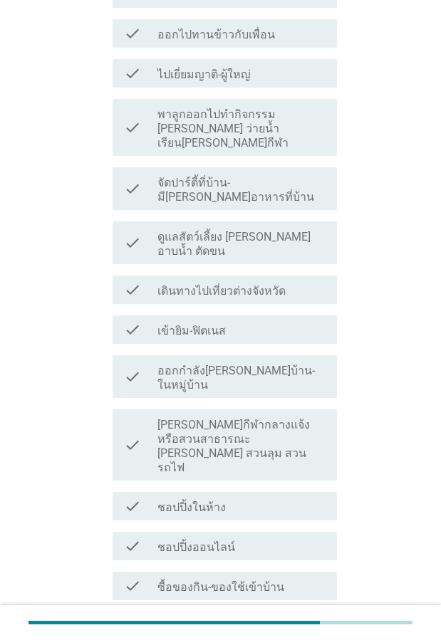
scroll to position [703, 0]
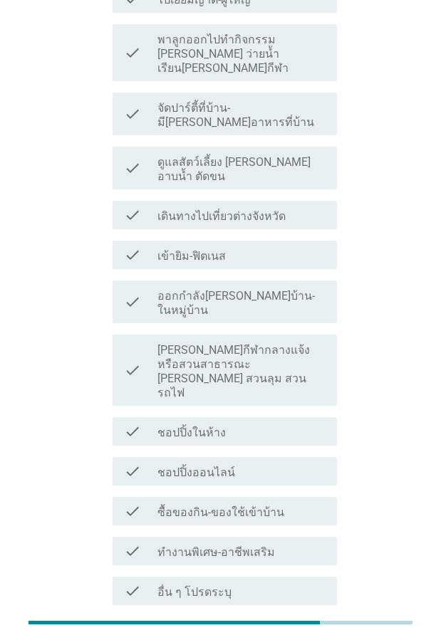
click at [131, 463] on icon "check" at bounding box center [132, 471] width 17 height 17
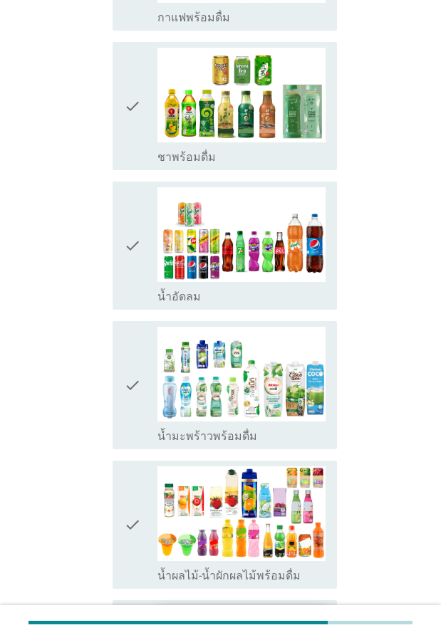
scroll to position [1779, 0]
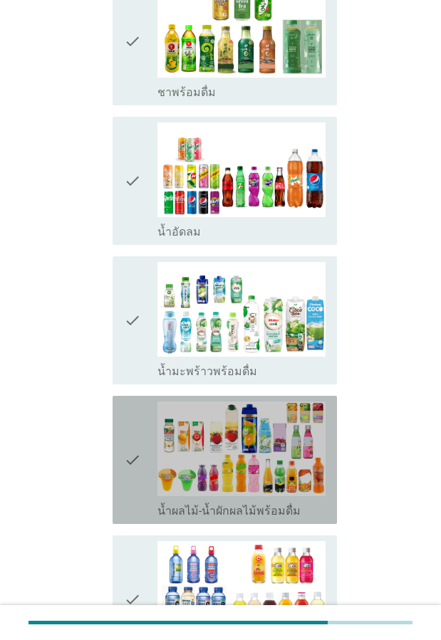
click at [128, 401] on icon "check" at bounding box center [132, 459] width 17 height 117
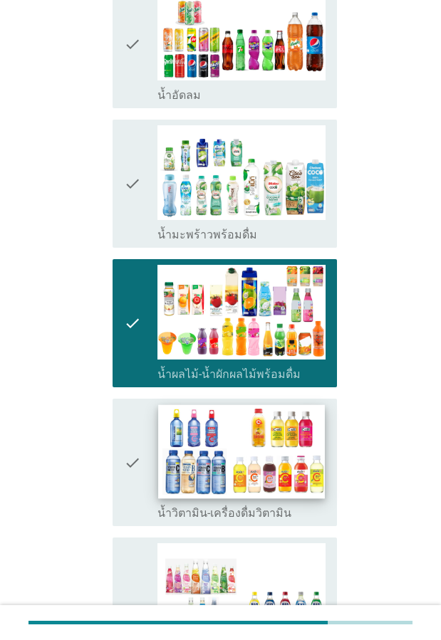
scroll to position [1993, 0]
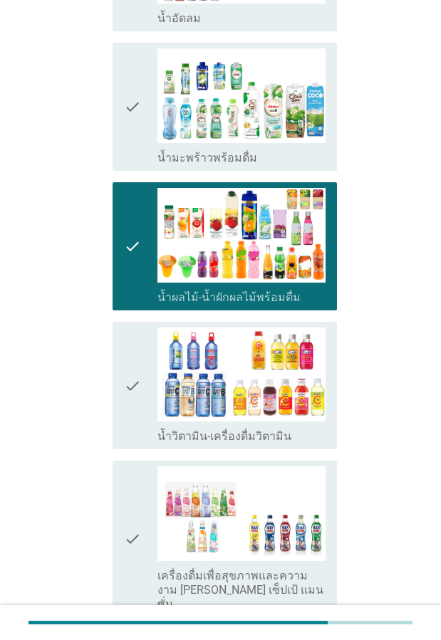
click at [138, 466] on icon "check" at bounding box center [132, 538] width 17 height 145
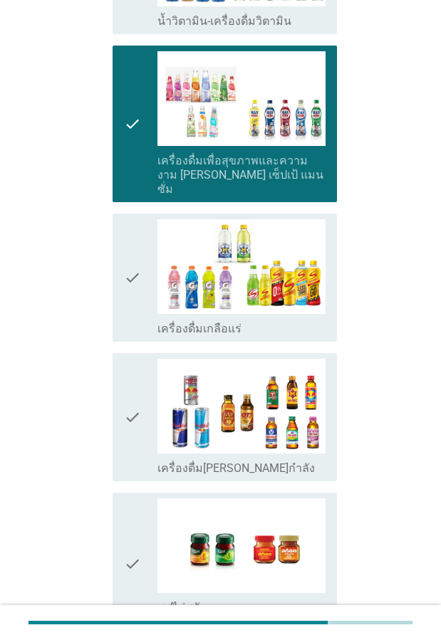
scroll to position [2409, 0]
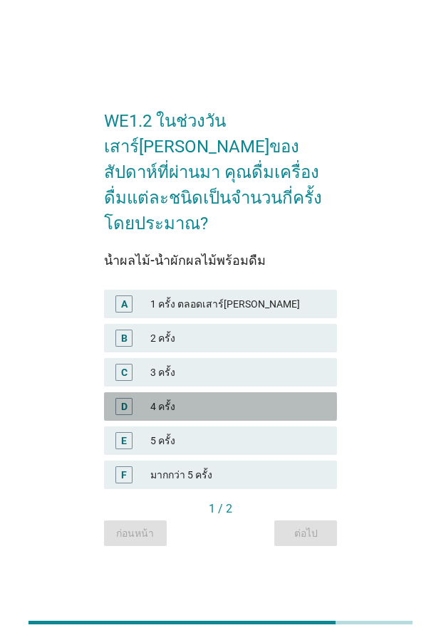
click at [130, 398] on div "D" at bounding box center [123, 406] width 17 height 17
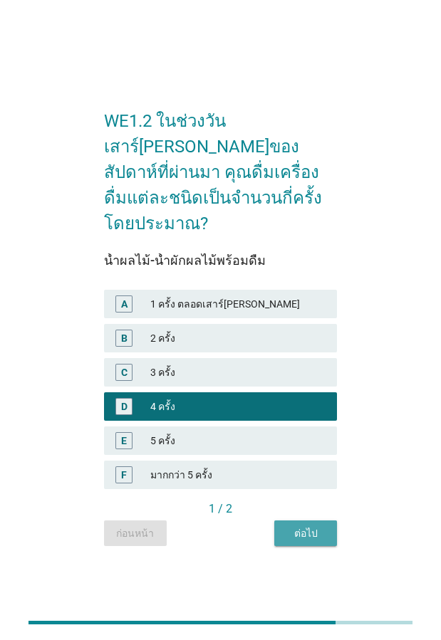
click at [315, 526] on div "ต่อไป" at bounding box center [305, 533] width 40 height 15
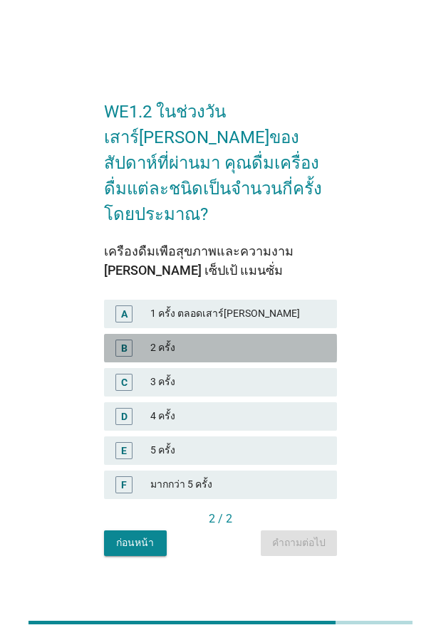
click at [123, 340] on div "B" at bounding box center [124, 347] width 6 height 15
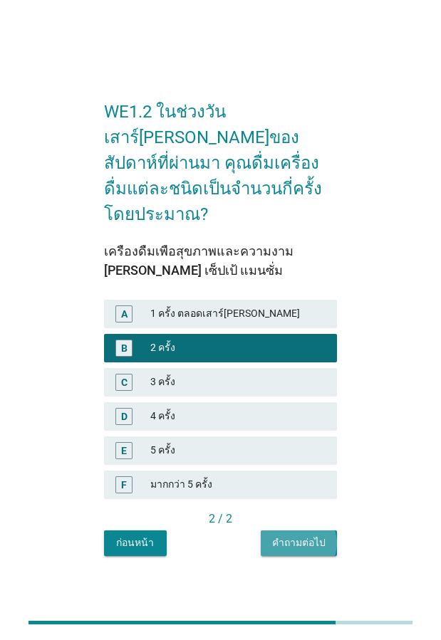
click at [302, 535] on div "คำถามต่อไป" at bounding box center [298, 542] width 53 height 15
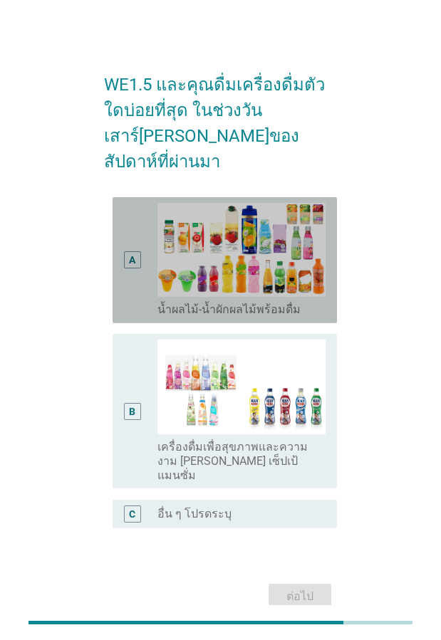
click at [132, 250] on div "A" at bounding box center [132, 260] width 17 height 115
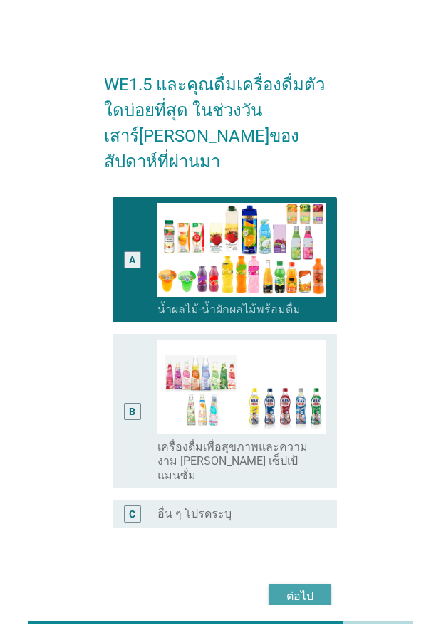
click at [299, 588] on div "ต่อไป" at bounding box center [300, 596] width 40 height 17
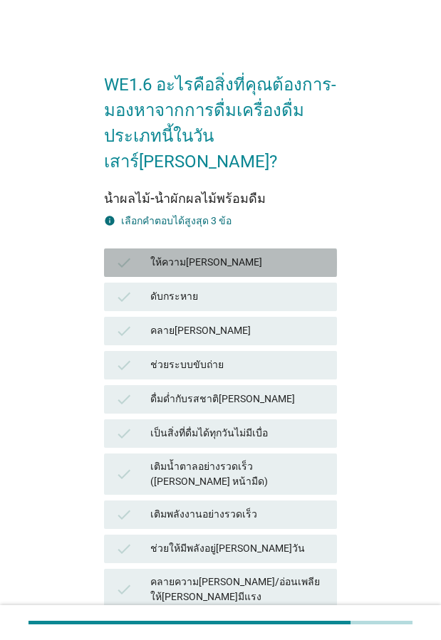
click at [175, 254] on div "ให้ความ[PERSON_NAME]" at bounding box center [237, 262] width 175 height 17
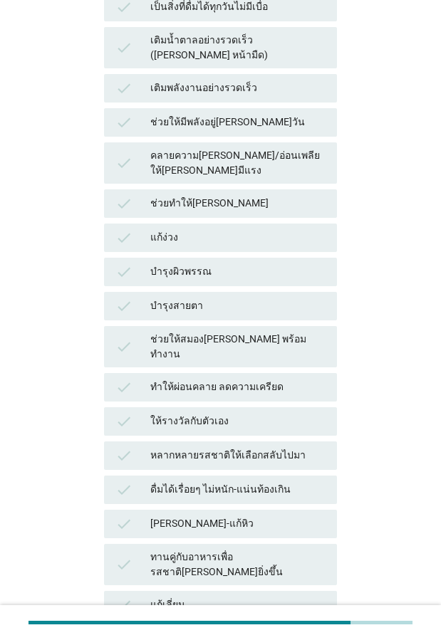
scroll to position [427, 0]
click at [233, 446] on div "หลากหลายรสชาติให้เลือกสลับไปมา" at bounding box center [237, 454] width 175 height 17
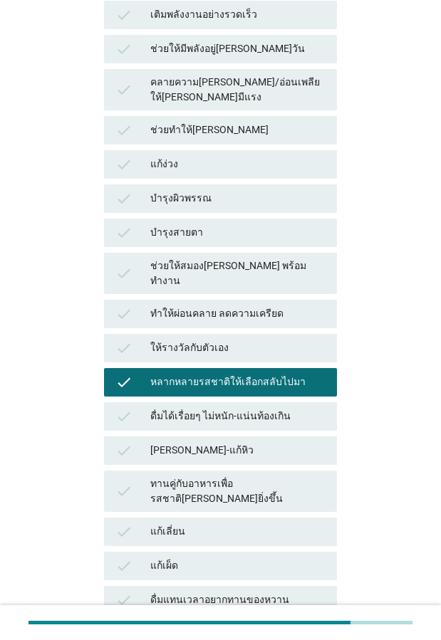
scroll to position [641, 0]
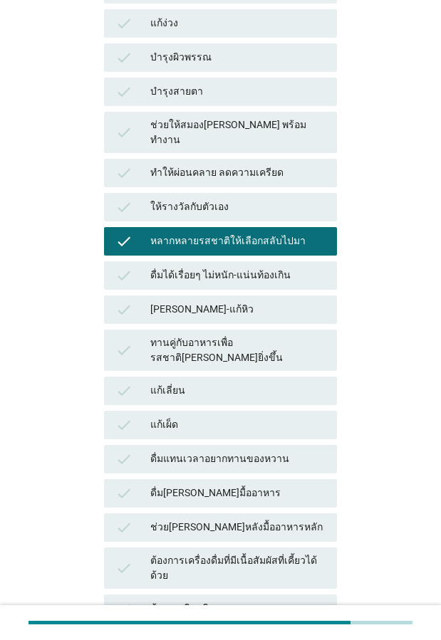
click at [258, 553] on div "ต้องการเครื่องดื่มที่มีเนื้อสัมผัสที่เคี้ยวได้ด้วย" at bounding box center [237, 568] width 175 height 30
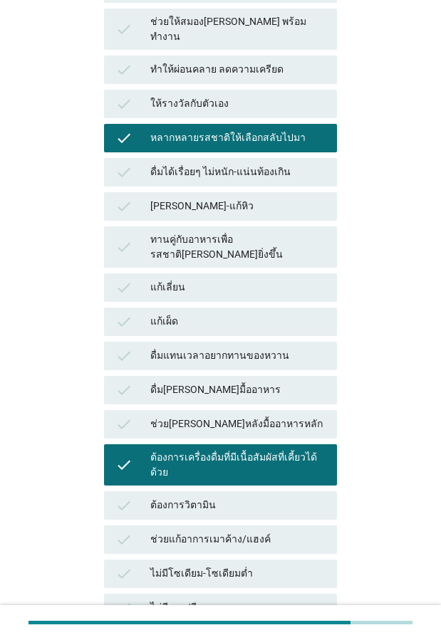
scroll to position [900, 0]
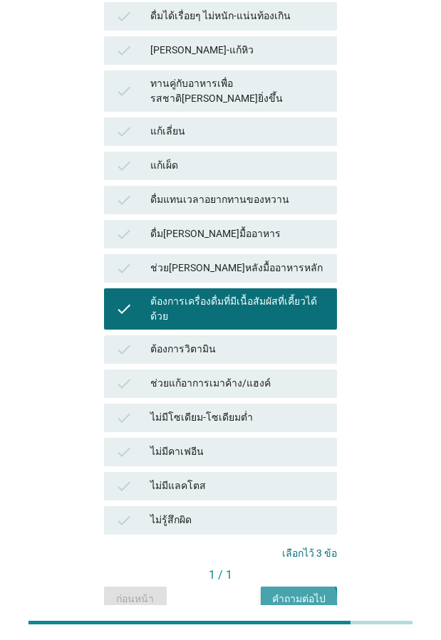
click at [293, 591] on div "คำถามต่อไป" at bounding box center [298, 598] width 53 height 15
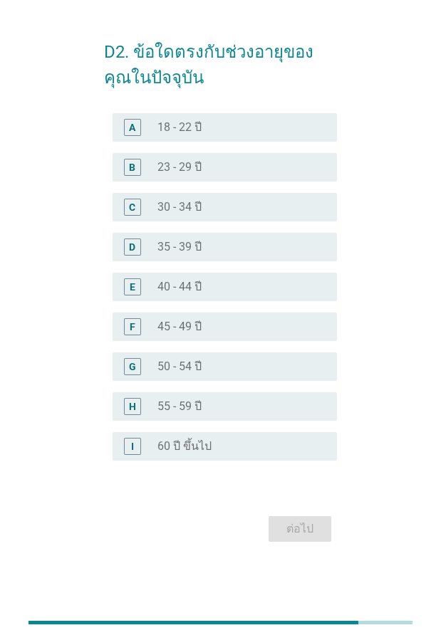
scroll to position [0, 0]
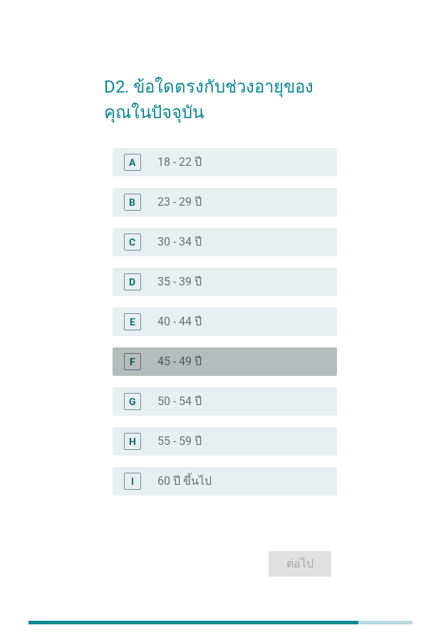
click at [173, 362] on label "45 - 49 ปี" at bounding box center [179, 361] width 44 height 14
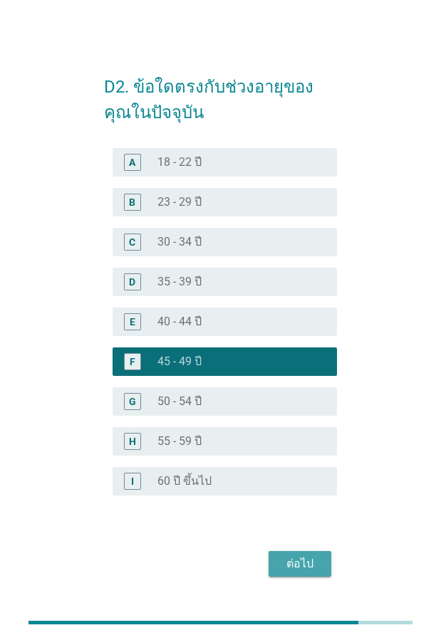
click at [317, 565] on div "ต่อไป" at bounding box center [300, 563] width 40 height 17
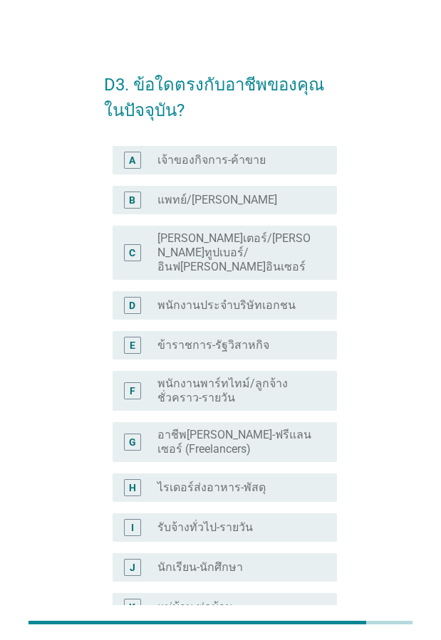
click at [242, 298] on label "พนักงานประจำบริษัทเอกชน" at bounding box center [226, 305] width 138 height 14
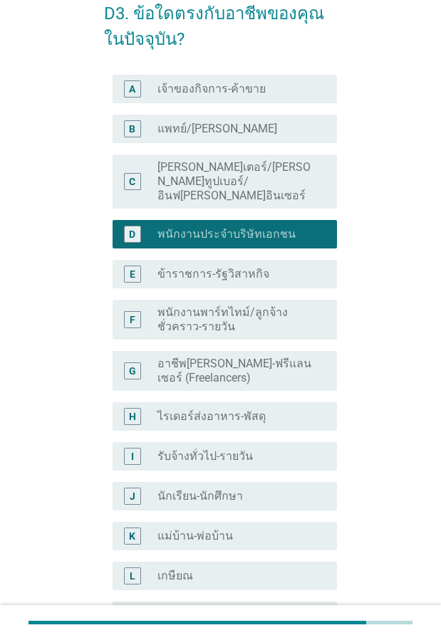
scroll to position [214, 0]
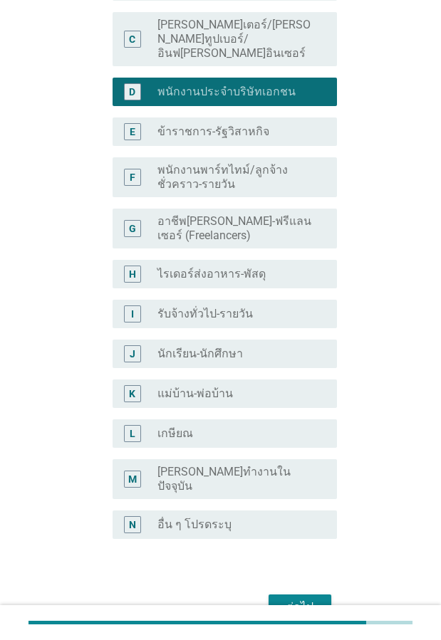
click at [303, 599] on div "ต่อไป" at bounding box center [300, 607] width 40 height 17
